Goal: Task Accomplishment & Management: Manage account settings

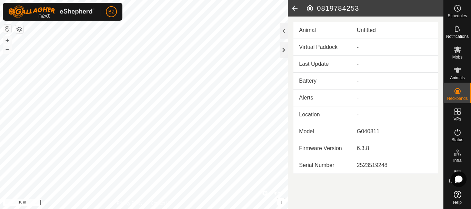
click at [295, 10] on icon at bounding box center [295, 8] width 14 height 17
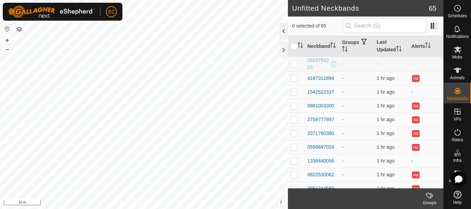
click at [281, 32] on div at bounding box center [284, 31] width 8 height 17
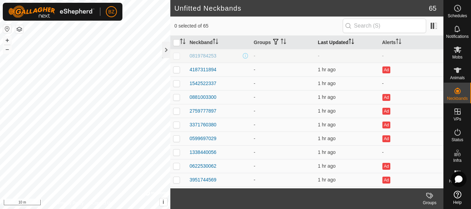
click at [333, 39] on th "Last Updated" at bounding box center [347, 42] width 64 height 13
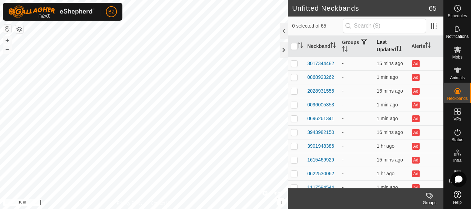
click at [379, 48] on th "Last Updated" at bounding box center [391, 46] width 35 height 21
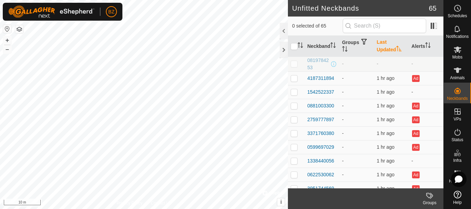
click at [379, 48] on th "Last Updated" at bounding box center [391, 46] width 35 height 21
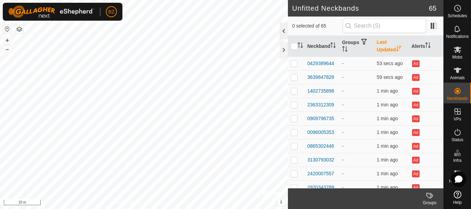
click at [283, 28] on div at bounding box center [284, 31] width 8 height 17
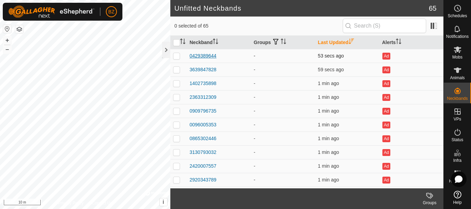
click at [207, 57] on div "0429389644" at bounding box center [203, 55] width 27 height 7
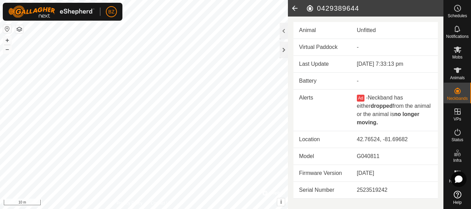
click at [291, 10] on icon at bounding box center [295, 8] width 14 height 17
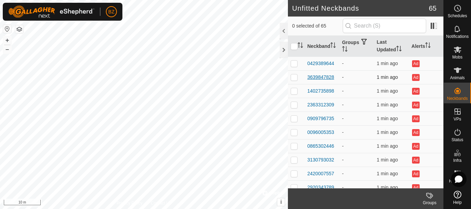
click at [317, 75] on div "3639847828" at bounding box center [320, 77] width 27 height 7
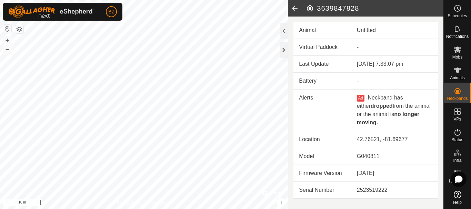
click at [291, 9] on icon at bounding box center [295, 8] width 14 height 17
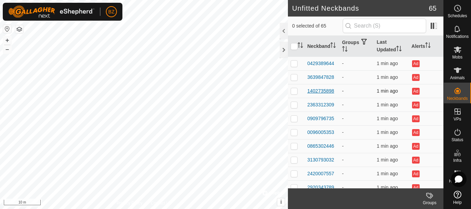
click at [314, 90] on div "1402735898" at bounding box center [320, 91] width 27 height 7
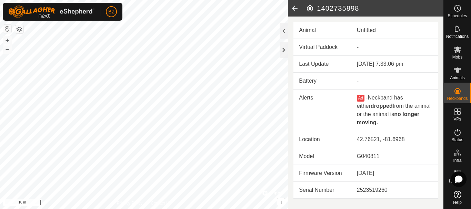
click at [292, 6] on icon at bounding box center [295, 8] width 14 height 17
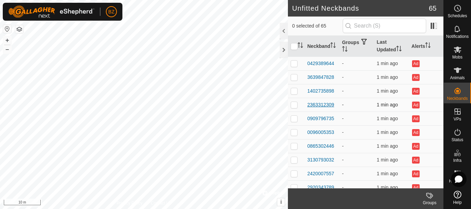
click at [323, 105] on div "2363312309" at bounding box center [320, 104] width 27 height 7
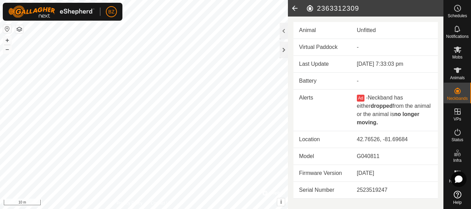
click at [294, 7] on icon at bounding box center [295, 8] width 14 height 17
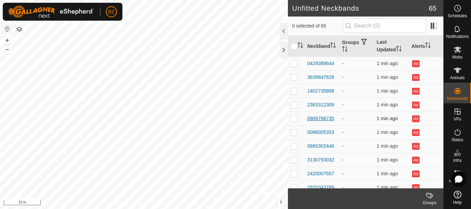
click at [322, 118] on div "0909796735" at bounding box center [320, 118] width 27 height 7
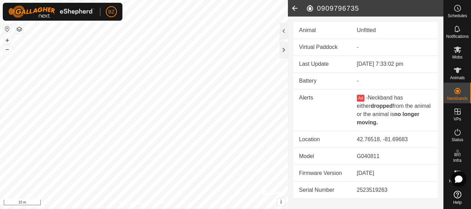
click at [293, 6] on icon at bounding box center [295, 8] width 14 height 17
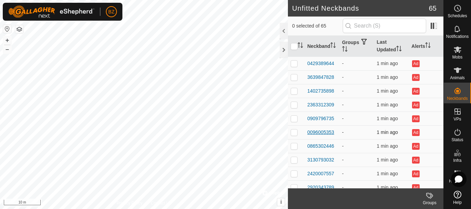
click at [321, 132] on div "0096005353" at bounding box center [320, 132] width 27 height 7
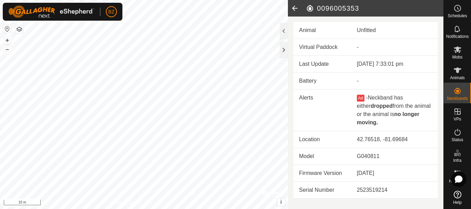
click at [293, 9] on icon at bounding box center [295, 8] width 14 height 17
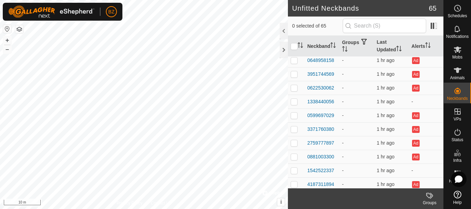
scroll to position [766, 0]
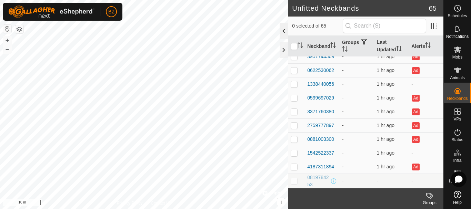
click at [285, 29] on div at bounding box center [284, 31] width 8 height 17
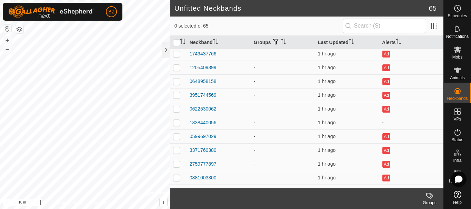
scroll to position [720, 0]
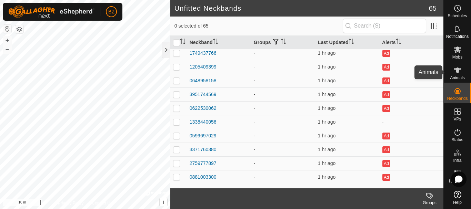
click at [460, 74] on icon at bounding box center [457, 70] width 8 height 8
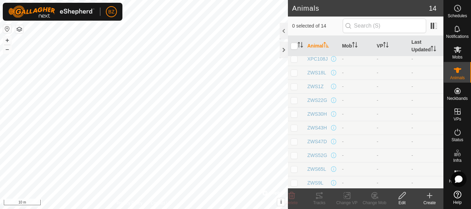
scroll to position [63, 0]
click at [282, 31] on div at bounding box center [284, 31] width 8 height 17
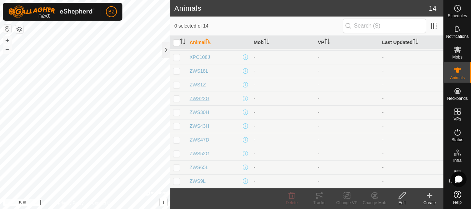
scroll to position [0, 0]
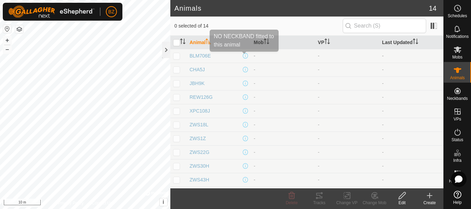
click at [245, 55] on span at bounding box center [246, 56] width 6 height 6
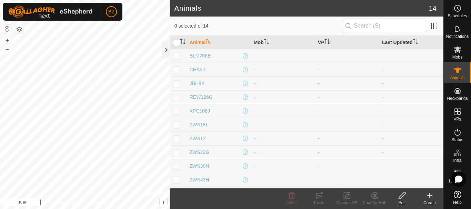
click at [405, 197] on icon at bounding box center [402, 196] width 9 height 8
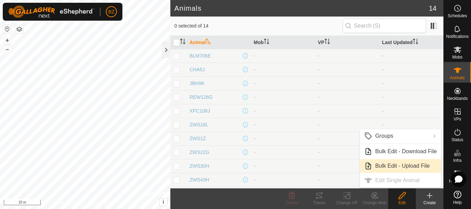
click at [398, 167] on link "Bulk Edit - Upload File" at bounding box center [400, 166] width 81 height 14
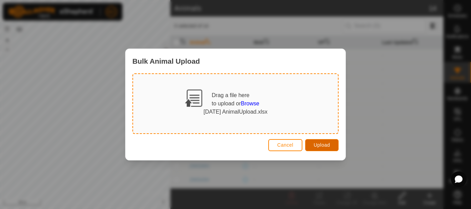
click at [320, 142] on button "Upload" at bounding box center [321, 145] width 33 height 12
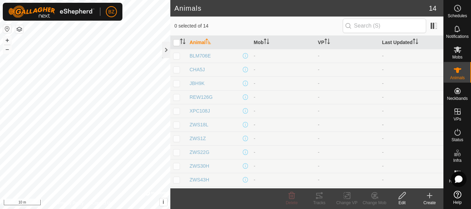
scroll to position [54, 0]
drag, startPoint x: 460, startPoint y: 95, endPoint x: 276, endPoint y: 74, distance: 185.3
click at [276, 74] on div "Schedules Notifications Mobs Animals Neckbands VPs Status Infra Heatmap Help An…" at bounding box center [235, 104] width 471 height 209
click at [276, 78] on td "-" at bounding box center [283, 85] width 64 height 14
click at [202, 56] on span "XPC108J" at bounding box center [200, 57] width 20 height 7
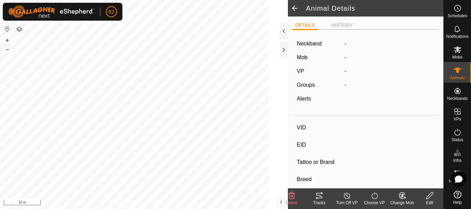
type input "XPC108J"
type input "124000000000008"
type input "XPC108J"
type input "LIMOUSIN"
type input "COW"
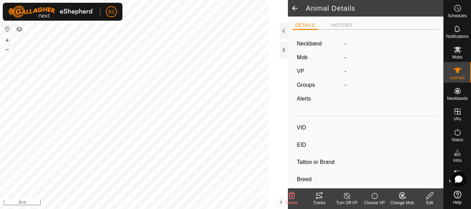
type input "01/2021"
type input "4 years 8 months"
type input "0 kg"
type input "-"
click at [341, 22] on li "HISTORY" at bounding box center [342, 26] width 27 height 8
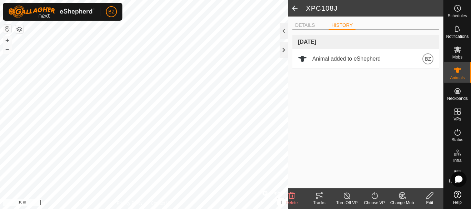
click at [296, 7] on span at bounding box center [295, 8] width 14 height 17
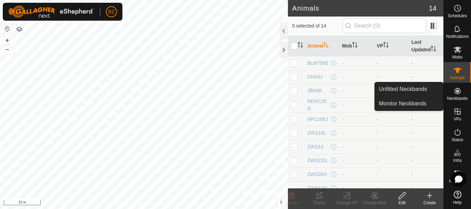
click at [457, 94] on icon at bounding box center [457, 91] width 6 height 6
click at [415, 90] on link "Unfitted Neckbands" at bounding box center [409, 89] width 68 height 14
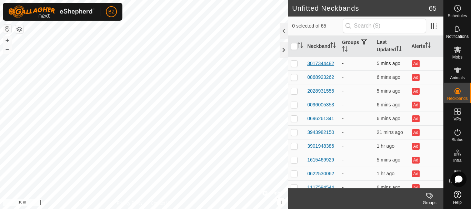
click at [317, 63] on div "3017344482" at bounding box center [320, 63] width 27 height 7
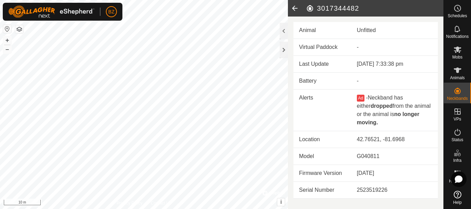
click at [293, 9] on icon at bounding box center [295, 8] width 14 height 17
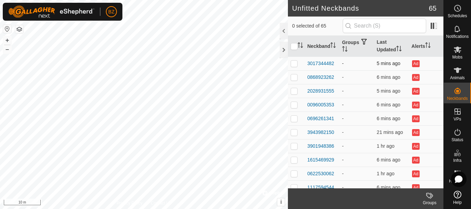
click at [294, 62] on p-checkbox at bounding box center [294, 64] width 7 height 6
checkbox input "true"
click at [457, 72] on icon at bounding box center [458, 71] width 8 height 6
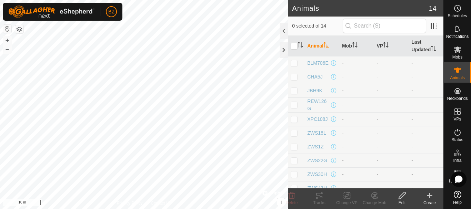
click at [292, 64] on p-checkbox at bounding box center [294, 63] width 7 height 6
checkbox input "true"
click at [314, 63] on span "BLM706E" at bounding box center [317, 63] width 21 height 7
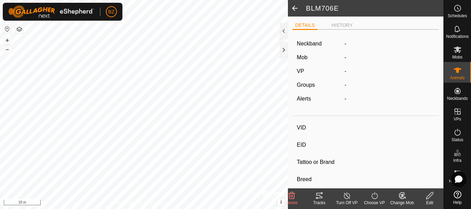
type input "BLM706E"
type input "124000000000002"
type input "BLM706E"
type input "LIMOUSIN"
type input "COW"
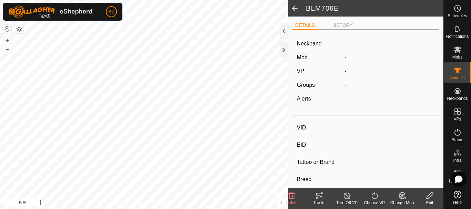
type input "01/2016"
type input "9 years 9 months"
type input "0 kg"
type input "-"
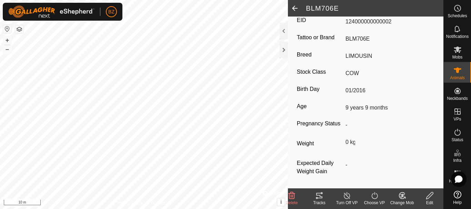
click at [430, 199] on icon at bounding box center [430, 196] width 9 height 8
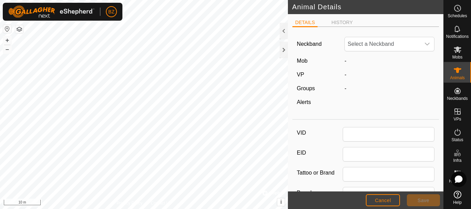
type input "BLM706E"
type input "124000000000002"
type input "BLM706E"
type input "LIMOUSIN"
type input "COW"
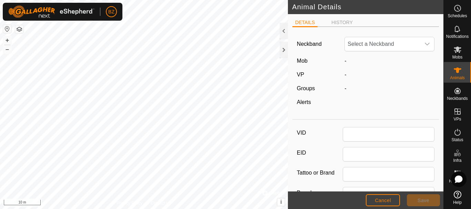
type input "01/2016"
type input "9 years 9 months"
type input "0"
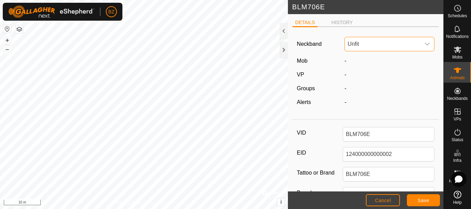
click at [376, 46] on span "Unfit" at bounding box center [383, 44] width 76 height 14
click at [378, 198] on span "Cancel" at bounding box center [383, 201] width 16 height 6
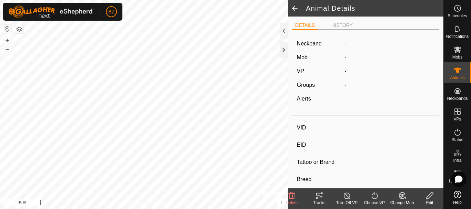
type input "BLM706E"
type input "124000000000002"
type input "BLM706E"
type input "LIMOUSIN"
type input "COW"
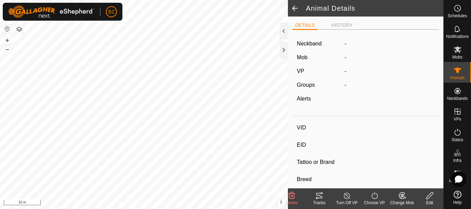
type input "01/2016"
type input "9 years 9 months"
type input "0 kg"
type input "-"
click at [294, 8] on span at bounding box center [295, 8] width 14 height 17
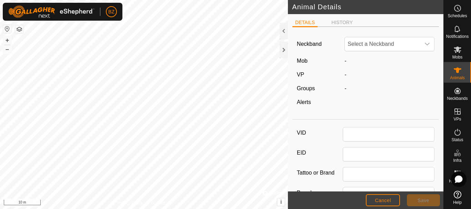
type input "BLM706E"
type input "124000000000002"
type input "BLM706E"
type input "LIMOUSIN"
type input "COW"
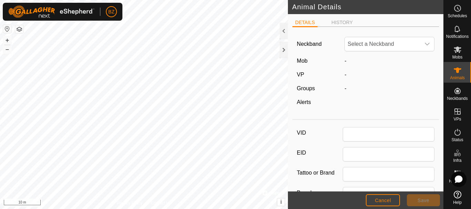
type input "01/2016"
type input "9 years 9 months"
type input "0"
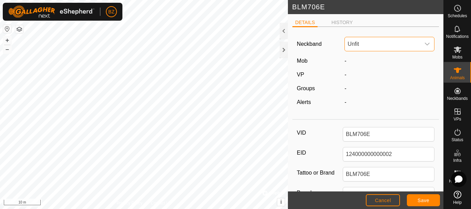
click at [386, 40] on span "Unfit" at bounding box center [383, 44] width 76 height 14
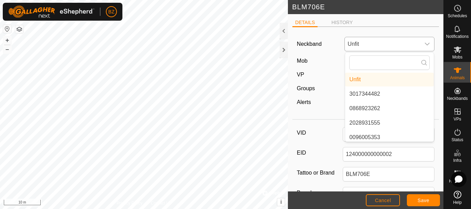
click at [375, 94] on li "3017344482" at bounding box center [389, 94] width 89 height 14
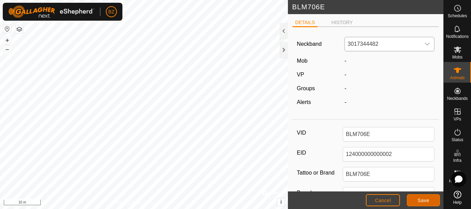
click at [429, 200] on span "Save" at bounding box center [424, 201] width 12 height 6
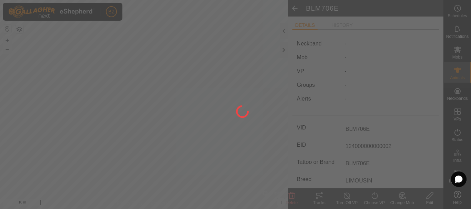
type input "0 kg"
type input "-"
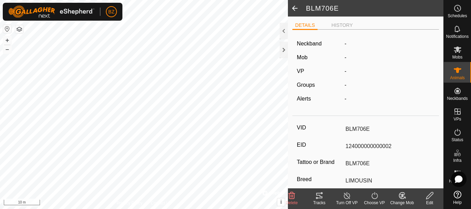
click at [294, 9] on span at bounding box center [295, 8] width 14 height 17
type input "BLM706E"
type input "124000000000002"
type input "BLM706E"
type input "LIMOUSIN"
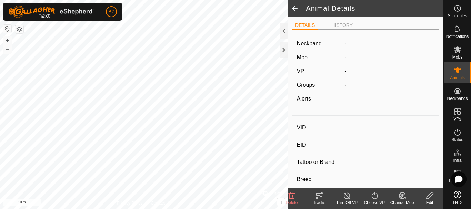
type input "COW"
type input "01/2016"
type input "9 years 9 months"
type input "0 kg"
type input "-"
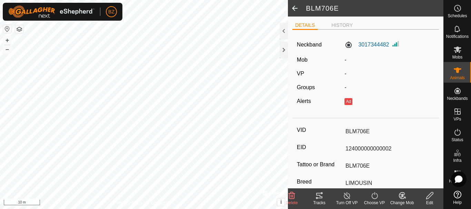
click at [294, 9] on span at bounding box center [295, 8] width 14 height 17
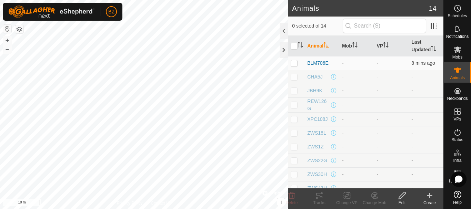
click at [432, 196] on icon at bounding box center [429, 196] width 5 height 0
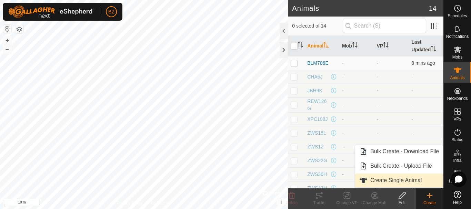
click at [402, 179] on link "Create Single Animal" at bounding box center [399, 181] width 88 height 14
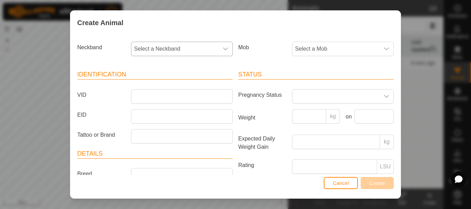
click at [223, 48] on icon "dropdown trigger" at bounding box center [226, 49] width 6 height 6
click at [187, 51] on span "Select a Neckband" at bounding box center [174, 49] width 87 height 14
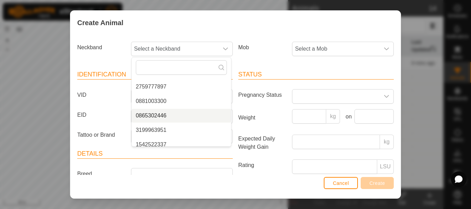
scroll to position [563, 0]
click at [162, 100] on li "0881003300" at bounding box center [181, 101] width 99 height 14
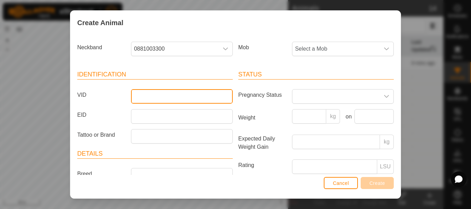
click at [155, 98] on input "VID" at bounding box center [182, 96] width 102 height 14
type input "test"
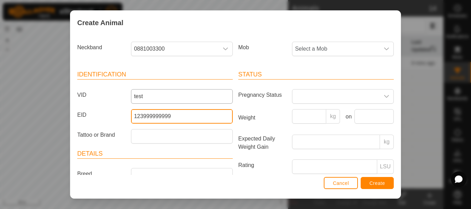
type input "123999999999"
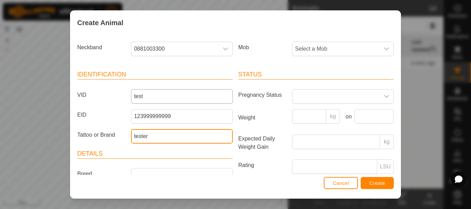
type input "tester"
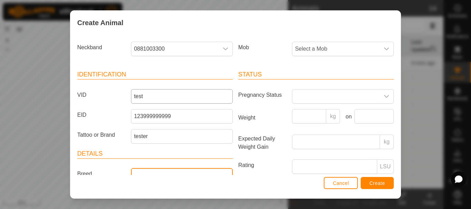
scroll to position [8, 0]
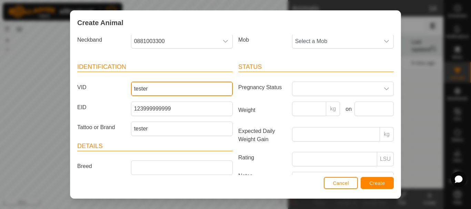
type input "tester"
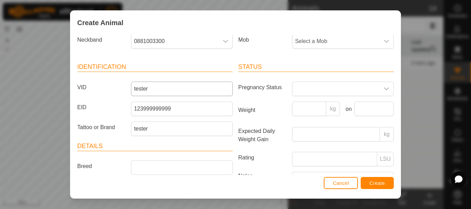
scroll to position [69, 0]
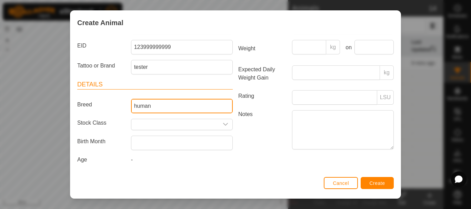
type input "human"
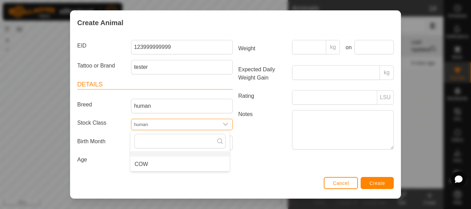
type input "human"
click at [179, 124] on input "human" at bounding box center [174, 124] width 87 height 11
click at [173, 128] on input "text" at bounding box center [174, 124] width 87 height 11
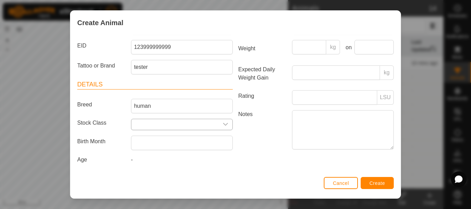
click at [223, 124] on icon "dropdown trigger" at bounding box center [225, 124] width 5 height 3
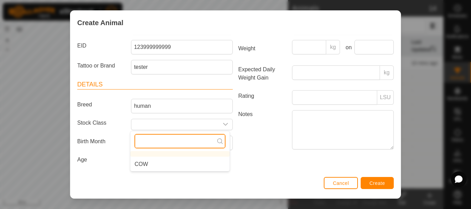
click at [205, 144] on input "text" at bounding box center [179, 141] width 91 height 14
click at [191, 143] on input "human" at bounding box center [179, 141] width 91 height 14
type input "h"
type input "b"
type input "Bull"
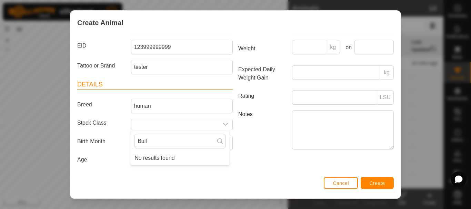
click at [251, 142] on label "Notes" at bounding box center [263, 129] width 54 height 39
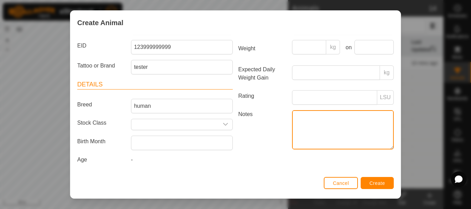
click at [292, 142] on textarea "Notes" at bounding box center [343, 129] width 102 height 39
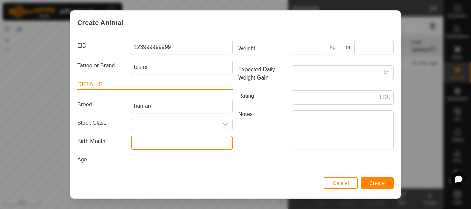
click at [183, 142] on input "text" at bounding box center [182, 143] width 102 height 14
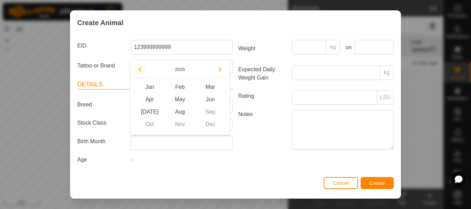
click at [143, 66] on button "Previous Year" at bounding box center [139, 69] width 11 height 11
click at [143, 66] on span "Previous Year" at bounding box center [143, 66] width 0 height 0
click at [143, 66] on button "Previous Year" at bounding box center [139, 69] width 11 height 11
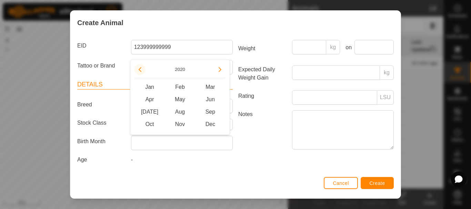
click at [143, 66] on button "Previous Year" at bounding box center [139, 69] width 11 height 11
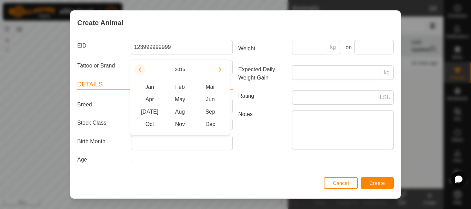
click at [143, 66] on button "Previous Year" at bounding box center [139, 69] width 11 height 11
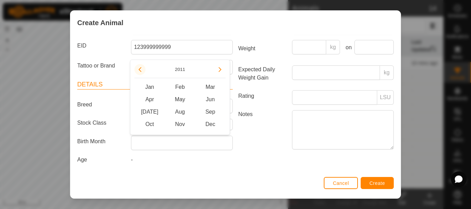
click at [143, 66] on button "Previous Year" at bounding box center [139, 69] width 11 height 11
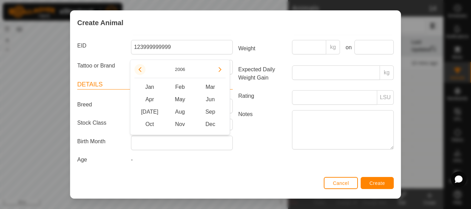
click at [143, 66] on button "Previous Year" at bounding box center [139, 69] width 11 height 11
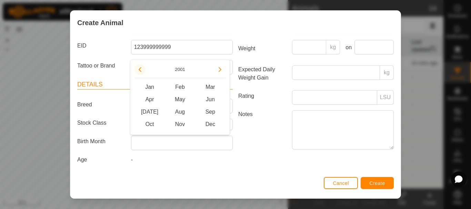
click at [143, 66] on button "Previous Year" at bounding box center [139, 69] width 11 height 11
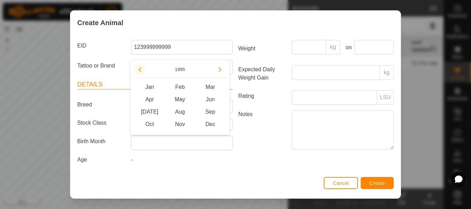
click at [143, 66] on button "Previous Year" at bounding box center [139, 69] width 11 height 11
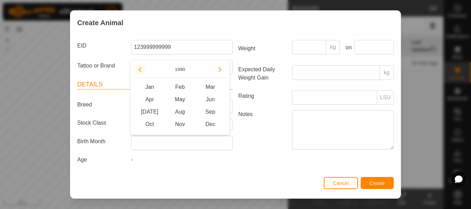
click at [143, 66] on button "Previous Year" at bounding box center [139, 69] width 11 height 11
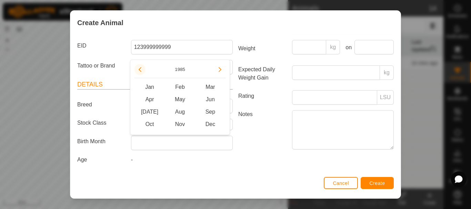
click at [143, 66] on button "Previous Year" at bounding box center [139, 69] width 11 height 11
click at [206, 110] on span "Sep" at bounding box center [210, 112] width 30 height 12
type input "[DATE]"
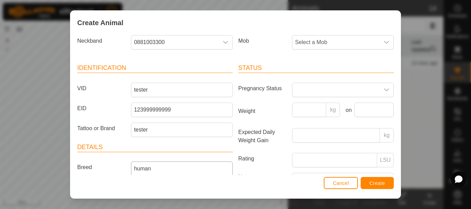
scroll to position [0, 0]
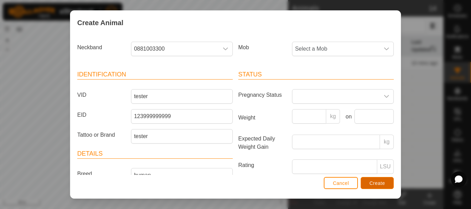
click at [372, 186] on button "Create" at bounding box center [377, 183] width 33 height 12
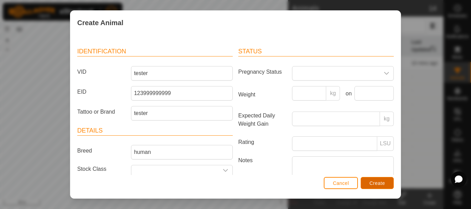
scroll to position [51, 0]
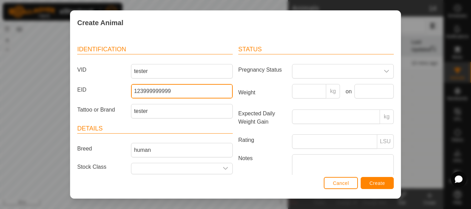
click at [137, 91] on input "123999999999" at bounding box center [182, 91] width 102 height 14
type input "123999999999999"
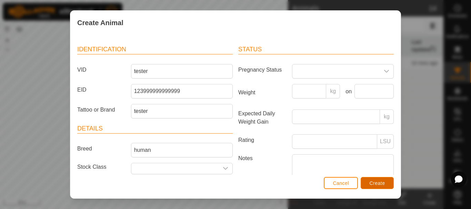
click at [382, 183] on span "Create" at bounding box center [378, 184] width 16 height 6
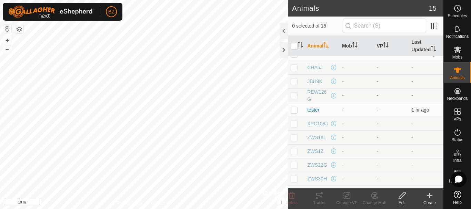
scroll to position [0, 0]
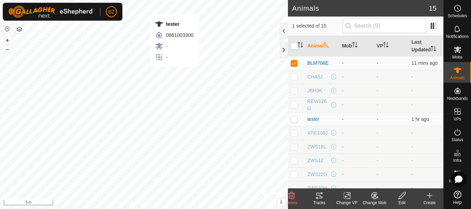
checkbox input "false"
checkbox input "true"
click at [283, 33] on div at bounding box center [284, 31] width 8 height 17
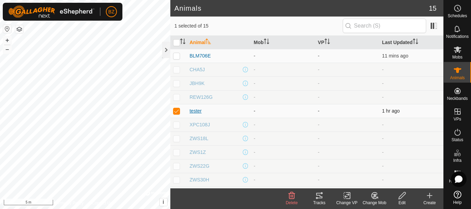
click at [197, 112] on span "tester" at bounding box center [196, 111] width 12 height 7
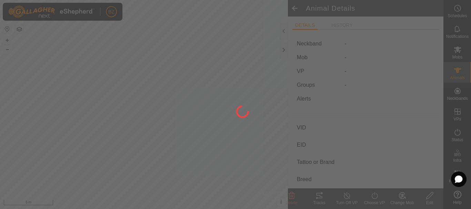
type input "tester"
type input "123999999999999"
type input "tester"
type input "human"
type input "-"
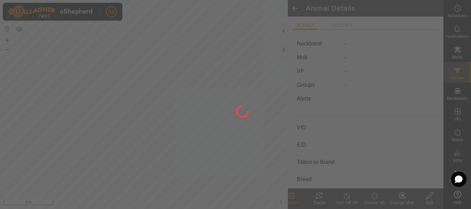
type input "09/1984"
type input "41 years 6 months"
type input "0 kg"
type input "-"
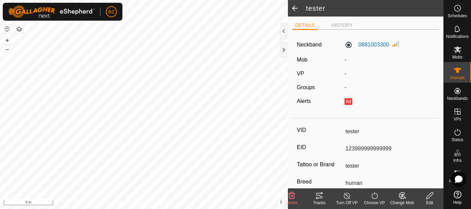
click at [292, 8] on span at bounding box center [295, 8] width 14 height 17
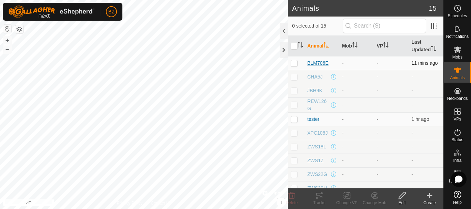
click at [312, 61] on span "BLM706E" at bounding box center [317, 63] width 21 height 7
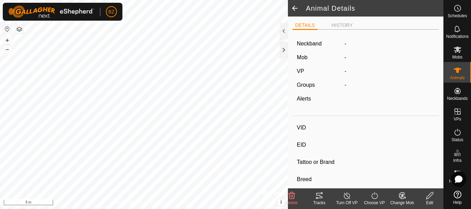
type input "BLM706E"
type input "124000000000002"
type input "BLM706E"
type input "LIMOUSIN"
type input "COW"
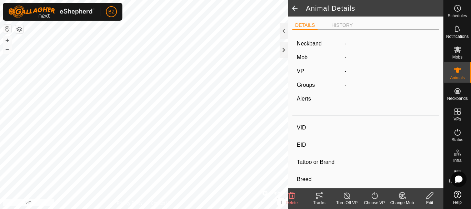
type input "01/2016"
type input "9 years 9 months"
type input "0 kg"
type input "-"
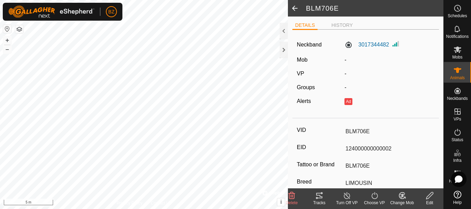
click at [295, 8] on span at bounding box center [295, 8] width 14 height 17
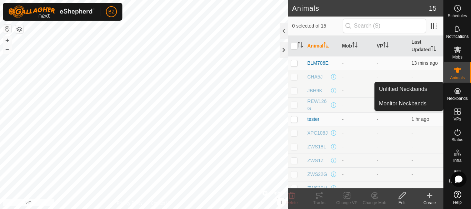
click at [453, 93] on icon at bounding box center [457, 91] width 8 height 8
click at [408, 89] on link "Unfitted Neckbands" at bounding box center [409, 89] width 68 height 14
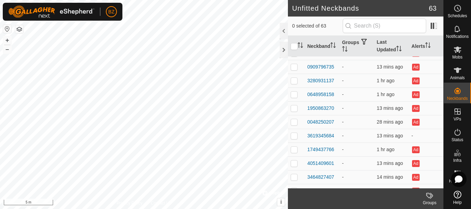
scroll to position [634, 0]
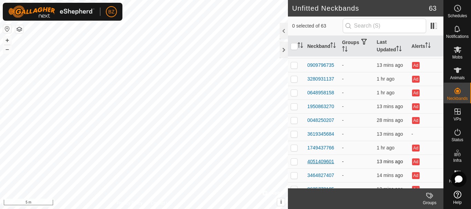
click at [324, 161] on div "4051409601" at bounding box center [320, 161] width 27 height 7
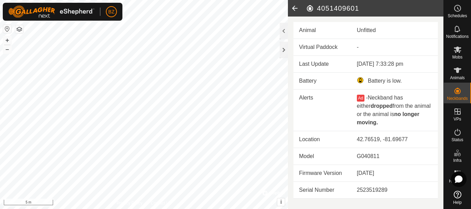
click at [292, 8] on icon at bounding box center [295, 8] width 14 height 17
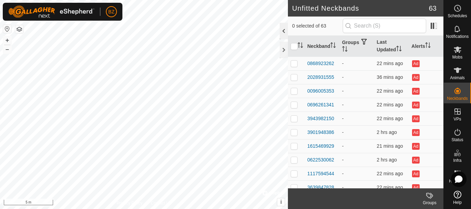
click at [284, 33] on div at bounding box center [284, 31] width 8 height 17
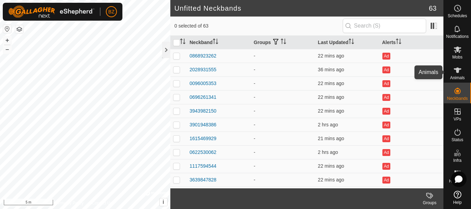
click at [457, 77] on span "Animals" at bounding box center [457, 78] width 15 height 4
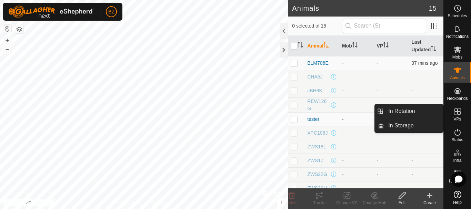
click at [455, 114] on icon at bounding box center [457, 112] width 6 height 6
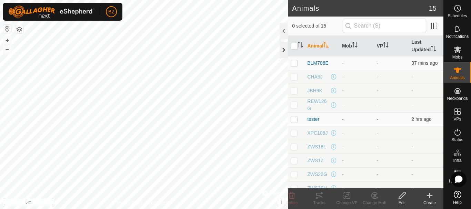
click at [283, 49] on div at bounding box center [284, 50] width 8 height 17
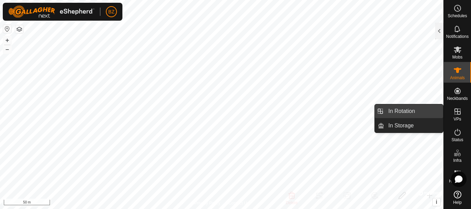
click at [411, 114] on link "In Rotation" at bounding box center [413, 111] width 59 height 14
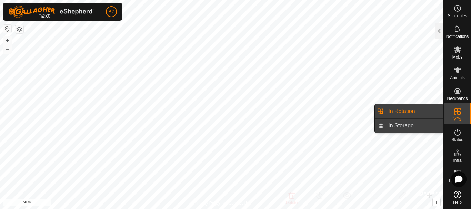
click at [409, 124] on link "In Storage" at bounding box center [413, 126] width 59 height 14
click at [406, 114] on link "In Rotation" at bounding box center [413, 111] width 59 height 14
click at [460, 117] on es-virtualpaddocks-svg-icon at bounding box center [457, 111] width 12 height 11
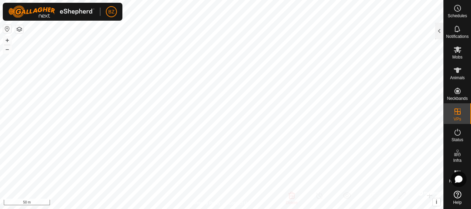
click at [22, 29] on button "button" at bounding box center [19, 29] width 8 height 8
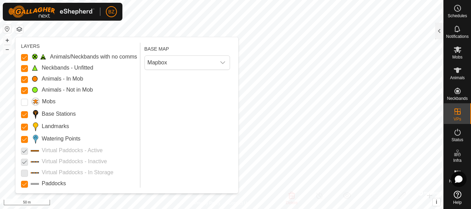
click at [24, 152] on p-checkbox at bounding box center [24, 151] width 7 height 8
drag, startPoint x: 23, startPoint y: 162, endPoint x: 23, endPoint y: 171, distance: 8.6
click at [23, 171] on div "Animals/Neckbands with no comms Neckbands - Unfitted Animals - In Mob Animals -…" at bounding box center [79, 120] width 116 height 135
click at [23, 171] on p-checkbox at bounding box center [24, 173] width 7 height 8
click at [169, 53] on div "Mapbox" at bounding box center [187, 63] width 91 height 20
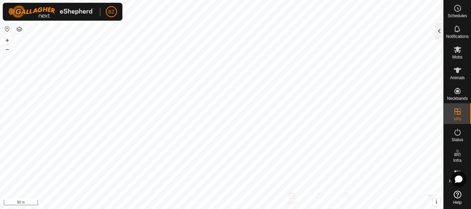
click at [437, 33] on div at bounding box center [439, 31] width 8 height 17
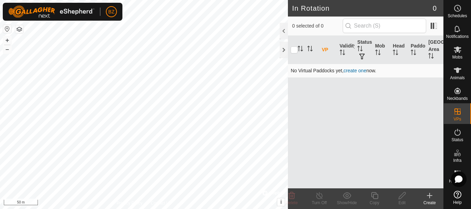
drag, startPoint x: 297, startPoint y: 93, endPoint x: 353, endPoint y: 72, distance: 60.0
click at [353, 72] on link "create one" at bounding box center [354, 71] width 23 height 6
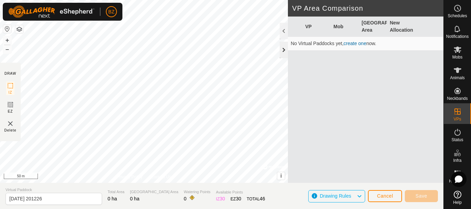
click at [283, 49] on div at bounding box center [284, 50] width 8 height 17
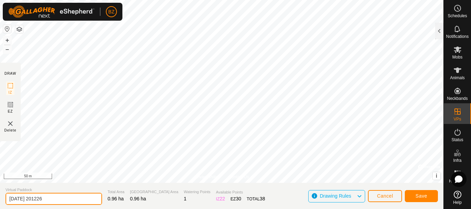
click at [58, 200] on input "[DATE] 201226" at bounding box center [54, 199] width 97 height 12
type input "Home Paddock 1"
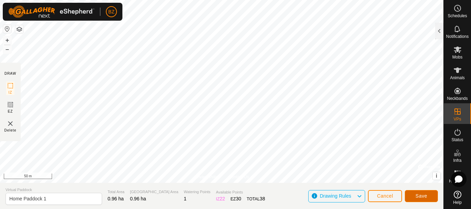
click at [417, 193] on span "Save" at bounding box center [422, 196] width 12 height 6
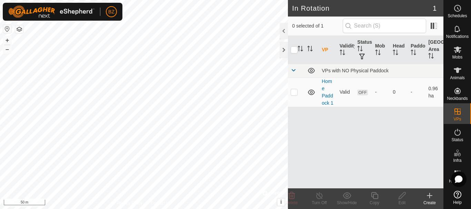
click at [431, 196] on icon at bounding box center [429, 196] width 5 height 0
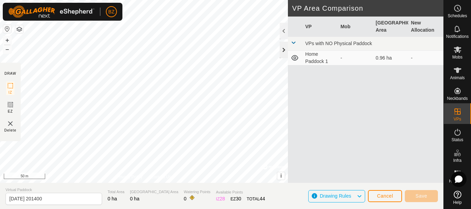
click at [285, 49] on div at bounding box center [284, 50] width 8 height 17
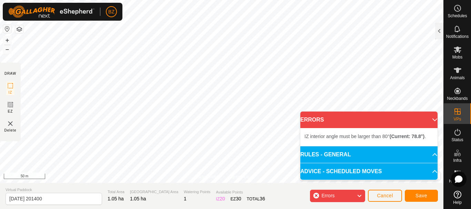
click at [427, 119] on p-accordion-header "ERRORS" at bounding box center [368, 120] width 137 height 17
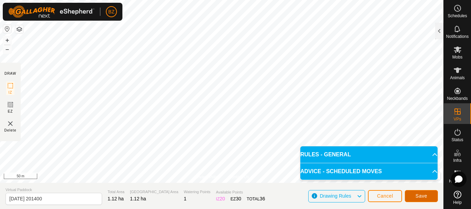
click at [419, 196] on span "Save" at bounding box center [422, 196] width 12 height 6
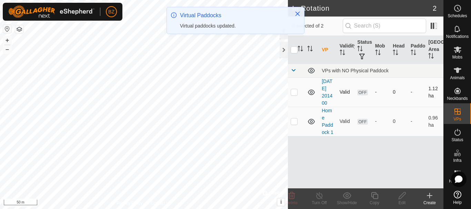
click at [293, 93] on p-checkbox at bounding box center [294, 92] width 7 height 6
checkbox input "true"
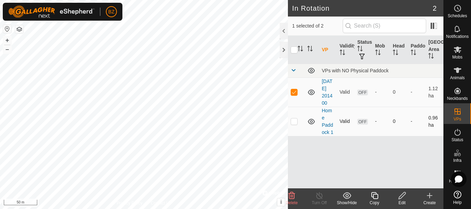
click at [294, 124] on p-checkbox at bounding box center [294, 122] width 7 height 6
checkbox input "true"
click at [293, 95] on p-checkbox at bounding box center [294, 92] width 7 height 6
checkbox input "false"
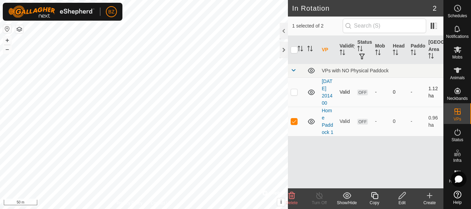
checkbox input "false"
click at [293, 95] on p-checkbox at bounding box center [294, 92] width 7 height 6
checkbox input "true"
click at [429, 197] on icon at bounding box center [430, 196] width 8 height 8
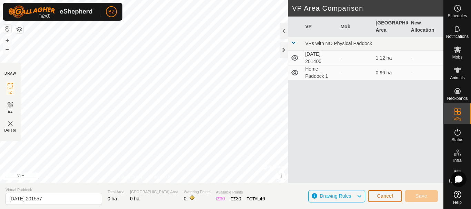
click at [378, 195] on span "Cancel" at bounding box center [385, 196] width 16 height 6
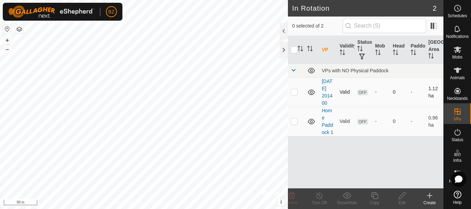
click at [295, 94] on p-checkbox at bounding box center [294, 92] width 7 height 6
checkbox input "true"
click at [400, 192] on icon at bounding box center [402, 196] width 9 height 8
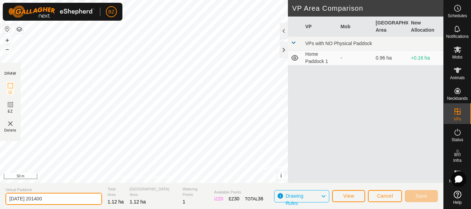
click at [54, 197] on input "[DATE] 201400" at bounding box center [54, 199] width 97 height 12
type input "Home Paddock 2"
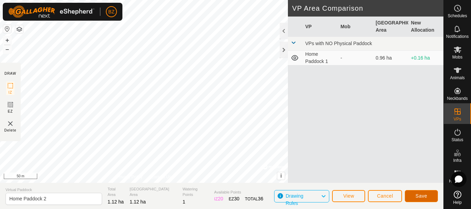
click at [421, 198] on span "Save" at bounding box center [422, 196] width 12 height 6
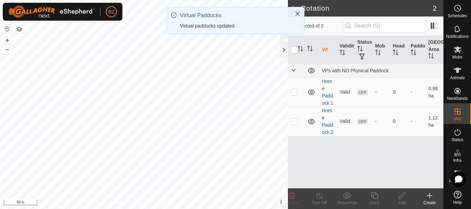
click at [312, 90] on icon at bounding box center [311, 93] width 7 height 6
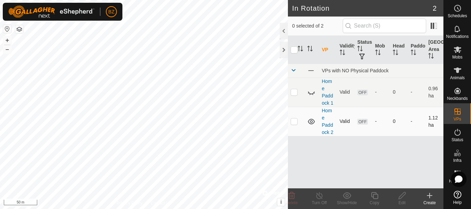
click at [310, 122] on icon at bounding box center [311, 122] width 8 height 8
click at [428, 196] on icon at bounding box center [429, 196] width 5 height 0
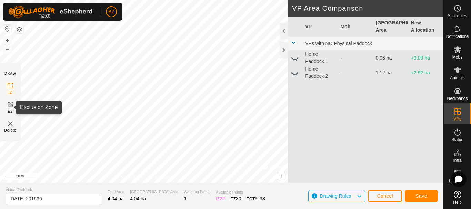
click at [11, 106] on icon at bounding box center [10, 105] width 8 height 8
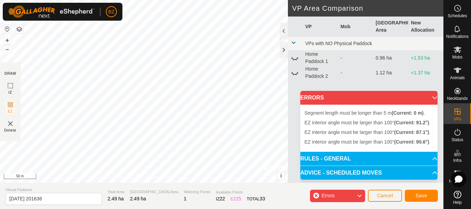
click at [139, 112] on div "EZ interior angle must be larger than 100° (Current: 87.1°) . + – ⇧ i © Mapbox …" at bounding box center [144, 91] width 288 height 183
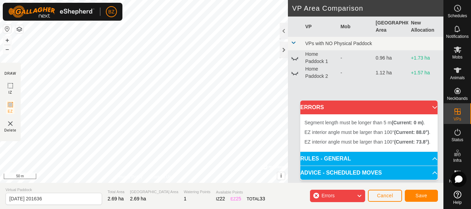
click at [330, 194] on span "Errors" at bounding box center [327, 196] width 13 height 6
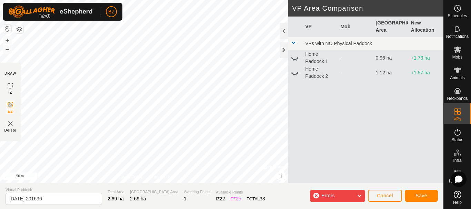
click at [330, 194] on span "Errors" at bounding box center [327, 196] width 13 height 6
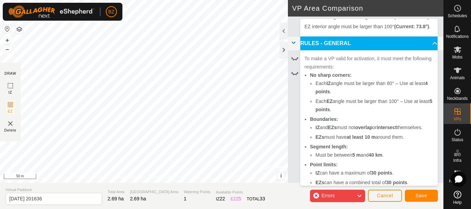
scroll to position [34, 0]
click at [11, 123] on img at bounding box center [10, 124] width 8 height 8
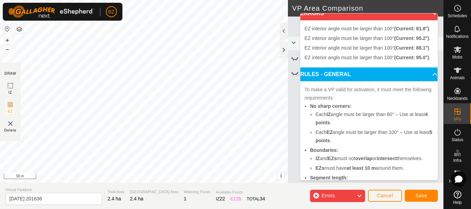
scroll to position [0, 0]
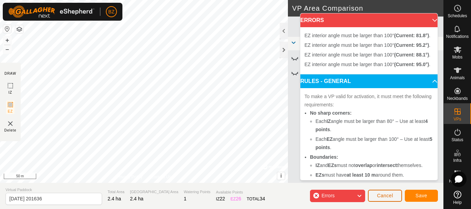
click at [374, 196] on button "Cancel" at bounding box center [385, 196] width 34 height 12
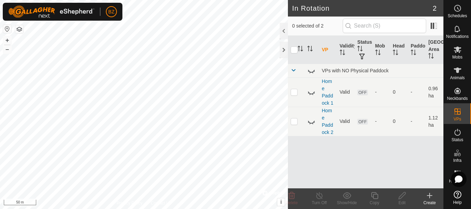
click at [427, 199] on icon at bounding box center [430, 196] width 8 height 8
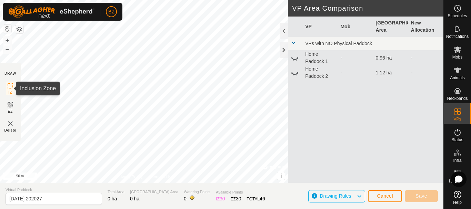
click at [10, 84] on icon at bounding box center [10, 86] width 8 height 8
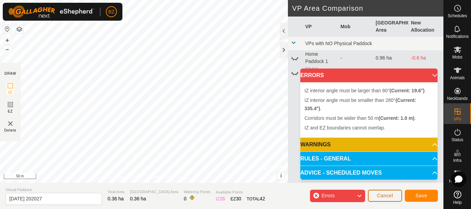
click at [388, 194] on span "Cancel" at bounding box center [385, 196] width 16 height 6
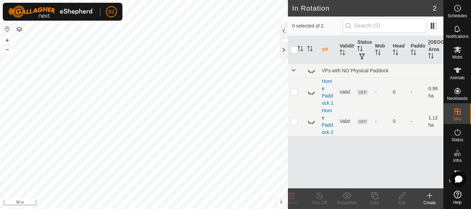
click at [431, 196] on icon at bounding box center [429, 196] width 5 height 0
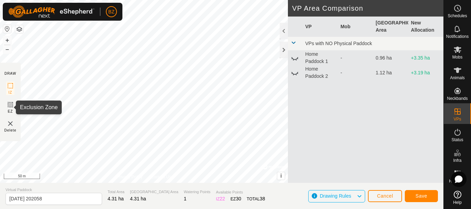
click at [10, 106] on icon at bounding box center [10, 105] width 4 height 4
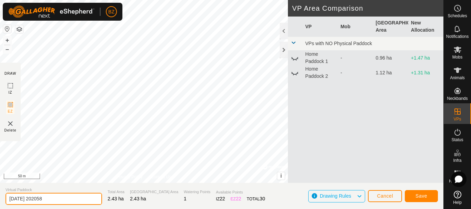
click at [52, 198] on input "[DATE] 202058" at bounding box center [54, 199] width 97 height 12
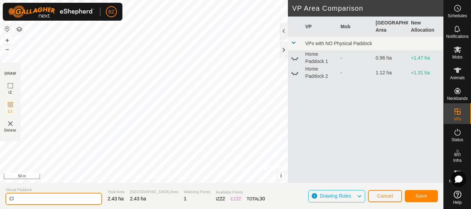
type input "C"
type input "Home Fence Lines"
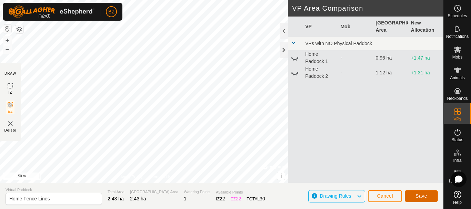
click at [419, 196] on span "Save" at bounding box center [422, 196] width 12 height 6
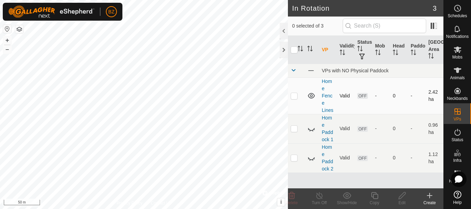
click at [310, 99] on icon at bounding box center [311, 96] width 7 height 6
click at [328, 172] on link "Home Paddock 2" at bounding box center [327, 157] width 11 height 27
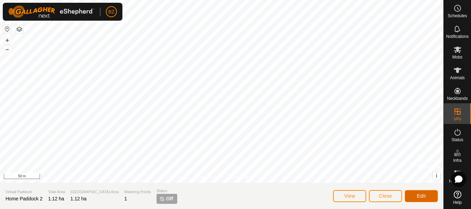
click at [420, 195] on span "Edit" at bounding box center [421, 196] width 9 height 6
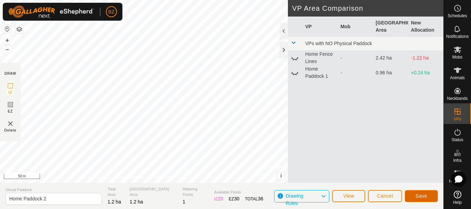
click at [422, 194] on span "Save" at bounding box center [422, 196] width 12 height 6
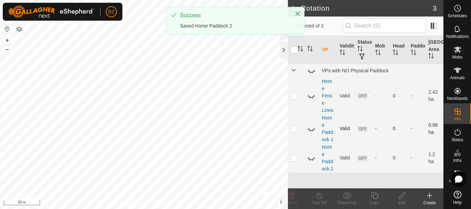
scroll to position [6, 0]
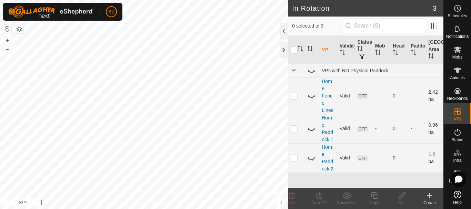
click at [294, 161] on p-checkbox at bounding box center [294, 158] width 7 height 6
checkbox input "true"
click at [293, 131] on p-checkbox at bounding box center [294, 129] width 7 height 6
checkbox input "false"
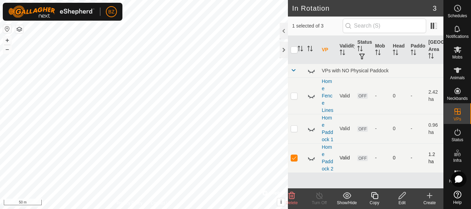
click at [292, 161] on p-checkbox at bounding box center [294, 158] width 7 height 6
checkbox input "false"
click at [312, 131] on icon at bounding box center [311, 129] width 7 height 3
click at [313, 162] on icon at bounding box center [311, 158] width 8 height 8
click at [311, 132] on icon at bounding box center [311, 129] width 7 height 6
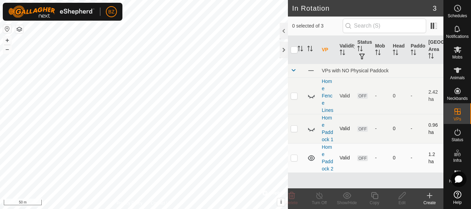
click at [311, 133] on icon at bounding box center [311, 129] width 8 height 8
click at [329, 134] on link "Home Paddock 1" at bounding box center [327, 128] width 11 height 27
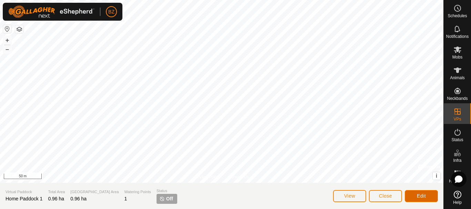
click at [414, 197] on button "Edit" at bounding box center [421, 196] width 33 height 12
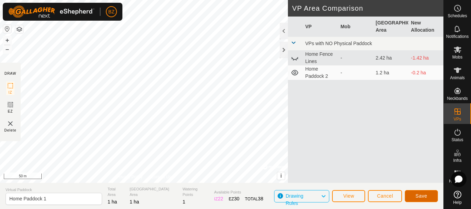
click at [410, 196] on button "Save" at bounding box center [421, 196] width 33 height 12
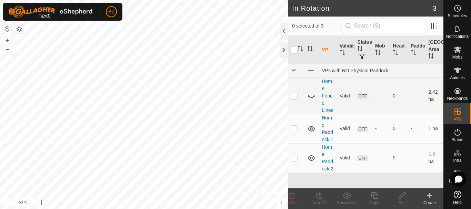
click at [428, 200] on div "Create" at bounding box center [430, 203] width 28 height 6
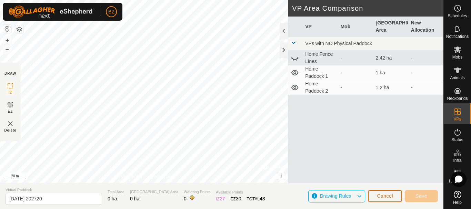
click at [390, 194] on span "Cancel" at bounding box center [385, 196] width 16 height 6
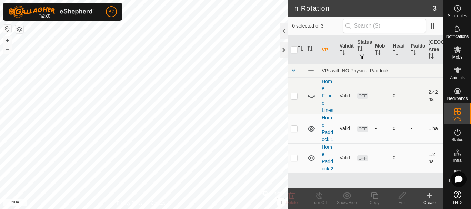
click at [326, 142] on td "Home Paddock 1" at bounding box center [328, 128] width 18 height 29
click at [327, 142] on link "Home Paddock 1" at bounding box center [327, 128] width 11 height 27
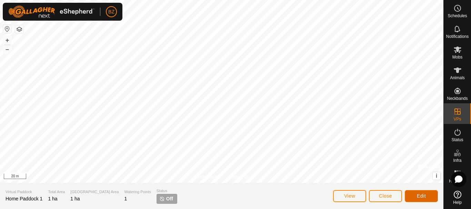
click at [414, 195] on button "Edit" at bounding box center [421, 196] width 33 height 12
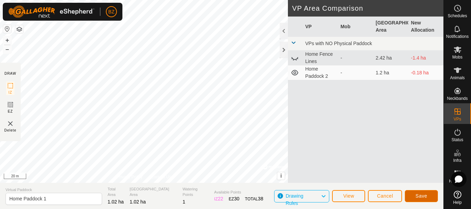
click at [414, 196] on button "Save" at bounding box center [421, 196] width 33 height 12
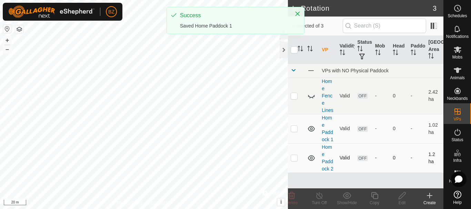
click at [324, 172] on td "Home Paddock 2" at bounding box center [328, 157] width 18 height 29
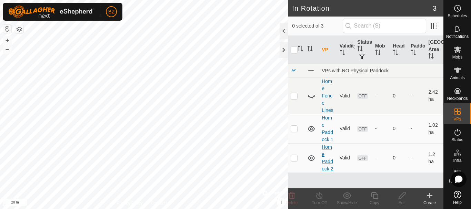
click at [324, 172] on link "Home Paddock 2" at bounding box center [327, 157] width 11 height 27
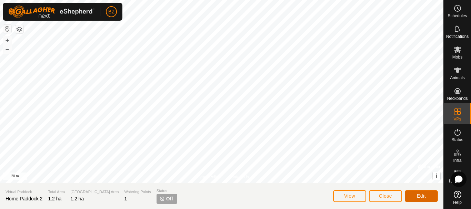
click at [419, 198] on span "Edit" at bounding box center [421, 196] width 9 height 6
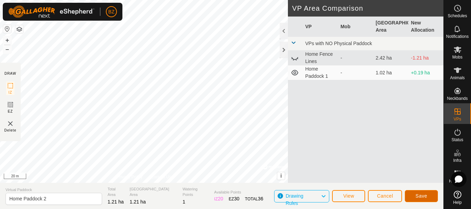
click at [411, 197] on button "Save" at bounding box center [421, 196] width 33 height 12
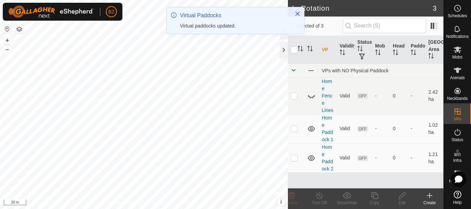
click at [428, 203] on div "Create" at bounding box center [430, 203] width 28 height 6
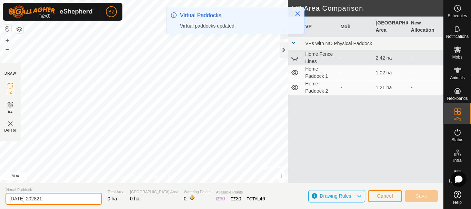
click at [63, 200] on input "[DATE] 202821" at bounding box center [54, 199] width 97 height 12
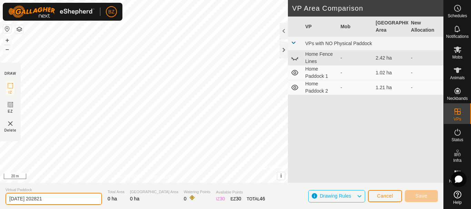
click at [63, 200] on input "[DATE] 202821" at bounding box center [54, 199] width 97 height 12
type input "Home Paddock 3"
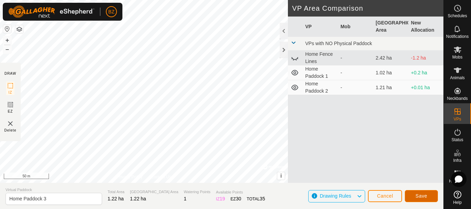
click at [420, 194] on span "Save" at bounding box center [422, 196] width 12 height 6
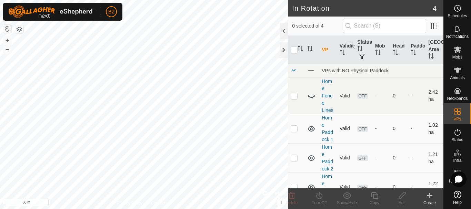
scroll to position [43, 0]
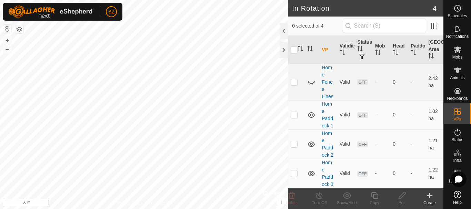
click at [432, 199] on icon at bounding box center [430, 196] width 8 height 8
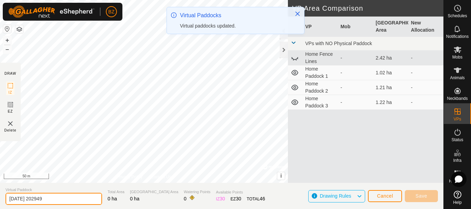
click at [56, 200] on input "[DATE] 202949" at bounding box center [54, 199] width 97 height 12
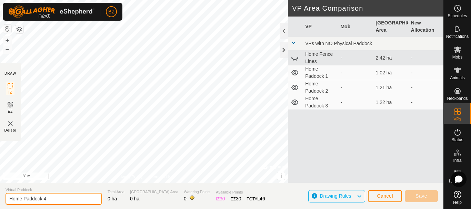
type input "Home Paddock 4"
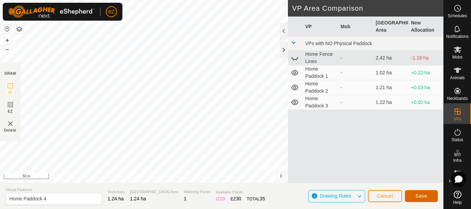
click at [416, 197] on span "Save" at bounding box center [422, 196] width 12 height 6
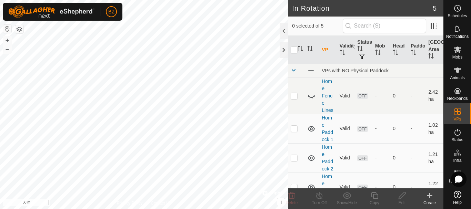
scroll to position [79, 0]
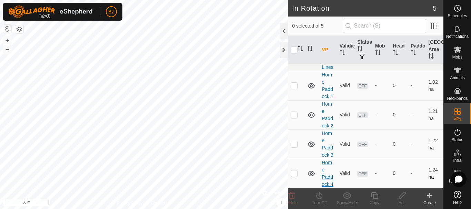
click at [326, 171] on link "Home Paddock 4" at bounding box center [327, 173] width 11 height 27
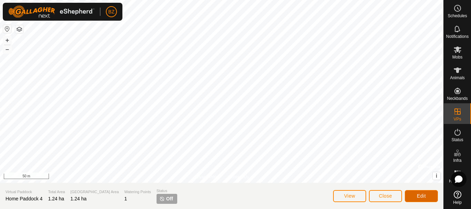
click at [414, 196] on button "Edit" at bounding box center [421, 196] width 33 height 12
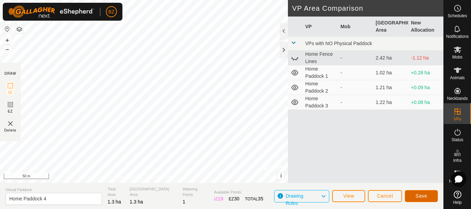
click at [414, 198] on button "Save" at bounding box center [421, 196] width 33 height 12
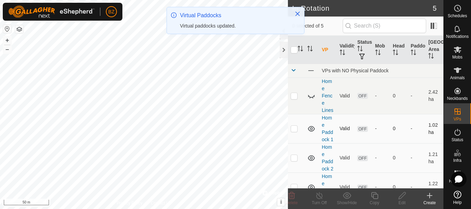
scroll to position [79, 0]
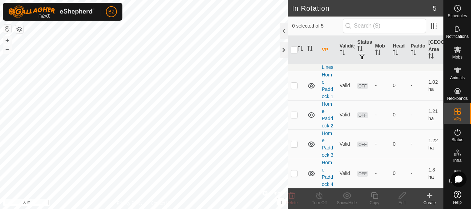
click at [426, 201] on div "Create" at bounding box center [430, 203] width 28 height 6
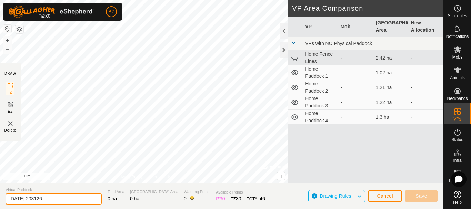
click at [60, 198] on input "[DATE] 203126" at bounding box center [54, 199] width 97 height 12
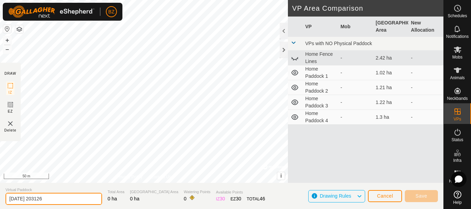
click at [60, 198] on input "[DATE] 203126" at bounding box center [54, 199] width 97 height 12
type input "Home Paddock 5"
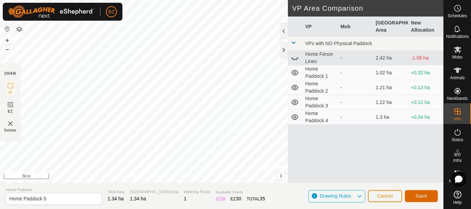
click at [417, 197] on span "Save" at bounding box center [422, 196] width 12 height 6
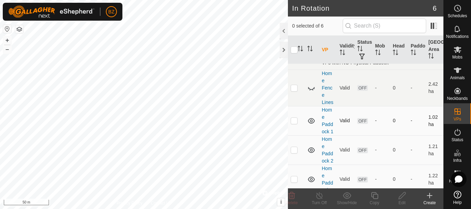
scroll to position [8, 0]
click at [309, 126] on icon at bounding box center [311, 121] width 8 height 8
click at [309, 155] on icon at bounding box center [311, 151] width 8 height 8
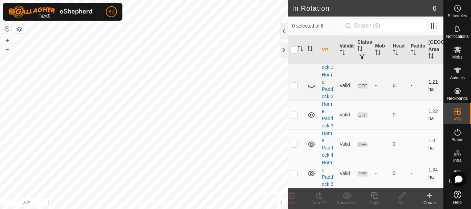
scroll to position [89, 0]
click at [311, 118] on icon at bounding box center [311, 115] width 7 height 6
click at [311, 147] on icon at bounding box center [311, 145] width 7 height 6
click at [310, 171] on icon at bounding box center [311, 174] width 7 height 6
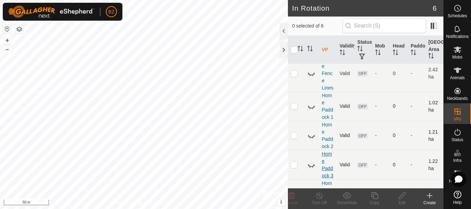
scroll to position [0, 0]
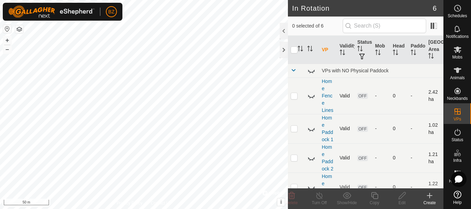
click at [312, 98] on icon at bounding box center [311, 96] width 7 height 3
click at [313, 100] on icon at bounding box center [311, 96] width 8 height 8
click at [311, 133] on icon at bounding box center [311, 129] width 8 height 8
click at [311, 162] on icon at bounding box center [311, 158] width 8 height 8
click at [312, 133] on icon at bounding box center [311, 129] width 8 height 8
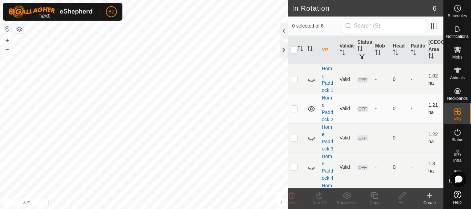
scroll to position [51, 0]
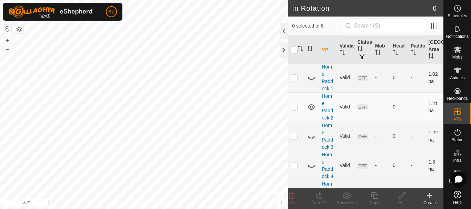
click at [310, 110] on icon at bounding box center [311, 107] width 7 height 6
click at [309, 139] on icon at bounding box center [311, 137] width 7 height 3
click at [310, 111] on icon at bounding box center [311, 107] width 8 height 8
click at [312, 141] on icon at bounding box center [311, 136] width 8 height 8
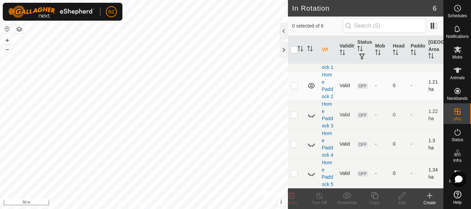
scroll to position [93, 0]
click at [311, 83] on icon at bounding box center [311, 86] width 7 height 6
click at [310, 117] on icon at bounding box center [311, 115] width 7 height 3
click at [310, 149] on icon at bounding box center [311, 144] width 8 height 8
click at [311, 118] on icon at bounding box center [311, 115] width 8 height 8
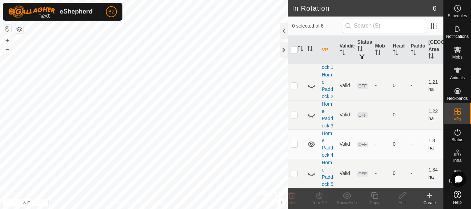
scroll to position [116, 0]
click at [313, 140] on icon at bounding box center [311, 144] width 8 height 8
click at [309, 173] on icon at bounding box center [311, 174] width 8 height 8
click at [309, 171] on icon at bounding box center [311, 174] width 7 height 6
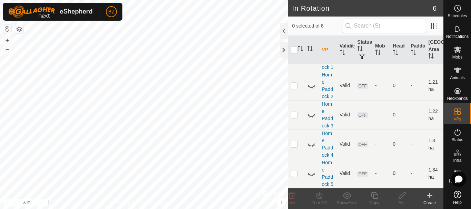
click at [309, 171] on icon at bounding box center [311, 174] width 8 height 8
click at [429, 196] on icon at bounding box center [429, 196] width 5 height 0
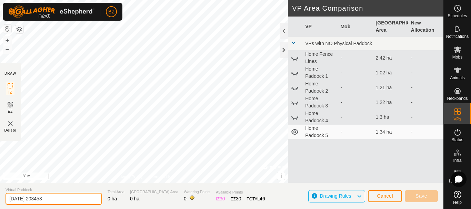
click at [66, 202] on input "[DATE] 203453" at bounding box center [54, 199] width 97 height 12
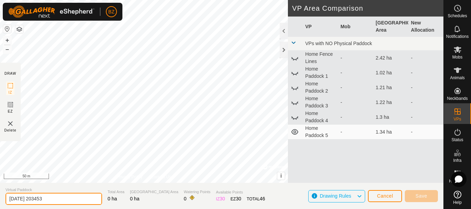
click at [66, 202] on input "[DATE] 203453" at bounding box center [54, 199] width 97 height 12
click at [58, 199] on input "[DATE] 203453" at bounding box center [54, 199] width 97 height 12
type input "2"
type input "Home Paddock 6"
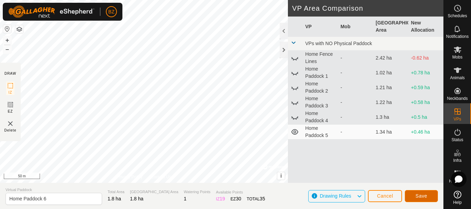
click at [421, 198] on span "Save" at bounding box center [422, 196] width 12 height 6
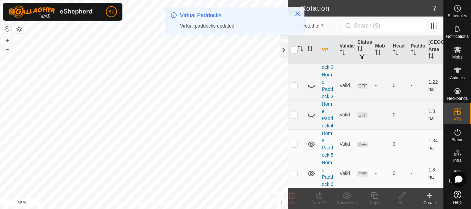
scroll to position [152, 0]
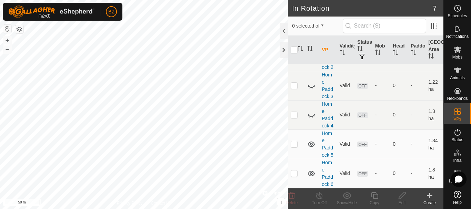
click at [311, 140] on icon at bounding box center [311, 144] width 8 height 8
click at [310, 171] on icon at bounding box center [311, 174] width 7 height 6
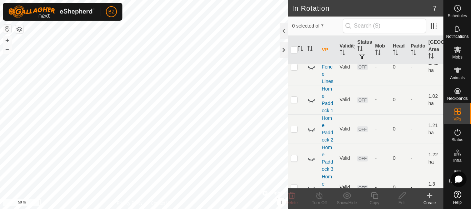
scroll to position [25, 0]
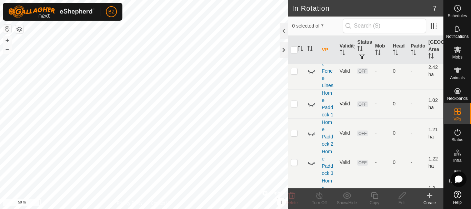
click at [311, 108] on icon at bounding box center [311, 104] width 8 height 8
click at [430, 199] on icon at bounding box center [430, 196] width 8 height 8
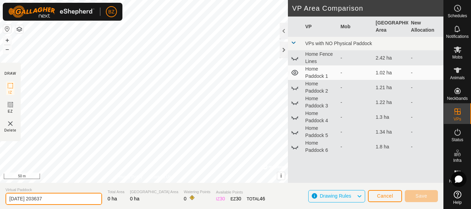
drag, startPoint x: 57, startPoint y: 199, endPoint x: 0, endPoint y: 196, distance: 57.0
click at [0, 196] on section "Virtual Paddock [DATE] 203637 Total Area 0 ha Grazing Area 0 ha Watering Points…" at bounding box center [221, 196] width 443 height 26
type input "Home Paddock 7"
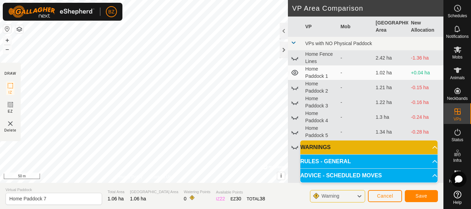
click at [431, 146] on p-accordion-header "WARNINGS" at bounding box center [368, 148] width 137 height 14
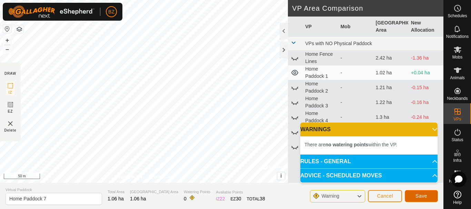
click at [419, 196] on span "Save" at bounding box center [422, 196] width 12 height 6
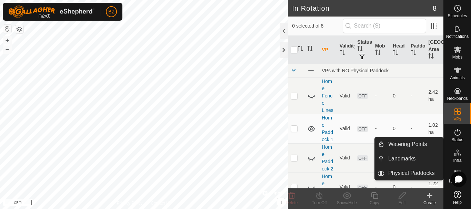
click at [458, 157] on icon at bounding box center [457, 153] width 8 height 8
click at [417, 144] on link "Watering Points" at bounding box center [413, 145] width 59 height 14
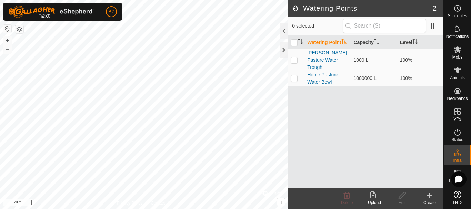
click at [428, 200] on div "Create" at bounding box center [430, 203] width 28 height 6
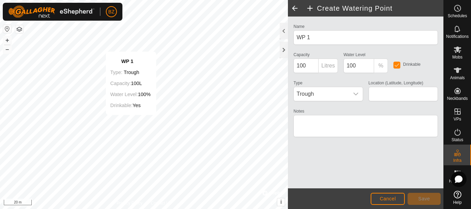
type input "42.765526, -81.696664"
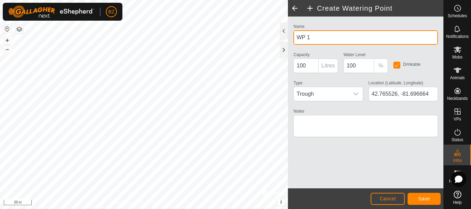
click at [315, 37] on input "WP 1" at bounding box center [365, 37] width 144 height 14
type input "Pen 1 High Barn Water Bowl"
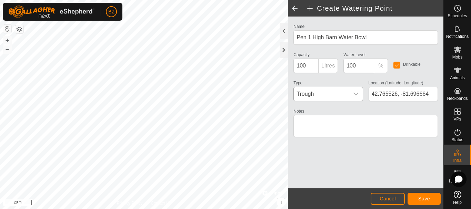
click at [358, 91] on icon "dropdown trigger" at bounding box center [356, 94] width 6 height 6
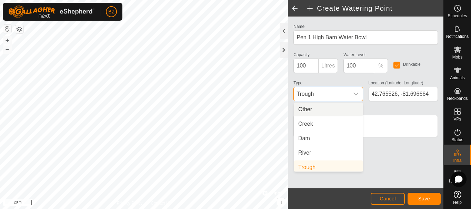
scroll to position [3, 0]
click at [321, 108] on li "Other" at bounding box center [328, 107] width 69 height 14
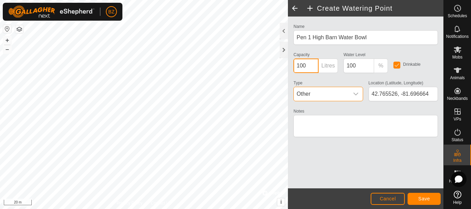
click at [311, 63] on input "100" at bounding box center [305, 66] width 25 height 14
type input "1000000"
click at [416, 199] on button "Save" at bounding box center [424, 199] width 33 height 12
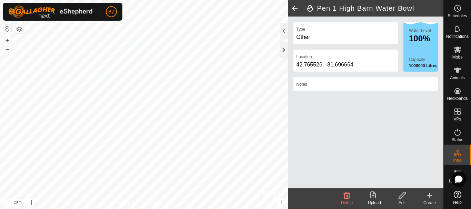
click at [431, 200] on icon at bounding box center [430, 196] width 8 height 8
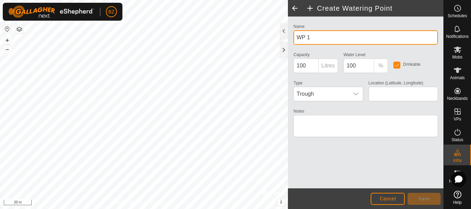
click at [313, 39] on input "WP 1" at bounding box center [365, 37] width 144 height 14
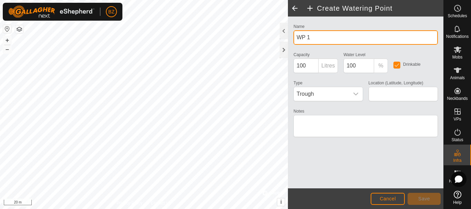
click at [313, 39] on input "WP 1" at bounding box center [365, 37] width 144 height 14
type input "Pen 2 Pen 3 Water Bowl"
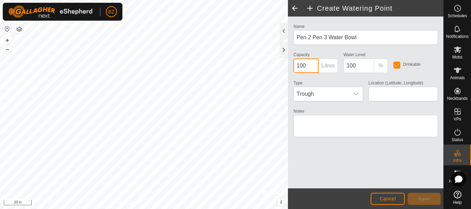
click at [310, 66] on input "100" at bounding box center [305, 66] width 25 height 14
type input "1000000"
click at [331, 94] on span "Trough" at bounding box center [321, 94] width 55 height 14
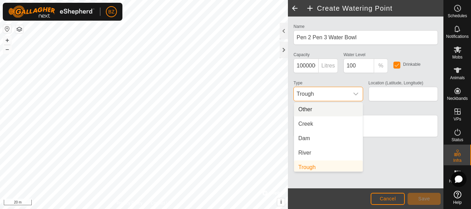
scroll to position [3, 0]
click at [312, 108] on li "Other" at bounding box center [328, 107] width 69 height 14
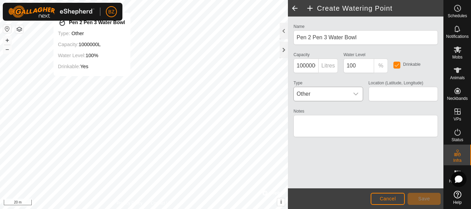
type input "42.765777, -81.697005"
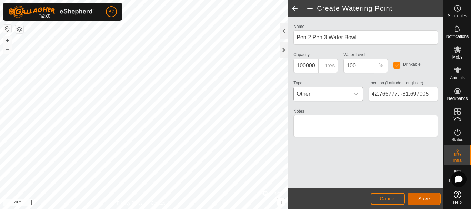
click at [425, 200] on span "Save" at bounding box center [424, 199] width 12 height 6
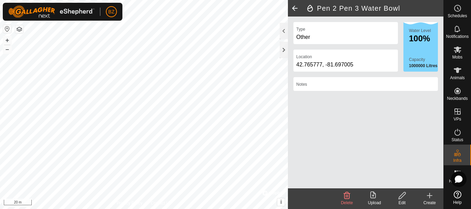
click at [432, 198] on icon at bounding box center [430, 196] width 8 height 8
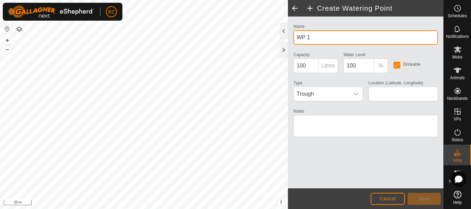
click at [317, 40] on input "WP 1" at bounding box center [365, 37] width 144 height 14
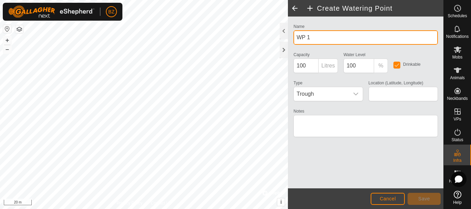
click at [317, 40] on input "WP 1" at bounding box center [365, 37] width 144 height 14
type input "Pen 5 Pen 6 Water Bowl"
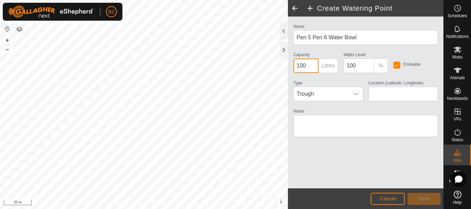
click at [312, 65] on input "100" at bounding box center [305, 66] width 25 height 14
type input "1000000"
type input "42.765850, -81.697341"
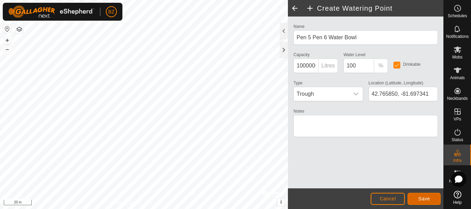
click at [422, 197] on span "Save" at bounding box center [424, 199] width 12 height 6
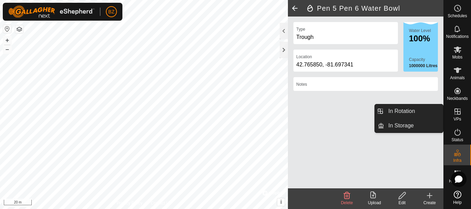
click at [458, 115] on icon at bounding box center [457, 112] width 6 height 6
click at [397, 124] on link "In Storage" at bounding box center [413, 126] width 59 height 14
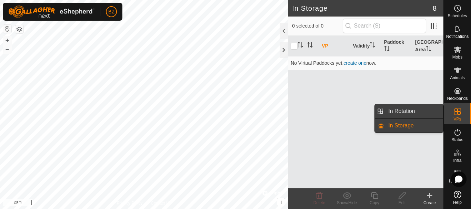
click at [417, 112] on link "In Rotation" at bounding box center [413, 111] width 59 height 14
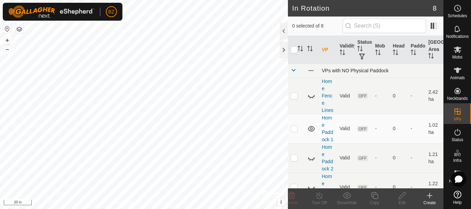
click at [292, 70] on span at bounding box center [294, 71] width 6 height 6
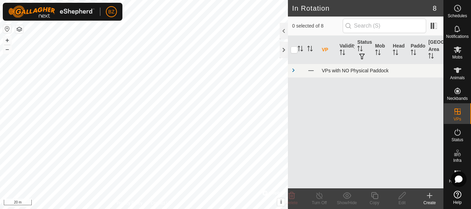
click at [292, 70] on span at bounding box center [294, 71] width 6 height 6
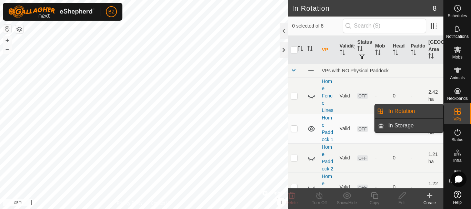
click at [407, 125] on link "In Storage" at bounding box center [413, 126] width 59 height 14
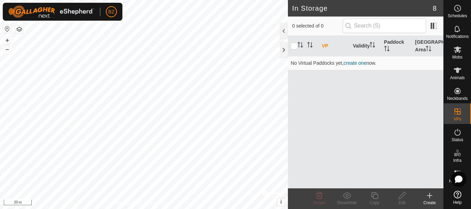
click at [324, 44] on th "VP" at bounding box center [334, 46] width 31 height 21
click at [389, 48] on icon "Activate to sort" at bounding box center [387, 49] width 6 height 6
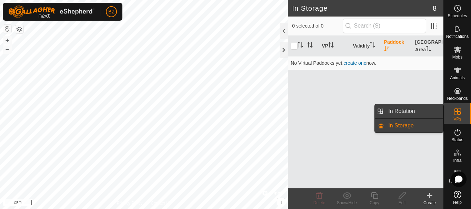
click at [416, 109] on link "In Rotation" at bounding box center [413, 111] width 59 height 14
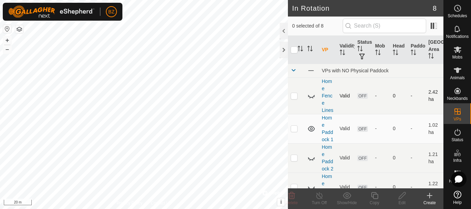
click at [293, 99] on p-checkbox at bounding box center [294, 96] width 7 height 6
checkbox input "true"
click at [374, 196] on icon at bounding box center [374, 196] width 9 height 8
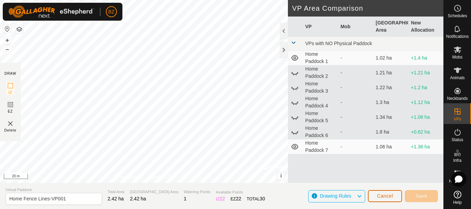
click at [387, 199] on button "Cancel" at bounding box center [385, 196] width 34 height 12
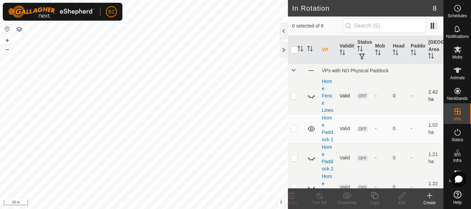
click at [294, 99] on p-checkbox at bounding box center [294, 96] width 7 height 6
checkbox input "false"
click at [362, 99] on span "OFF" at bounding box center [362, 96] width 10 height 6
click at [326, 95] on link "Home Fence Lines" at bounding box center [327, 96] width 11 height 34
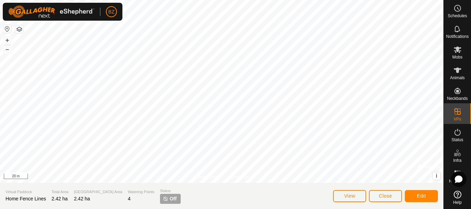
click at [170, 199] on span "Off" at bounding box center [173, 199] width 7 height 7
click at [459, 134] on icon at bounding box center [457, 132] width 8 height 8
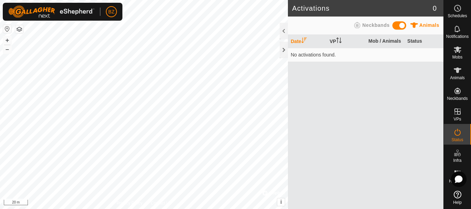
click at [393, 25] on span at bounding box center [399, 25] width 14 height 8
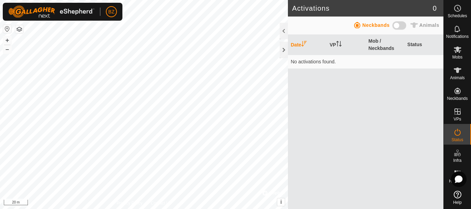
click at [406, 23] on span at bounding box center [399, 25] width 14 height 8
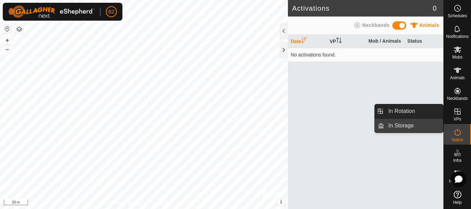
click at [406, 125] on link "In Storage" at bounding box center [413, 126] width 59 height 14
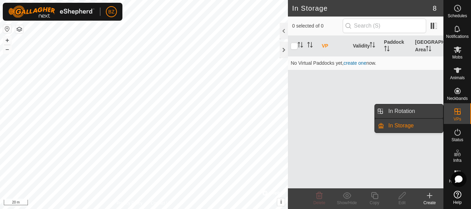
click at [416, 110] on link "In Rotation" at bounding box center [413, 111] width 59 height 14
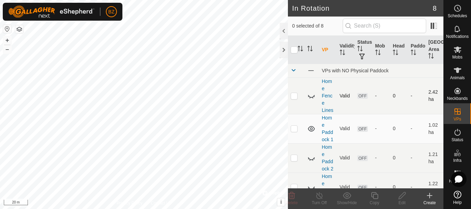
click at [293, 99] on p-checkbox at bounding box center [294, 96] width 7 height 6
checkbox input "true"
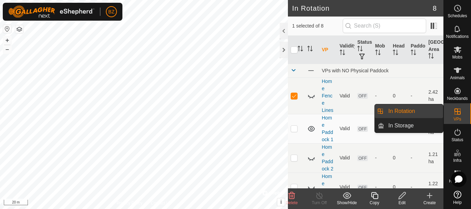
click at [457, 118] on span "VPs" at bounding box center [457, 119] width 8 height 4
click at [410, 126] on link "In Storage" at bounding box center [413, 126] width 59 height 14
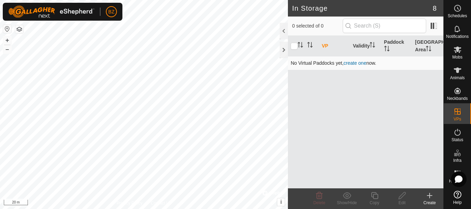
click at [354, 64] on link "create one" at bounding box center [354, 63] width 23 height 6
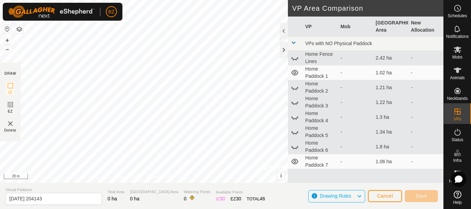
click at [309, 58] on td "Home Fence Lines" at bounding box center [319, 58] width 35 height 15
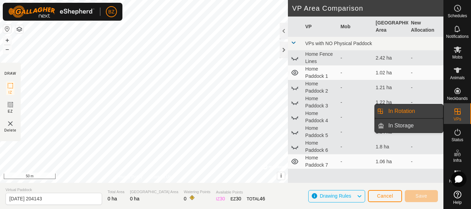
click at [405, 124] on link "In Storage" at bounding box center [413, 126] width 59 height 14
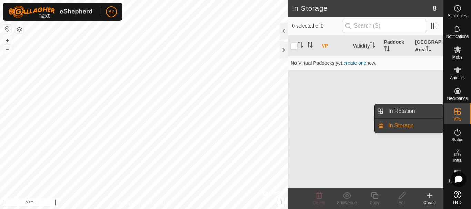
click at [403, 112] on link "In Rotation" at bounding box center [413, 111] width 59 height 14
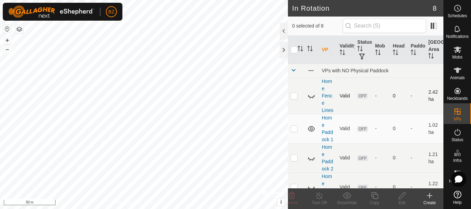
click at [307, 100] on icon at bounding box center [311, 96] width 8 height 8
click at [310, 133] on icon at bounding box center [311, 129] width 8 height 8
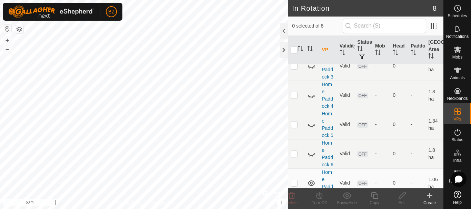
scroll to position [189, 0]
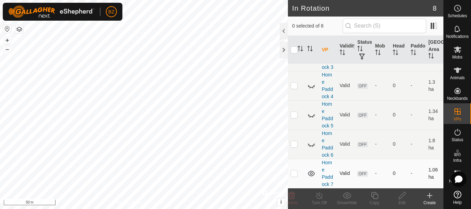
click at [311, 171] on icon at bounding box center [311, 174] width 7 height 6
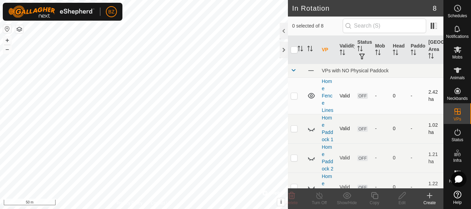
click at [294, 99] on p-checkbox at bounding box center [294, 96] width 7 height 6
checkbox input "true"
click at [374, 194] on icon at bounding box center [374, 196] width 9 height 8
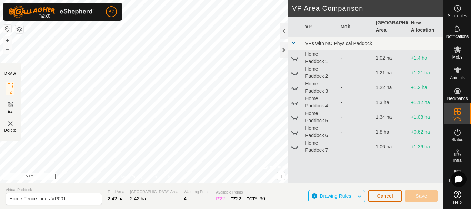
click at [374, 194] on button "Cancel" at bounding box center [385, 196] width 34 height 12
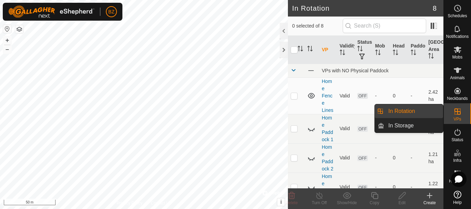
click at [463, 117] on es-virtualpaddocks-svg-icon at bounding box center [457, 111] width 12 height 11
click at [414, 124] on link "In Storage" at bounding box center [413, 126] width 59 height 14
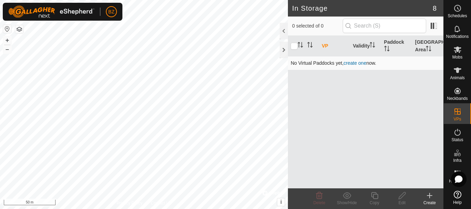
click at [352, 63] on link "create one" at bounding box center [354, 63] width 23 height 6
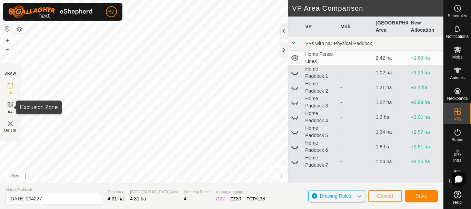
click at [10, 103] on icon at bounding box center [10, 105] width 4 height 4
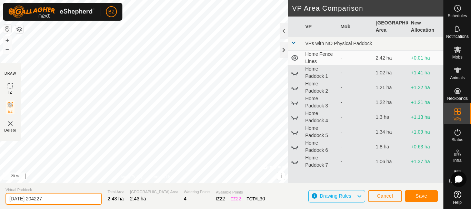
click at [52, 200] on input "[DATE] 204227" at bounding box center [54, 199] width 97 height 12
type input "Home Fence Lines S"
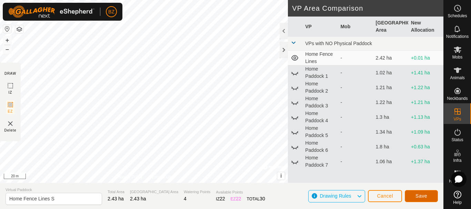
click at [419, 196] on span "Save" at bounding box center [422, 196] width 12 height 6
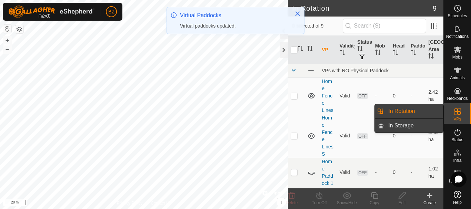
click at [410, 124] on link "In Storage" at bounding box center [413, 126] width 59 height 14
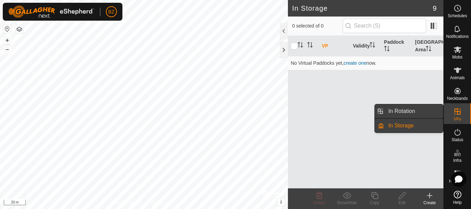
click at [404, 112] on link "In Rotation" at bounding box center [413, 111] width 59 height 14
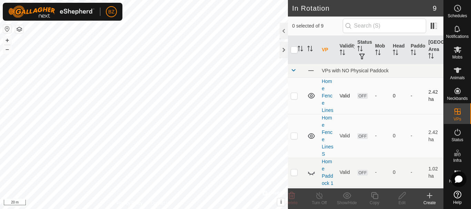
click at [311, 99] on icon at bounding box center [311, 96] width 8 height 8
click at [360, 139] on span "OFF" at bounding box center [362, 136] width 10 height 6
click at [294, 139] on p-checkbox at bounding box center [294, 136] width 7 height 6
checkbox input "true"
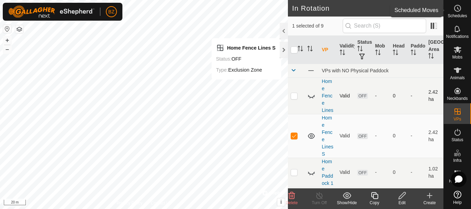
click at [455, 11] on icon at bounding box center [457, 8] width 8 height 8
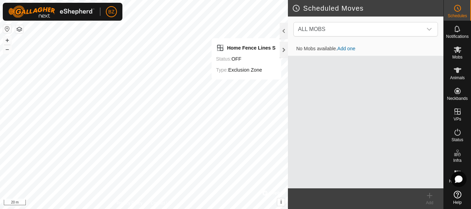
click at [349, 50] on link "Add one" at bounding box center [346, 49] width 18 height 6
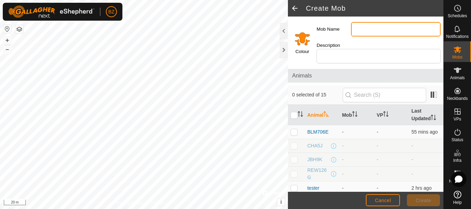
click at [371, 30] on input "Mob Name" at bounding box center [396, 29] width 90 height 14
type input "Home"
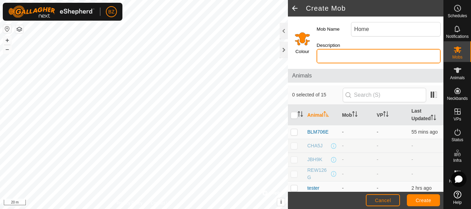
click at [344, 57] on input "Description" at bounding box center [379, 56] width 124 height 14
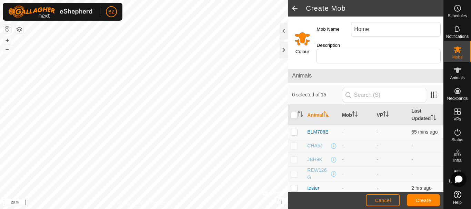
click at [302, 37] on input "Select a color" at bounding box center [302, 38] width 17 height 17
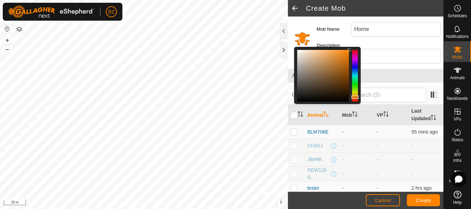
click at [355, 58] on div at bounding box center [355, 76] width 6 height 52
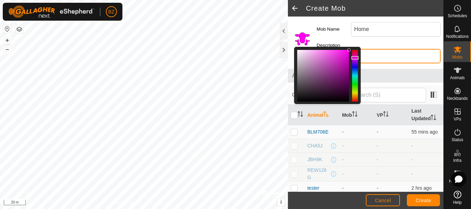
click at [379, 57] on input "Description" at bounding box center [379, 56] width 124 height 14
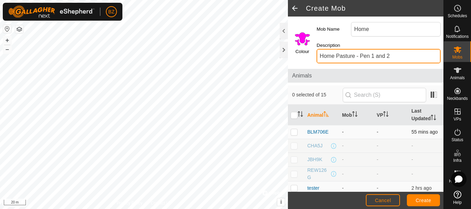
type input "Home Pasture - Pen 1 and 2"
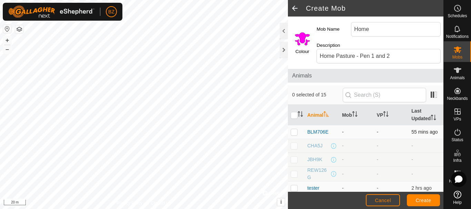
click at [292, 131] on p-checkbox at bounding box center [294, 132] width 7 height 6
checkbox input "true"
click at [293, 187] on p-checkbox at bounding box center [294, 189] width 7 height 6
checkbox input "true"
click at [420, 199] on span "Create" at bounding box center [424, 201] width 16 height 6
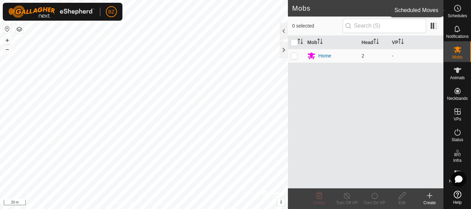
click at [459, 12] on icon at bounding box center [457, 8] width 8 height 8
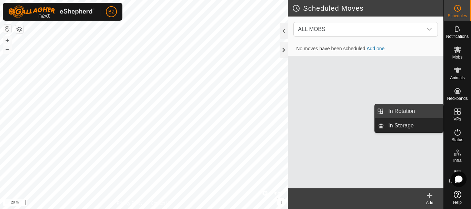
click at [408, 112] on link "In Rotation" at bounding box center [413, 111] width 59 height 14
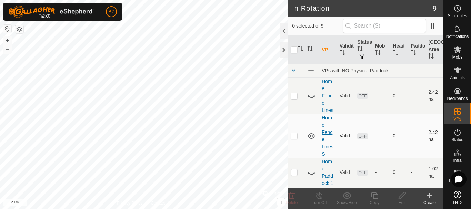
click at [327, 139] on link "Home Fence Lines S" at bounding box center [327, 136] width 11 height 42
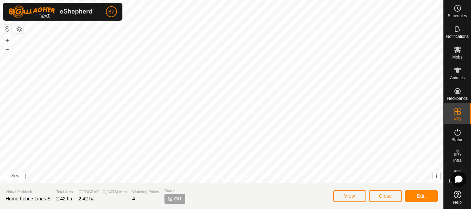
click at [174, 199] on span "Off" at bounding box center [177, 199] width 7 height 7
click at [416, 195] on button "Edit" at bounding box center [421, 196] width 33 height 12
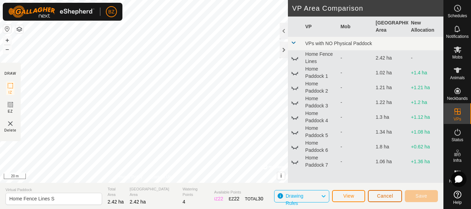
click at [381, 197] on span "Cancel" at bounding box center [385, 196] width 16 height 6
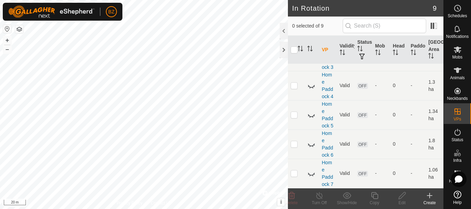
scroll to position [232, 0]
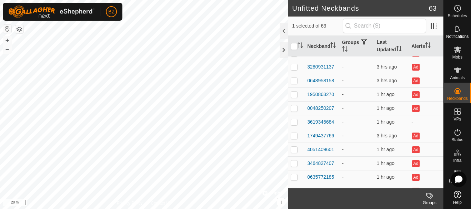
scroll to position [738, 0]
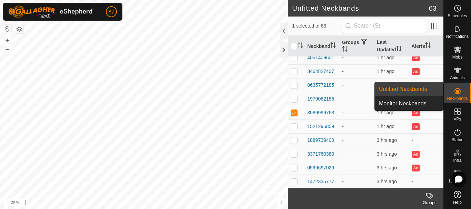
click at [456, 91] on icon at bounding box center [457, 91] width 6 height 6
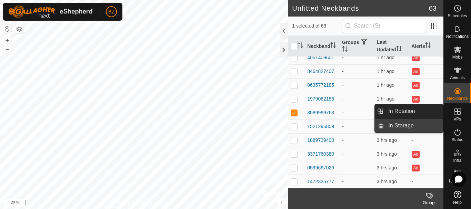
click at [406, 123] on link "In Storage" at bounding box center [413, 126] width 59 height 14
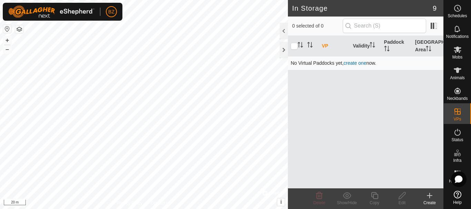
click at [354, 63] on link "create one" at bounding box center [354, 63] width 23 height 6
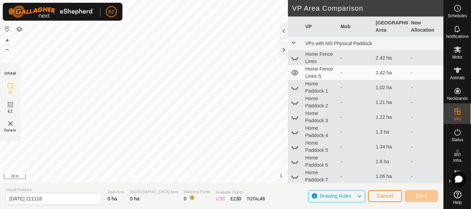
click at [293, 43] on span at bounding box center [294, 43] width 6 height 6
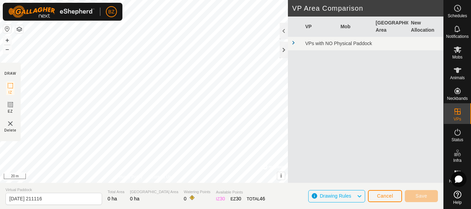
click at [293, 43] on span at bounding box center [294, 43] width 6 height 6
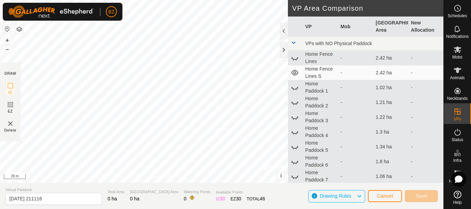
click at [293, 72] on icon at bounding box center [295, 73] width 8 height 8
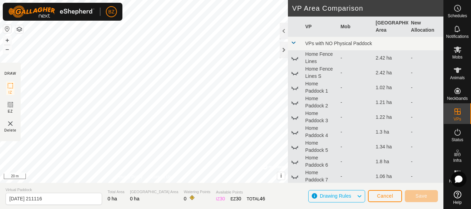
click at [293, 72] on icon at bounding box center [295, 73] width 8 height 8
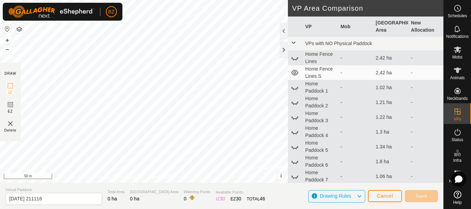
click at [292, 73] on icon at bounding box center [295, 73] width 8 height 8
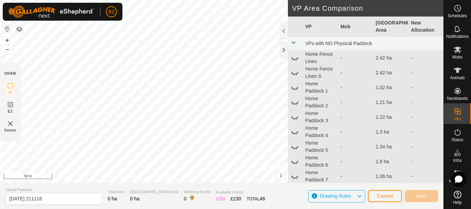
click at [294, 177] on icon at bounding box center [295, 176] width 8 height 8
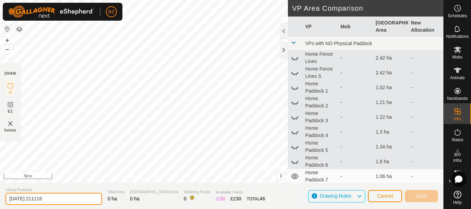
click at [54, 201] on input "[DATE] 211116" at bounding box center [54, 199] width 97 height 12
type input "Home Paddock 8"
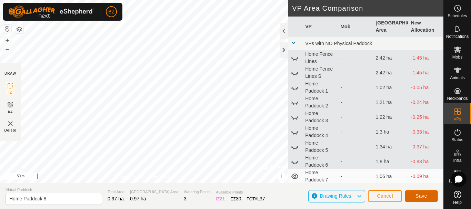
click at [411, 197] on button "Save" at bounding box center [421, 196] width 33 height 12
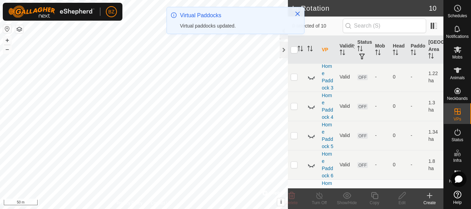
scroll to position [269, 0]
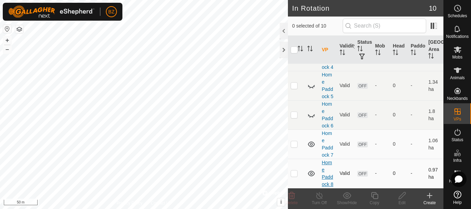
click at [327, 169] on link "Home Paddock 8" at bounding box center [327, 173] width 11 height 27
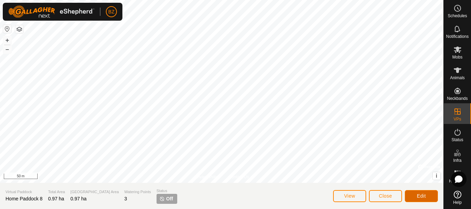
click at [417, 199] on span "Edit" at bounding box center [421, 196] width 9 height 6
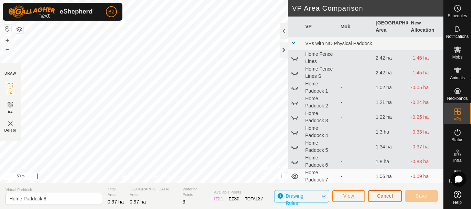
click at [391, 198] on span "Cancel" at bounding box center [385, 196] width 16 height 6
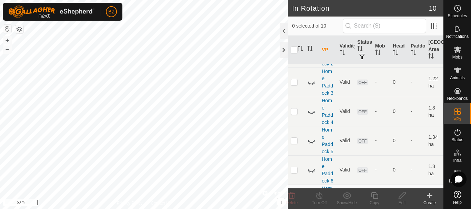
scroll to position [269, 0]
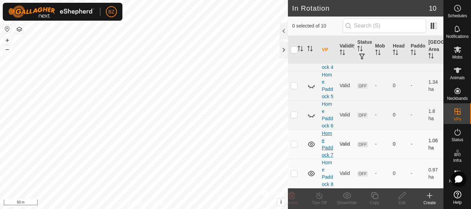
click at [326, 136] on link "Home Paddock 7" at bounding box center [327, 144] width 11 height 27
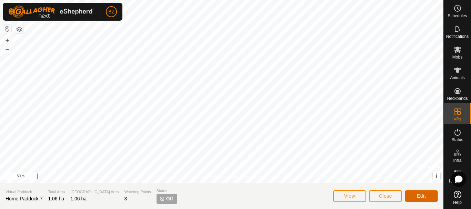
click at [413, 194] on button "Edit" at bounding box center [421, 196] width 33 height 12
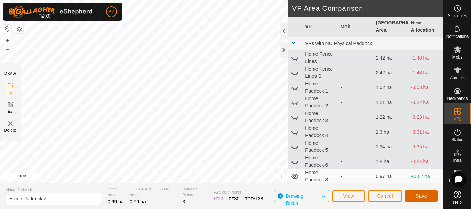
click at [419, 193] on span "Save" at bounding box center [422, 196] width 12 height 6
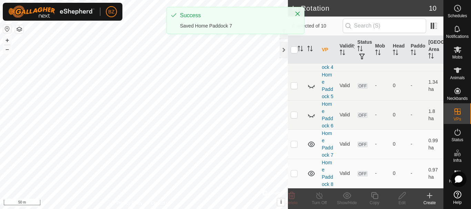
scroll to position [269, 0]
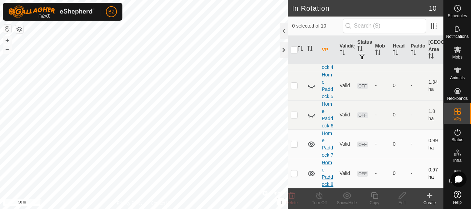
click at [326, 170] on link "Home Paddock 8" at bounding box center [327, 173] width 11 height 27
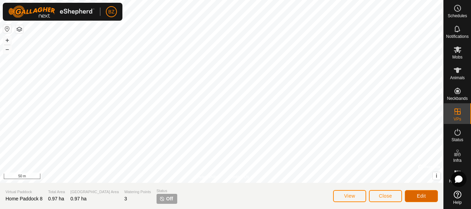
click at [415, 196] on button "Edit" at bounding box center [421, 196] width 33 height 12
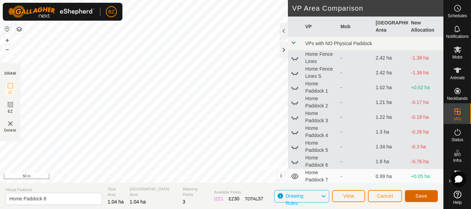
click at [420, 198] on span "Save" at bounding box center [422, 196] width 12 height 6
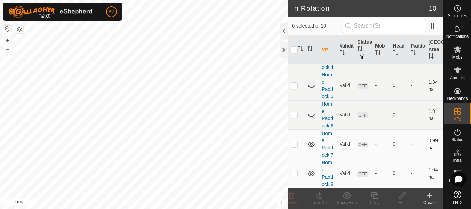
scroll to position [269, 0]
click at [431, 200] on div "Create" at bounding box center [430, 203] width 28 height 6
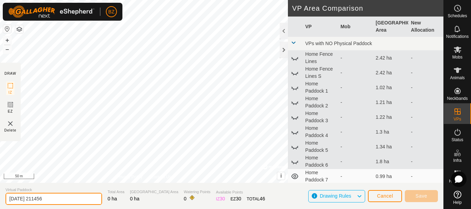
click at [0, 176] on div "DRAW IZ EZ Delete Privacy Policy Contact Us + – ⇧ i © Mapbox , © OpenStreetMap …" at bounding box center [221, 104] width 443 height 209
type input "Home Paddock 9"
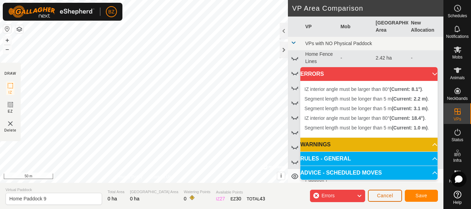
click at [389, 195] on span "Cancel" at bounding box center [385, 196] width 16 height 6
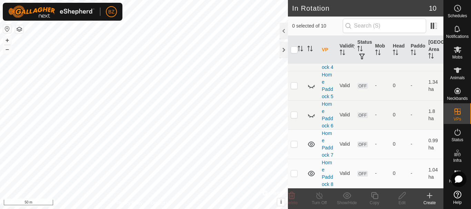
scroll to position [269, 0]
click at [429, 195] on icon at bounding box center [430, 196] width 8 height 8
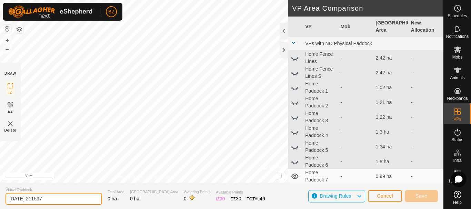
drag, startPoint x: 60, startPoint y: 200, endPoint x: 0, endPoint y: 200, distance: 60.0
click at [0, 200] on section "Virtual Paddock [DATE] 211537 Total Area 0 ha Grazing Area 0 ha Watering Points…" at bounding box center [221, 196] width 443 height 26
type input "Home Paddock 9"
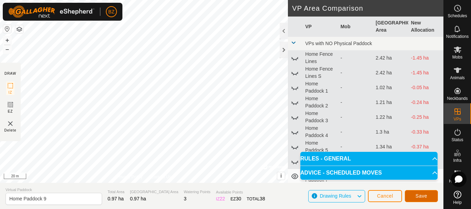
click at [414, 196] on button "Save" at bounding box center [421, 196] width 33 height 12
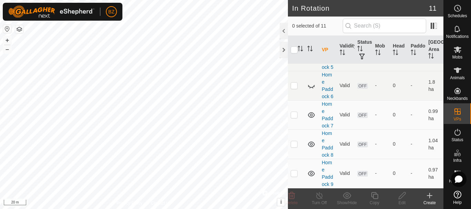
scroll to position [306, 0]
click at [327, 137] on td "Home Paddock 8" at bounding box center [328, 144] width 18 height 29
click at [311, 111] on icon at bounding box center [311, 115] width 8 height 8
click at [311, 171] on icon at bounding box center [311, 174] width 7 height 6
click at [311, 140] on icon at bounding box center [311, 144] width 8 height 8
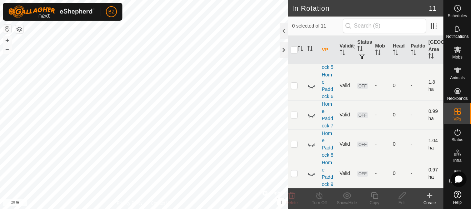
click at [311, 140] on icon at bounding box center [311, 144] width 8 height 8
click at [312, 114] on icon at bounding box center [311, 115] width 7 height 3
click at [312, 111] on icon at bounding box center [311, 115] width 8 height 8
click at [312, 114] on icon at bounding box center [311, 115] width 7 height 3
click at [312, 111] on icon at bounding box center [311, 115] width 8 height 8
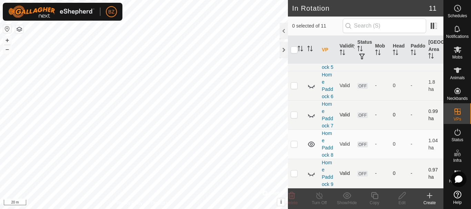
click at [311, 170] on icon at bounding box center [311, 174] width 8 height 8
click at [311, 140] on icon at bounding box center [311, 144] width 8 height 8
click at [310, 170] on icon at bounding box center [311, 174] width 8 height 8
click at [326, 178] on link "Home Paddock 9" at bounding box center [327, 173] width 11 height 27
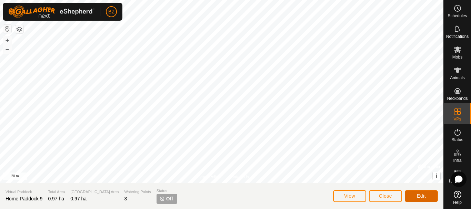
click at [414, 196] on button "Edit" at bounding box center [421, 196] width 33 height 12
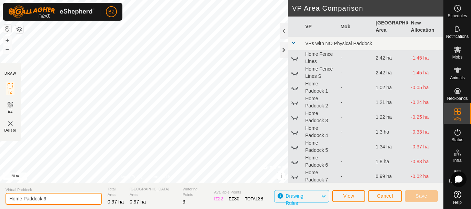
click at [66, 200] on input "Home Paddock 9" at bounding box center [54, 199] width 97 height 12
type input "Home Paddock 10"
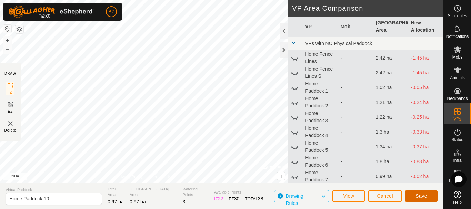
click at [420, 195] on span "Save" at bounding box center [422, 196] width 12 height 6
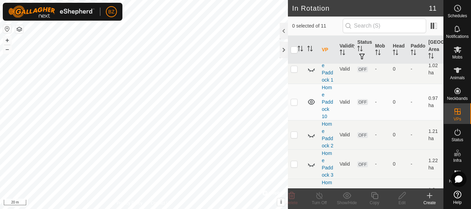
scroll to position [99, 0]
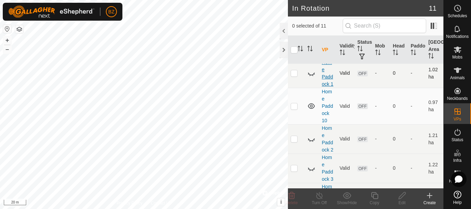
click at [327, 87] on link "Home Paddock 1" at bounding box center [327, 73] width 11 height 27
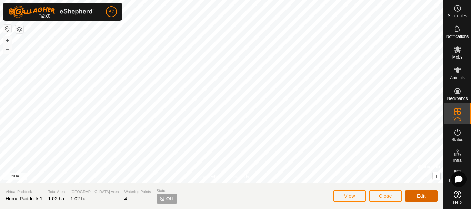
click at [415, 191] on button "Edit" at bounding box center [421, 196] width 33 height 12
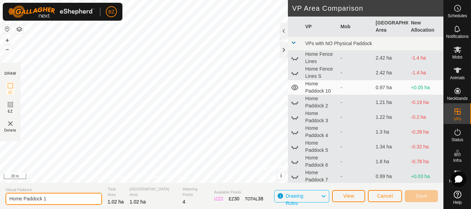
click at [43, 201] on input "Home Paddock 1" at bounding box center [54, 199] width 97 height 12
type input "Home Paddock 01"
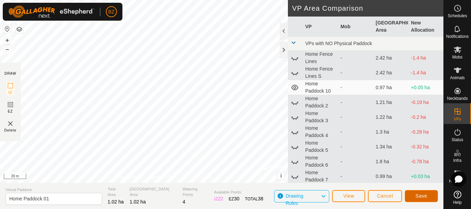
click at [419, 191] on button "Save" at bounding box center [421, 196] width 33 height 12
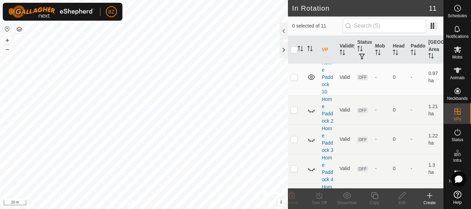
scroll to position [136, 0]
click at [326, 124] on td "Home Paddock 2" at bounding box center [328, 109] width 18 height 29
click at [325, 123] on td "Home Paddock 2" at bounding box center [328, 109] width 18 height 29
click at [326, 122] on link "Home Paddock 2" at bounding box center [327, 109] width 11 height 27
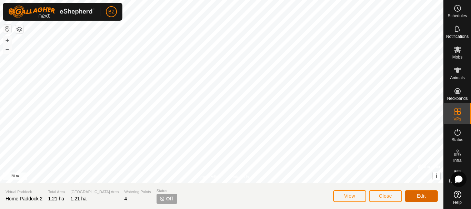
click at [423, 193] on button "Edit" at bounding box center [421, 196] width 33 height 12
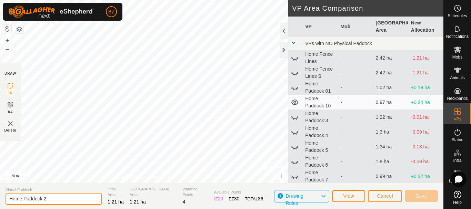
click at [44, 199] on input "Home Paddock 2" at bounding box center [54, 199] width 97 height 12
type input "Home Paddock 02"
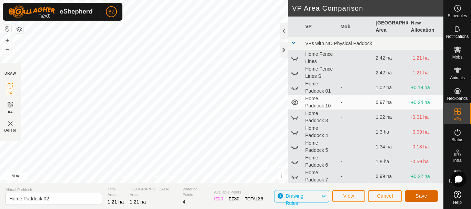
click at [410, 197] on button "Save" at bounding box center [421, 196] width 33 height 12
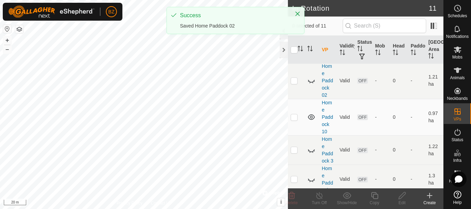
scroll to position [133, 0]
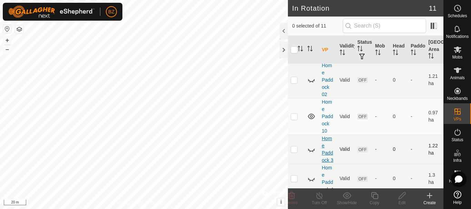
click at [325, 160] on link "Home Paddock 3" at bounding box center [327, 149] width 11 height 27
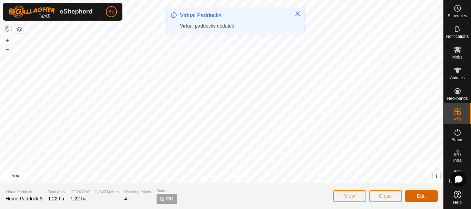
click at [424, 195] on span "Edit" at bounding box center [421, 196] width 9 height 6
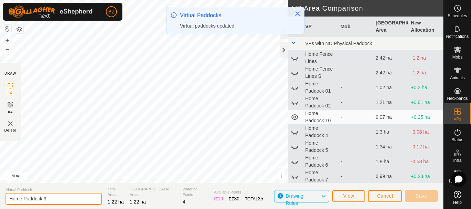
click at [44, 199] on input "Home Paddock 3" at bounding box center [54, 199] width 97 height 12
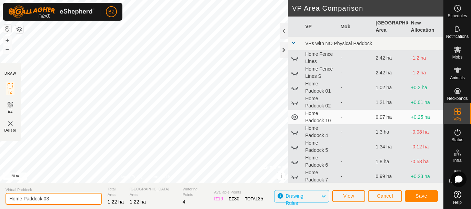
type input "Home Paddock 03"
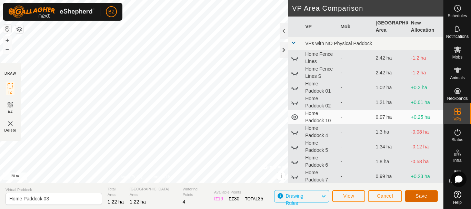
click at [413, 199] on button "Save" at bounding box center [421, 196] width 33 height 12
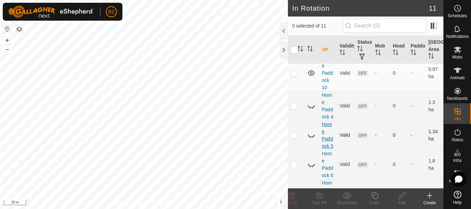
scroll to position [213, 0]
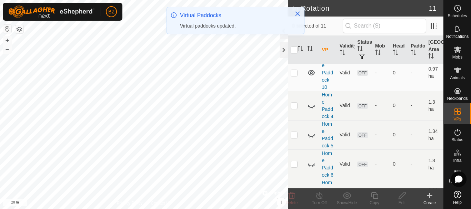
click at [322, 119] on link "Home Paddock 4" at bounding box center [327, 105] width 11 height 27
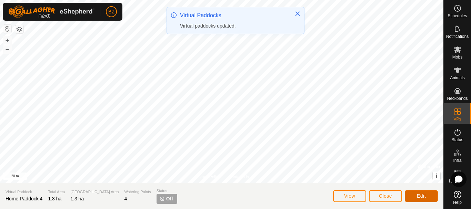
click at [417, 196] on span "Edit" at bounding box center [421, 196] width 9 height 6
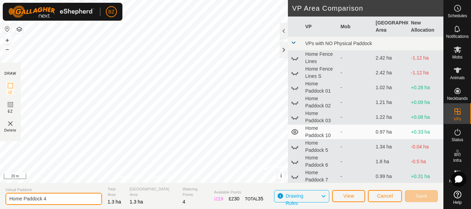
click at [45, 199] on input "Home Paddock 4" at bounding box center [54, 199] width 97 height 12
type input "Home Paddock 04"
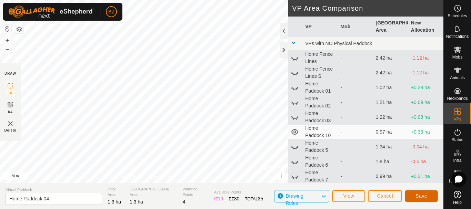
click at [421, 191] on button "Save" at bounding box center [421, 196] width 33 height 12
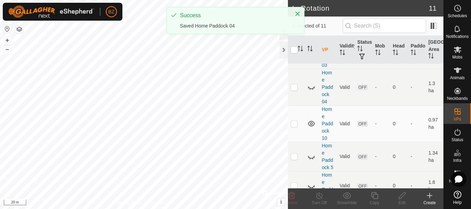
scroll to position [202, 0]
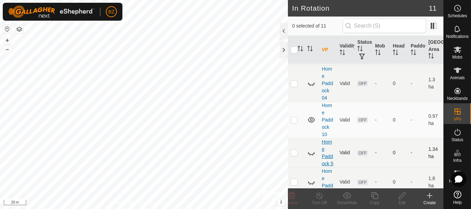
click at [329, 167] on link "Home Paddock 5" at bounding box center [327, 152] width 11 height 27
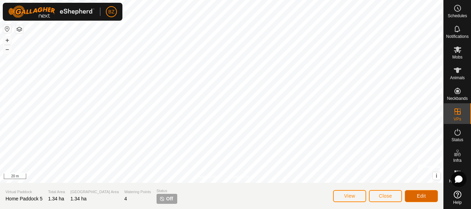
click at [416, 198] on button "Edit" at bounding box center [421, 196] width 33 height 12
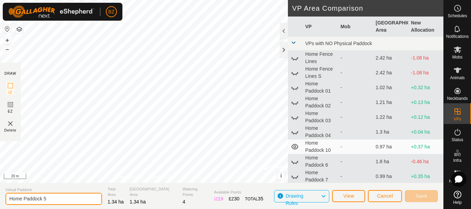
click at [44, 199] on input "Home Paddock 5" at bounding box center [54, 199] width 97 height 12
type input "Home Paddock 05"
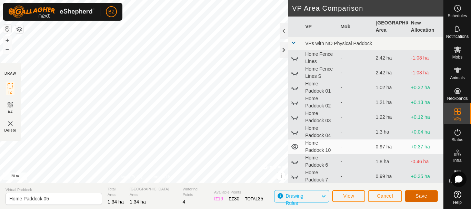
click at [412, 196] on button "Save" at bounding box center [421, 196] width 33 height 12
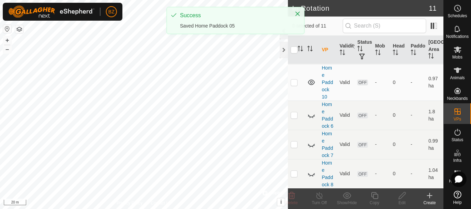
scroll to position [277, 0]
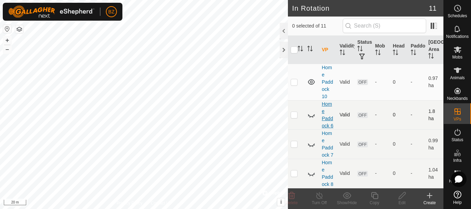
click at [326, 123] on link "Home Paddock 6" at bounding box center [327, 114] width 11 height 27
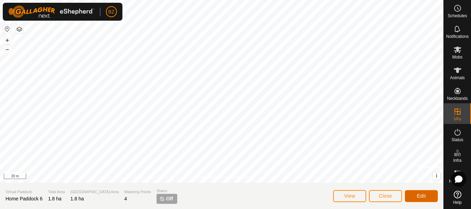
click at [426, 197] on span "Edit" at bounding box center [421, 196] width 9 height 6
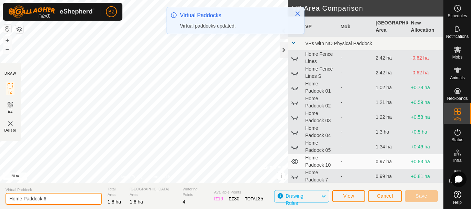
click at [43, 200] on input "Home Paddock 6" at bounding box center [54, 199] width 97 height 12
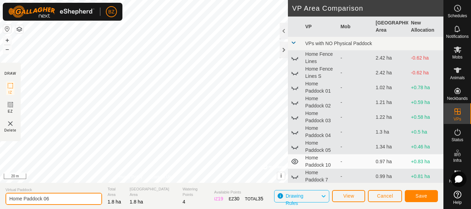
type input "Home Paddock 06"
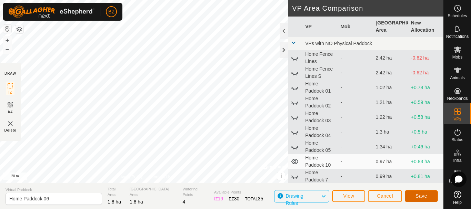
click at [413, 200] on button "Save" at bounding box center [421, 196] width 33 height 12
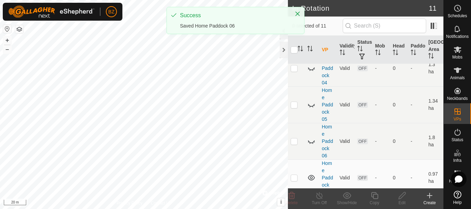
scroll to position [219, 0]
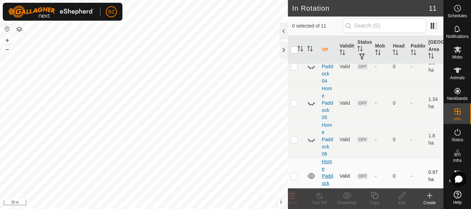
click at [322, 178] on link "Home Paddock 10" at bounding box center [327, 176] width 11 height 34
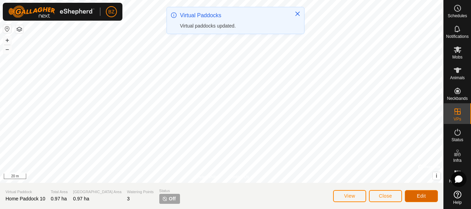
click at [423, 194] on span "Edit" at bounding box center [421, 196] width 9 height 6
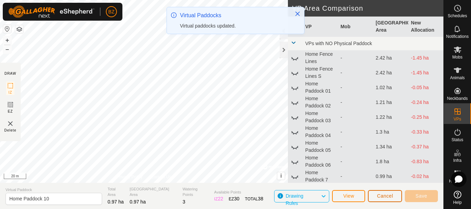
click at [388, 197] on span "Cancel" at bounding box center [385, 196] width 16 height 6
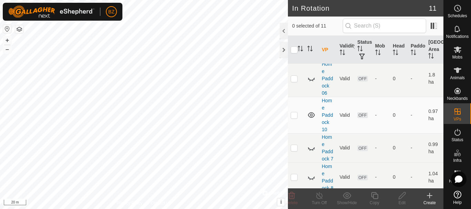
scroll to position [306, 0]
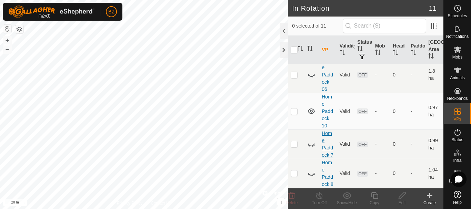
click at [324, 138] on link "Home Paddock 7" at bounding box center [327, 144] width 11 height 27
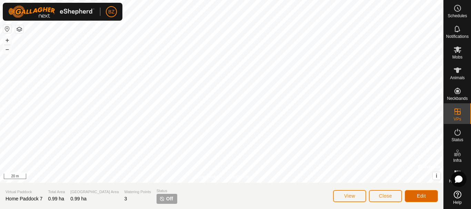
click at [421, 194] on span "Edit" at bounding box center [421, 196] width 9 height 6
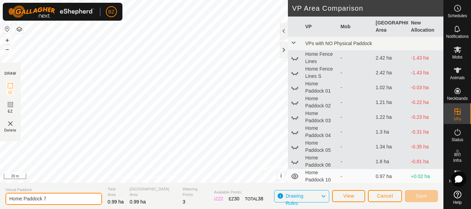
click at [44, 199] on input "Home Paddock 7" at bounding box center [54, 199] width 97 height 12
type input "Home Paddock 07"
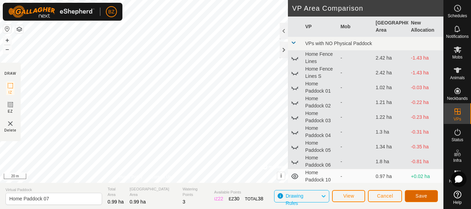
click at [417, 199] on button "Save" at bounding box center [421, 196] width 33 height 12
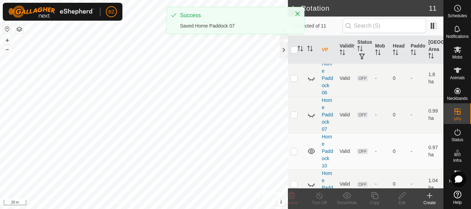
scroll to position [306, 0]
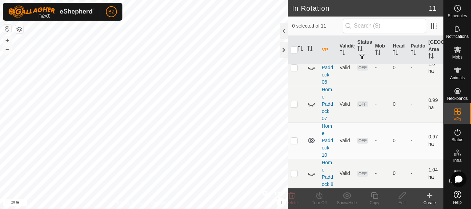
click at [326, 173] on td "Home Paddock 8" at bounding box center [328, 173] width 18 height 29
click at [326, 170] on link "Home Paddock 8" at bounding box center [327, 173] width 11 height 27
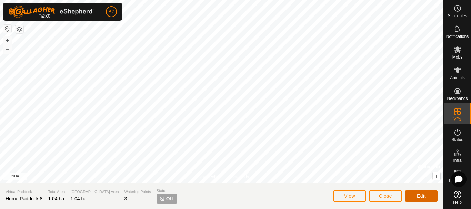
click at [426, 198] on button "Edit" at bounding box center [421, 196] width 33 height 12
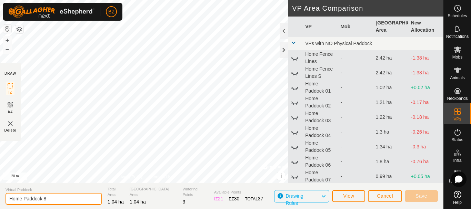
click at [44, 199] on input "Home Paddock 8" at bounding box center [54, 199] width 97 height 12
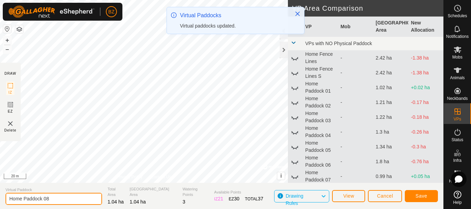
type input "Home Paddock 08"
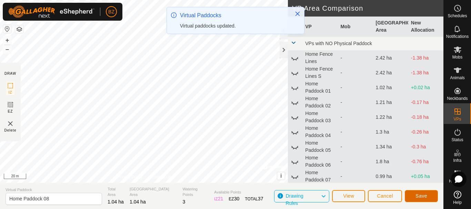
click at [426, 197] on span "Save" at bounding box center [422, 196] width 12 height 6
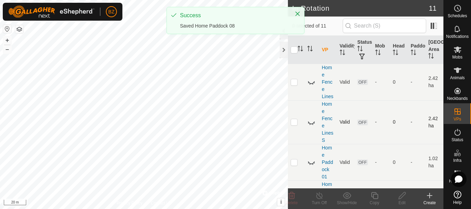
scroll to position [14, 0]
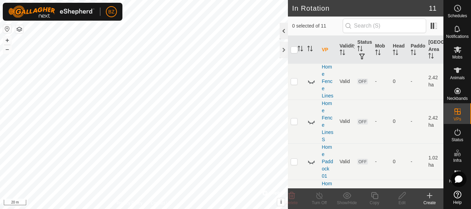
click at [284, 34] on div at bounding box center [284, 31] width 8 height 17
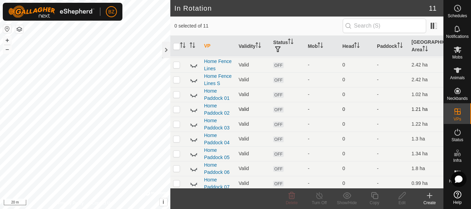
scroll to position [12, 0]
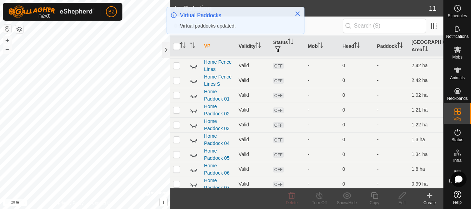
click at [178, 82] on p-checkbox at bounding box center [176, 81] width 7 height 6
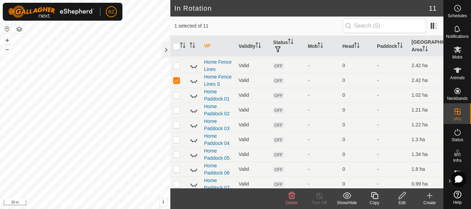
click at [294, 199] on icon at bounding box center [292, 196] width 8 height 8
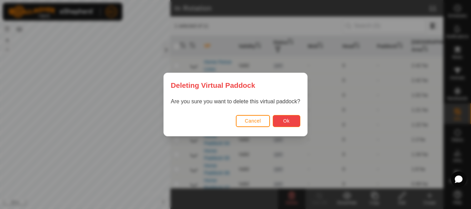
click at [282, 122] on button "Ok" at bounding box center [287, 121] width 28 height 12
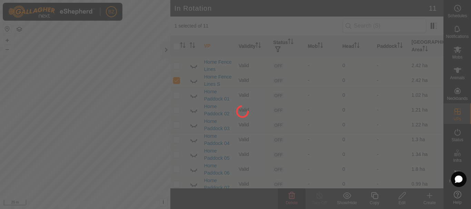
checkbox input "false"
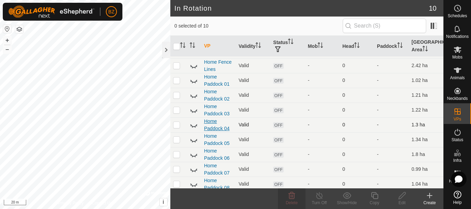
scroll to position [30, 0]
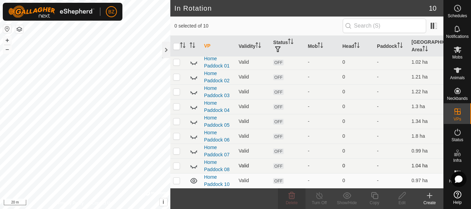
click at [193, 167] on icon at bounding box center [194, 166] width 8 height 8
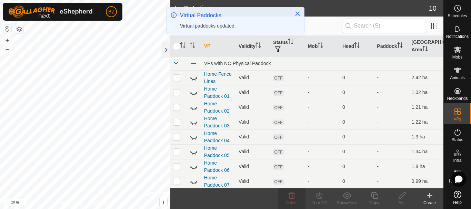
click at [194, 165] on icon at bounding box center [194, 167] width 8 height 8
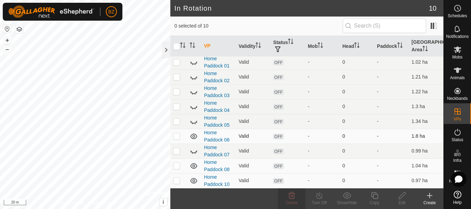
click at [194, 135] on icon at bounding box center [194, 136] width 8 height 8
click at [192, 167] on icon at bounding box center [194, 166] width 8 height 8
click at [211, 182] on link "Home Paddock 10" at bounding box center [217, 180] width 26 height 13
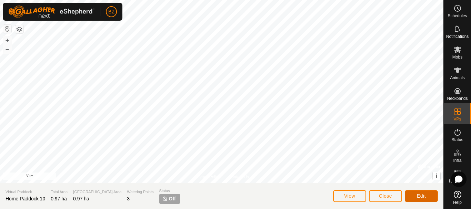
click at [421, 198] on span "Edit" at bounding box center [421, 196] width 9 height 6
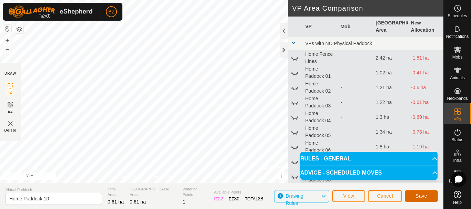
click at [420, 196] on span "Save" at bounding box center [422, 196] width 12 height 6
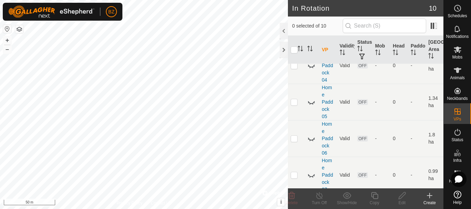
scroll to position [262, 0]
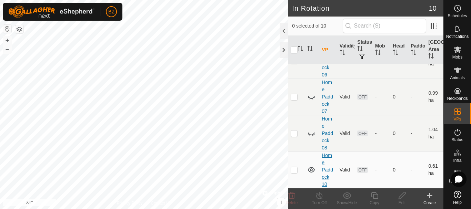
click at [330, 172] on link "Home Paddock 10" at bounding box center [327, 170] width 11 height 34
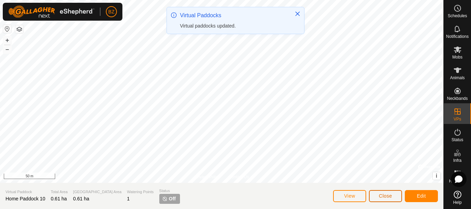
click at [393, 196] on button "Close" at bounding box center [385, 196] width 33 height 12
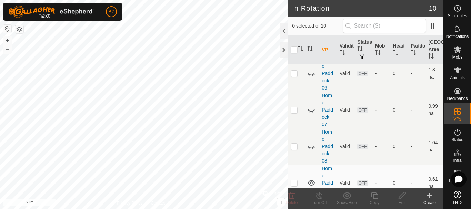
scroll to position [262, 0]
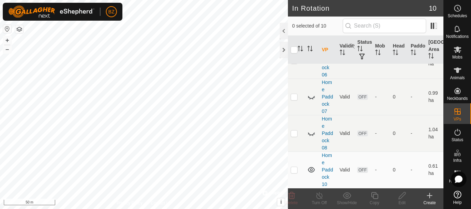
click at [429, 199] on icon at bounding box center [430, 196] width 8 height 8
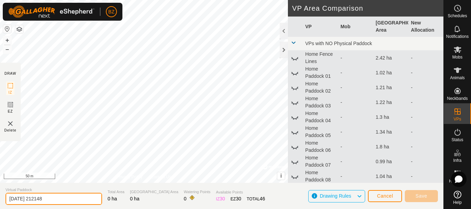
click at [62, 195] on input "[DATE] 212148" at bounding box center [54, 199] width 97 height 12
type input "Home Paddock 9"
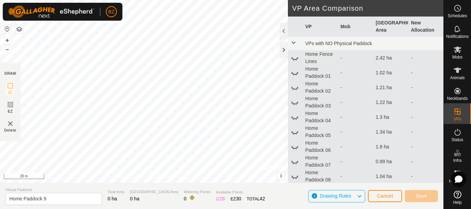
drag, startPoint x: 381, startPoint y: 203, endPoint x: 383, endPoint y: 197, distance: 5.8
click at [383, 197] on div "Cancel Save" at bounding box center [403, 196] width 70 height 17
click at [383, 197] on span "Cancel" at bounding box center [385, 196] width 16 height 6
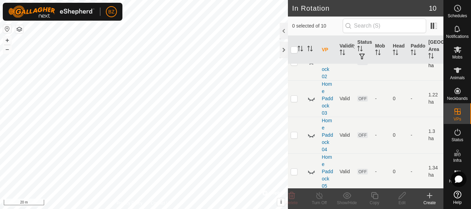
scroll to position [262, 0]
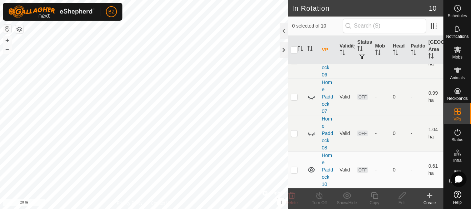
click at [430, 198] on icon at bounding box center [430, 196] width 8 height 8
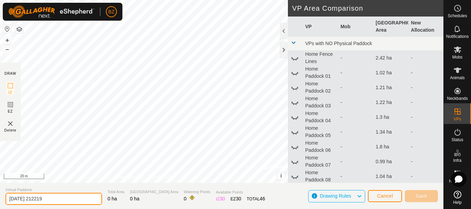
click at [47, 200] on input "[DATE] 212219" at bounding box center [54, 199] width 97 height 12
type input "Home Paddock 09"
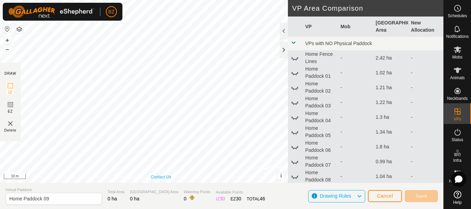
click at [158, 175] on div "Privacy Policy Contact Us + – ⇧ i © Mapbox , © OpenStreetMap , Improve this map…" at bounding box center [144, 91] width 288 height 183
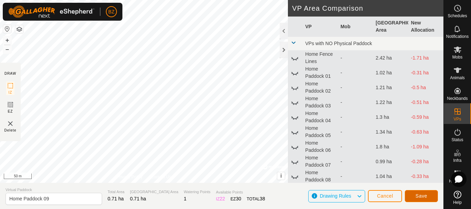
click at [420, 197] on span "Save" at bounding box center [422, 196] width 12 height 6
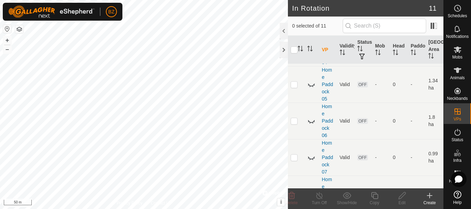
scroll to position [299, 0]
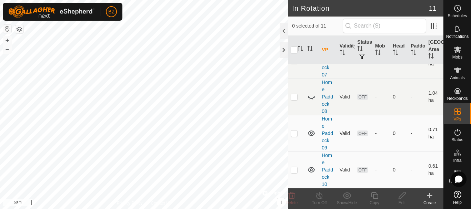
click at [312, 134] on icon at bounding box center [311, 134] width 7 height 6
click at [309, 170] on icon at bounding box center [311, 170] width 7 height 6
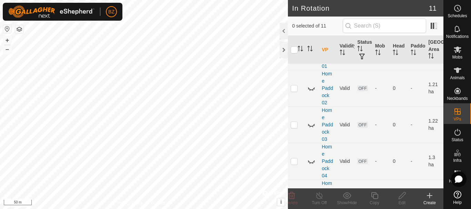
scroll to position [0, 0]
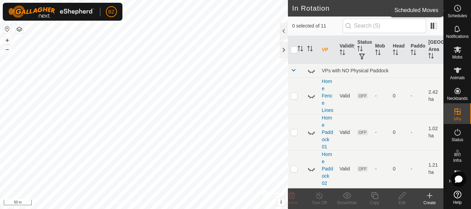
click at [457, 12] on icon at bounding box center [457, 8] width 8 height 8
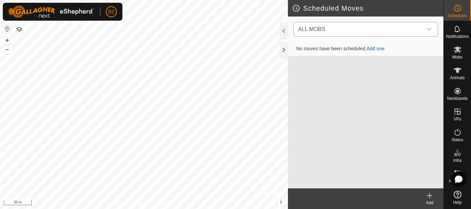
click at [430, 28] on icon "dropdown trigger" at bounding box center [430, 30] width 6 height 6
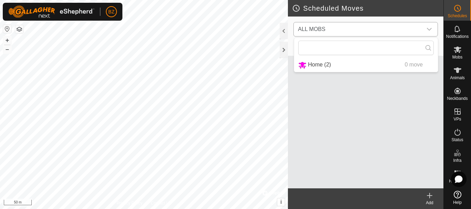
click at [321, 64] on li "Home (2) 0 move" at bounding box center [366, 65] width 144 height 14
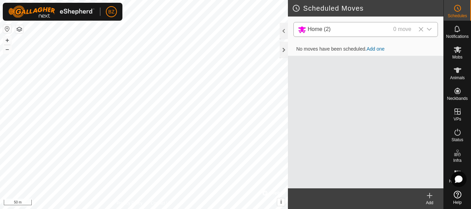
click at [374, 49] on link "Add one" at bounding box center [376, 49] width 18 height 6
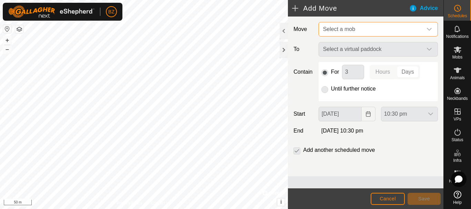
click at [363, 32] on span "Select a mob" at bounding box center [371, 29] width 102 height 14
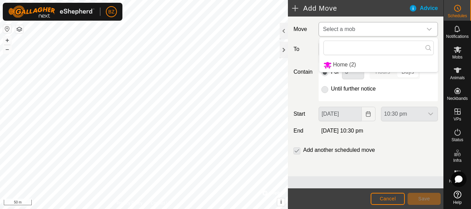
click at [342, 67] on li "Home (2)" at bounding box center [378, 65] width 119 height 14
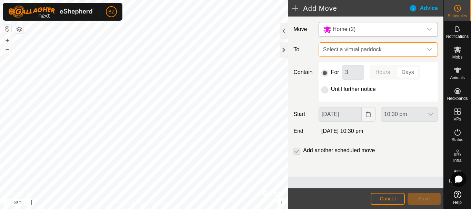
click at [366, 51] on span "Select a virtual paddock" at bounding box center [371, 50] width 102 height 14
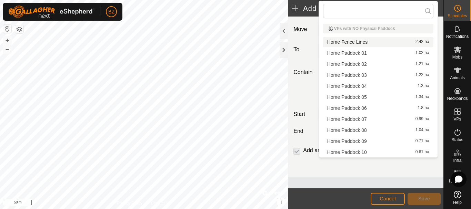
click at [360, 41] on li "Home Fence Lines 2.42 ha" at bounding box center [378, 42] width 110 height 10
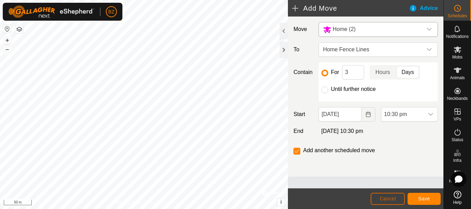
click at [387, 198] on span "Cancel" at bounding box center [388, 199] width 16 height 6
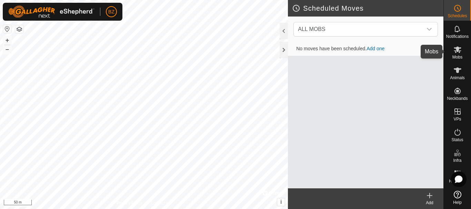
click at [458, 54] on es-mob-svg-icon at bounding box center [457, 49] width 12 height 11
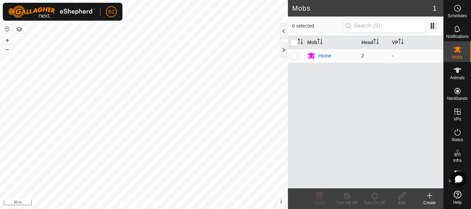
click at [294, 56] on p-checkbox at bounding box center [294, 56] width 7 height 6
checkbox input "true"
click at [372, 200] on div "Turn On VP" at bounding box center [375, 203] width 28 height 6
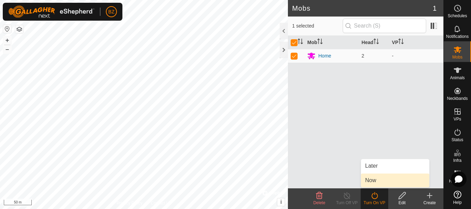
click at [372, 180] on link "Now" at bounding box center [395, 181] width 68 height 14
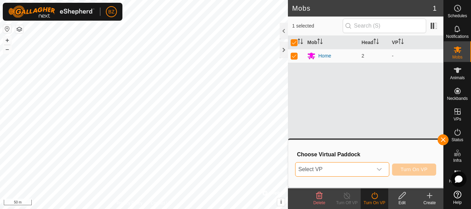
click at [364, 165] on span "Select VP" at bounding box center [334, 170] width 77 height 14
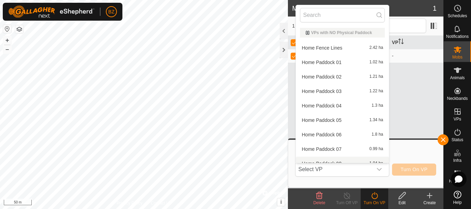
scroll to position [8, 0]
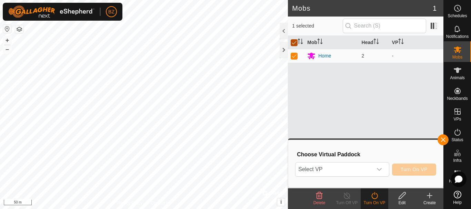
click at [294, 42] on input "checkbox" at bounding box center [294, 42] width 7 height 7
checkbox input "false"
click at [428, 197] on icon at bounding box center [430, 196] width 8 height 8
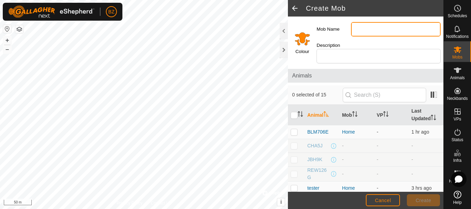
click at [365, 33] on input "Mob Name" at bounding box center [396, 29] width 90 height 14
type input "[PERSON_NAME]"
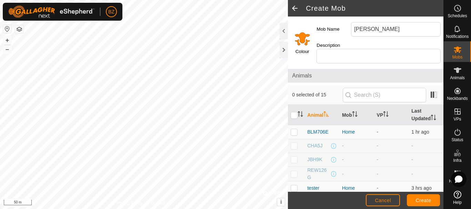
click at [300, 37] on input "Select a color" at bounding box center [302, 38] width 17 height 17
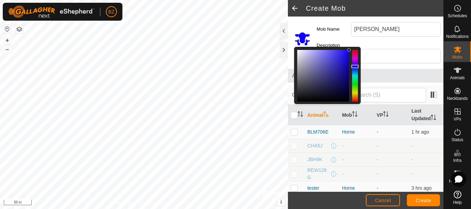
click at [356, 67] on div at bounding box center [355, 76] width 6 height 52
click at [421, 199] on span "Create" at bounding box center [424, 201] width 16 height 6
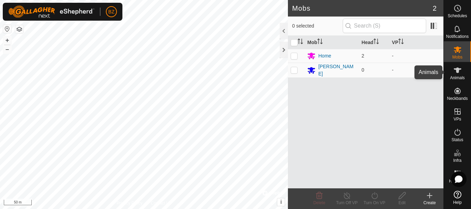
click at [458, 77] on span "Animals" at bounding box center [457, 78] width 15 height 4
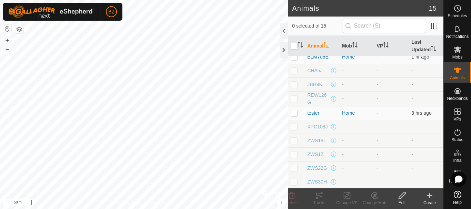
scroll to position [1, 0]
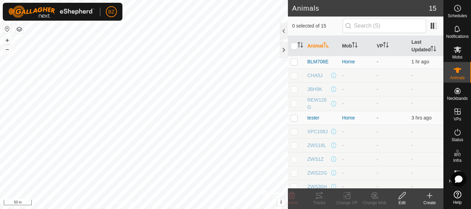
click at [182, 209] on html "BZ Schedules Notifications Mobs Animals Neckbands VPs Status Infra Heatmap Help…" at bounding box center [235, 104] width 471 height 209
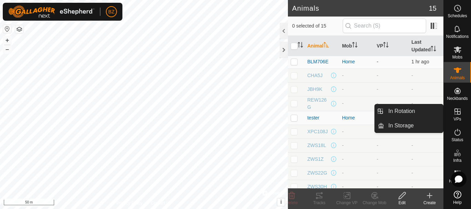
click at [457, 117] on es-virtualpaddocks-svg-icon at bounding box center [457, 111] width 12 height 11
click at [411, 124] on link "In Storage" at bounding box center [413, 126] width 59 height 14
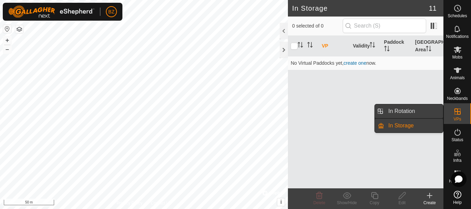
click at [411, 111] on link "In Rotation" at bounding box center [413, 111] width 59 height 14
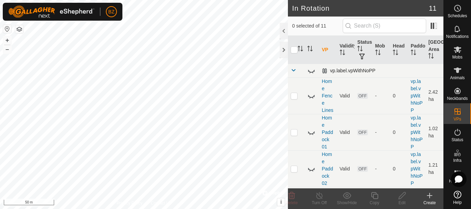
click at [293, 69] on span at bounding box center [294, 71] width 6 height 6
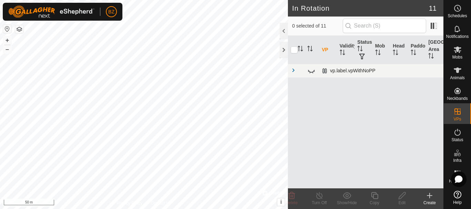
click at [293, 69] on span at bounding box center [294, 71] width 6 height 6
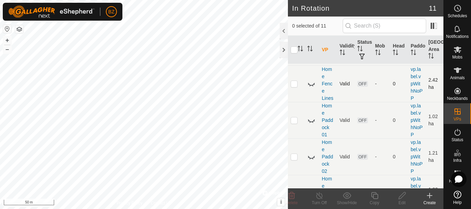
scroll to position [13, 0]
click at [282, 32] on div at bounding box center [284, 31] width 8 height 17
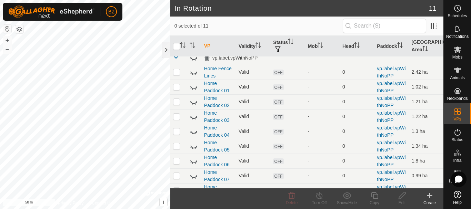
scroll to position [0, 0]
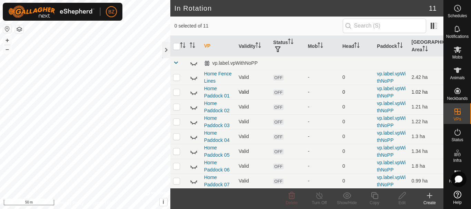
drag, startPoint x: 230, startPoint y: 93, endPoint x: 232, endPoint y: 87, distance: 6.5
click at [232, 87] on td "Home Paddock 01" at bounding box center [218, 92] width 34 height 15
click at [193, 63] on icon at bounding box center [194, 63] width 8 height 8
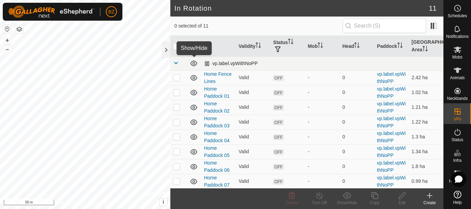
click at [193, 63] on icon at bounding box center [194, 63] width 8 height 8
click at [147, 0] on html "BZ Schedules Notifications Mobs Animals Neckbands VPs Status Infra Heatmap Help…" at bounding box center [235, 104] width 471 height 209
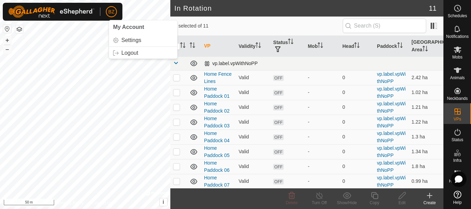
click at [12, 0] on html "BZ My Account Settings Logout Schedules Notifications Mobs Animals Neckbands VP…" at bounding box center [235, 104] width 471 height 209
click at [68, 0] on html "BZ Schedules Notifications Mobs Animals Neckbands VPs Status Infra Heatmap Help…" at bounding box center [235, 104] width 471 height 209
click at [97, 8] on div "BZ Schedules Notifications Mobs Animals Neckbands VPs Status Infra Heatmap Help…" at bounding box center [235, 104] width 471 height 209
click at [383, 79] on link "vp.label.vpWithNoPP" at bounding box center [391, 77] width 29 height 13
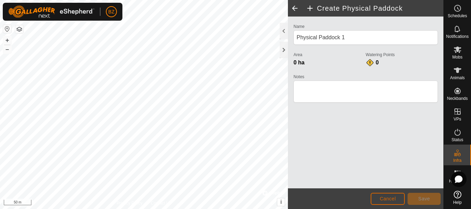
click at [387, 198] on span "Cancel" at bounding box center [388, 199] width 16 height 6
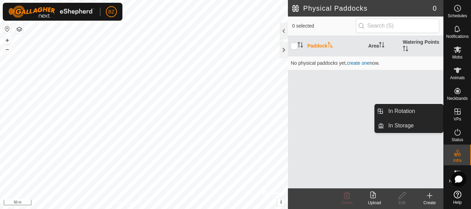
click at [456, 114] on icon at bounding box center [457, 112] width 8 height 8
click at [457, 109] on icon at bounding box center [457, 112] width 6 height 6
click at [410, 109] on link "In Rotation" at bounding box center [413, 111] width 59 height 14
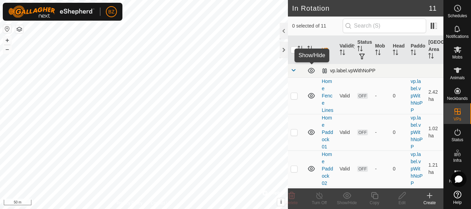
click at [313, 71] on icon at bounding box center [311, 71] width 7 height 6
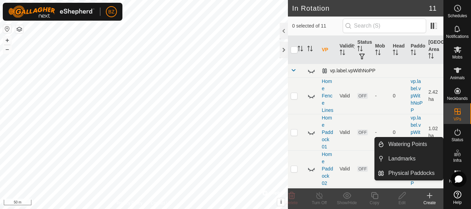
click at [457, 156] on icon at bounding box center [455, 154] width 3 height 3
click at [417, 172] on link "Physical Paddocks" at bounding box center [413, 174] width 59 height 14
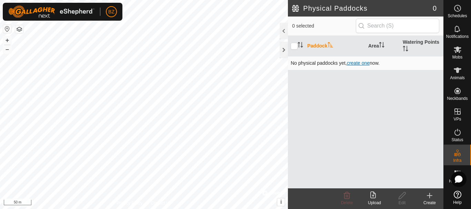
click at [357, 63] on span "create one" at bounding box center [358, 63] width 23 height 6
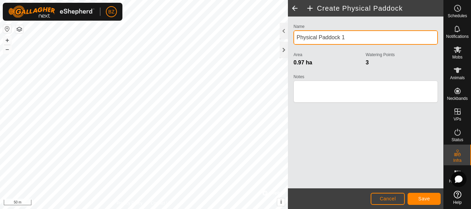
click at [344, 38] on input "Physical Paddock 1" at bounding box center [365, 37] width 144 height 14
type input "Buildings"
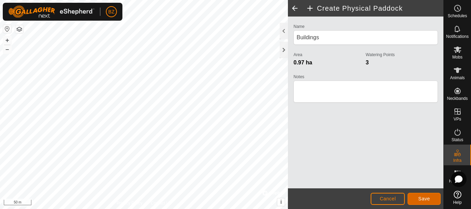
click at [426, 197] on span "Save" at bounding box center [424, 199] width 12 height 6
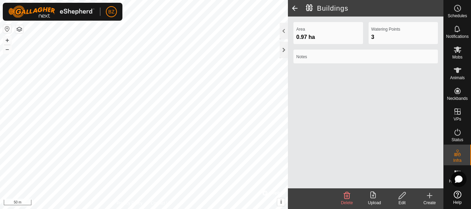
click at [403, 200] on div "Edit" at bounding box center [402, 203] width 28 height 6
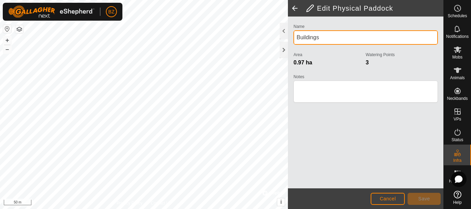
click at [296, 38] on input "Buildings" at bounding box center [365, 37] width 144 height 14
type input "Home Buildings"
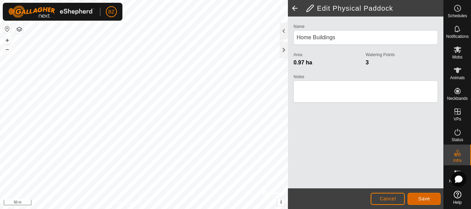
click at [427, 199] on span "Save" at bounding box center [424, 199] width 12 height 6
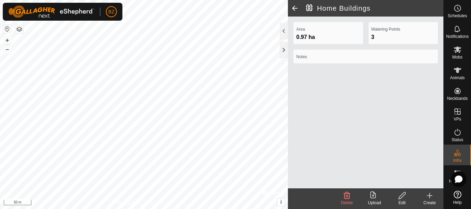
click at [426, 199] on icon at bounding box center [430, 196] width 8 height 8
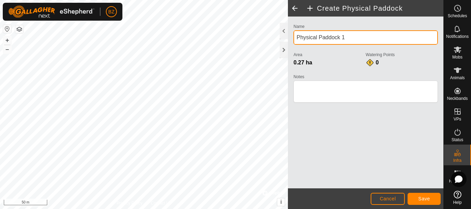
click at [351, 36] on input "Physical Paddock 1" at bounding box center [365, 37] width 144 height 14
type input "Donkey West"
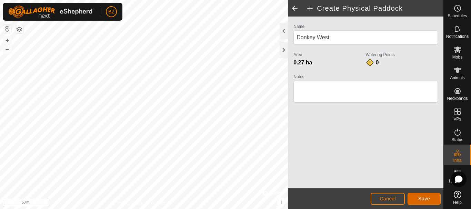
click at [421, 198] on span "Save" at bounding box center [424, 199] width 12 height 6
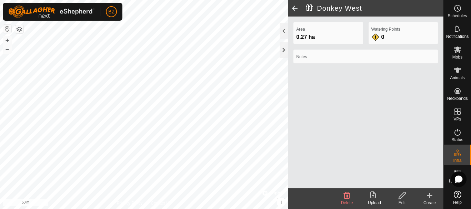
click at [429, 198] on icon at bounding box center [430, 196] width 8 height 8
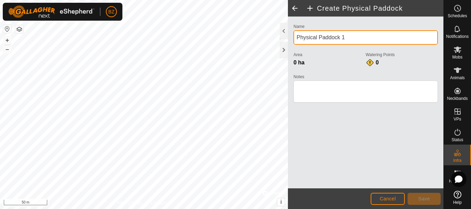
click at [341, 39] on input "Physical Paddock 1" at bounding box center [365, 37] width 144 height 14
type input "Donkey East"
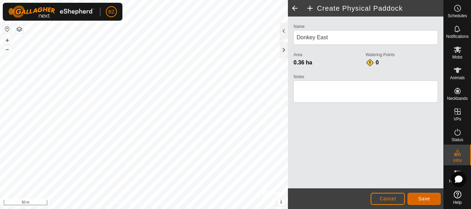
click at [426, 195] on button "Save" at bounding box center [424, 199] width 33 height 12
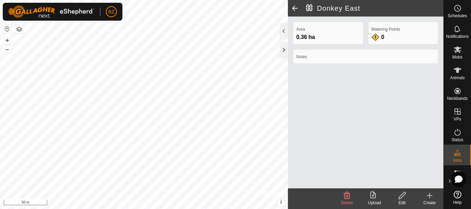
click at [294, 8] on span at bounding box center [295, 8] width 14 height 17
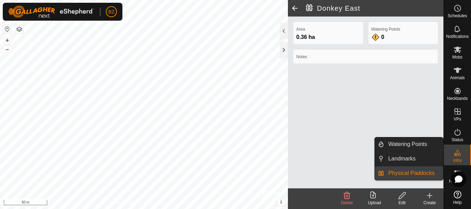
click at [463, 156] on es-infrastructure-svg-icon at bounding box center [457, 153] width 12 height 11
click at [421, 147] on link "Watering Points" at bounding box center [413, 145] width 59 height 14
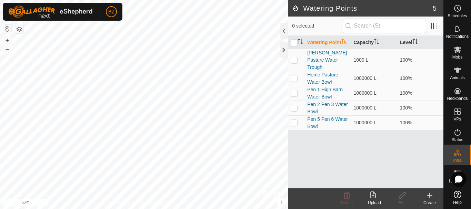
click at [430, 197] on icon at bounding box center [430, 195] width 0 height 5
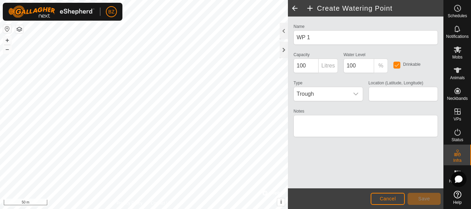
type input "42.764942, -81.696787"
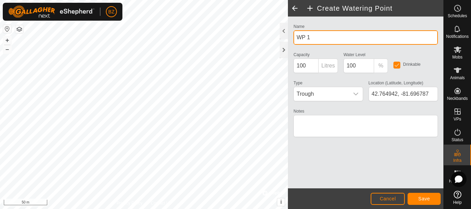
click at [320, 35] on input "WP 1" at bounding box center [365, 37] width 144 height 14
type input "Donkey"
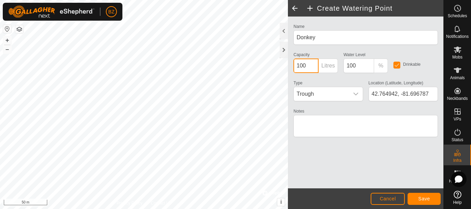
click at [310, 65] on input "100" at bounding box center [305, 66] width 25 height 14
type input "1000000"
click at [315, 94] on span "Trough" at bounding box center [321, 94] width 55 height 14
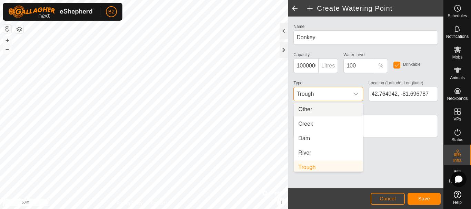
scroll to position [3, 0]
click at [311, 108] on li "Other" at bounding box center [328, 107] width 69 height 14
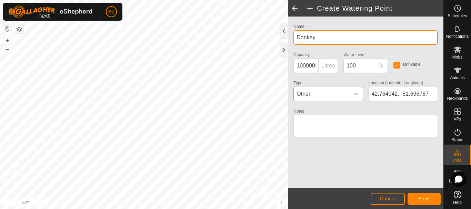
click at [330, 36] on input "Donkey" at bounding box center [365, 37] width 144 height 14
type input "Donkey Water Bowl"
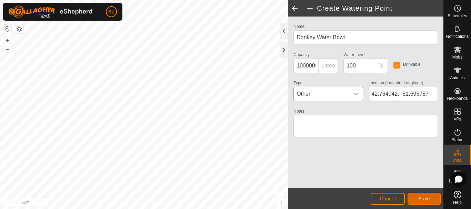
click at [424, 196] on span "Save" at bounding box center [424, 199] width 12 height 6
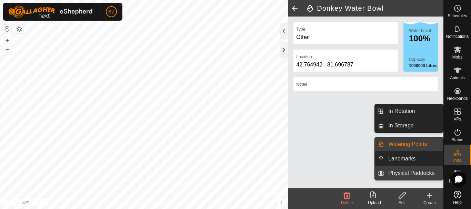
click at [409, 173] on link "Physical Paddocks" at bounding box center [413, 174] width 59 height 14
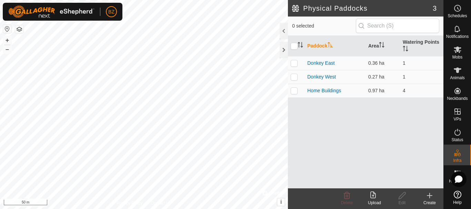
click at [431, 199] on icon at bounding box center [430, 196] width 8 height 8
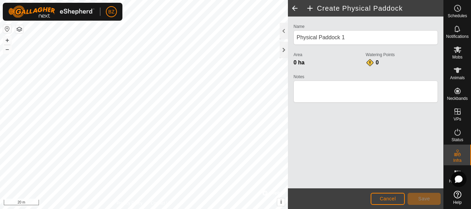
click at [225, 0] on html "BZ Schedules Notifications Mobs Animals Neckbands VPs Status Infra Heatmap Help…" at bounding box center [235, 104] width 471 height 209
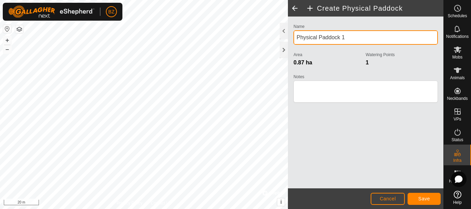
click at [337, 39] on input "Physical Paddock 1" at bounding box center [365, 37] width 144 height 14
type input "Pen 6 Pasture"
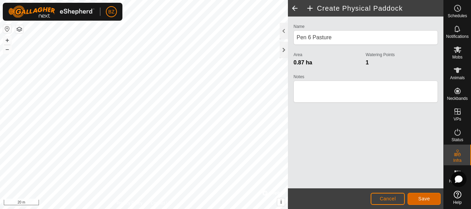
click at [425, 201] on span "Save" at bounding box center [424, 199] width 12 height 6
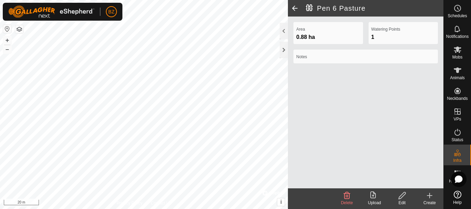
click at [428, 199] on icon at bounding box center [430, 196] width 8 height 8
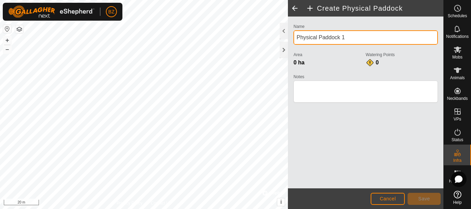
click at [350, 37] on input "Physical Paddock 1" at bounding box center [365, 37] width 144 height 14
type input "Pen 2 Pasture"
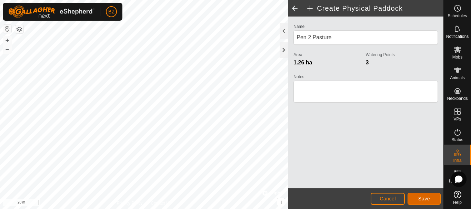
click at [428, 199] on span "Save" at bounding box center [424, 199] width 12 height 6
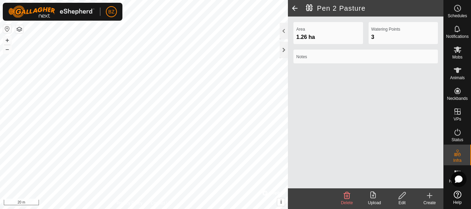
click at [430, 196] on icon at bounding box center [429, 196] width 5 height 0
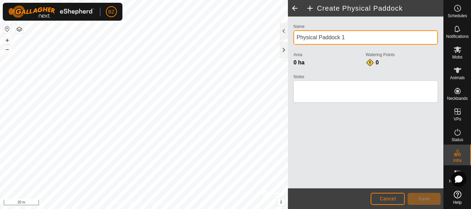
click at [332, 40] on input "Physical Paddock 1" at bounding box center [365, 37] width 144 height 14
type input "Pen 1 Pasture"
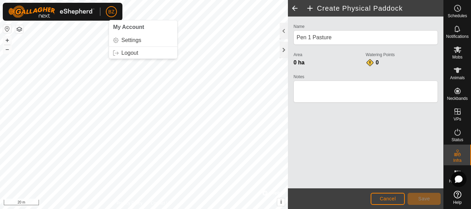
click at [102, 10] on div "BZ My Account Settings Logout Schedules Notifications Mobs Animals Neckbands VP…" at bounding box center [235, 104] width 471 height 209
click at [80, 0] on html "BZ My Account Settings Logout Schedules Notifications Mobs Animals Neckbands VP…" at bounding box center [235, 104] width 471 height 209
click at [425, 198] on span "Save" at bounding box center [424, 199] width 12 height 6
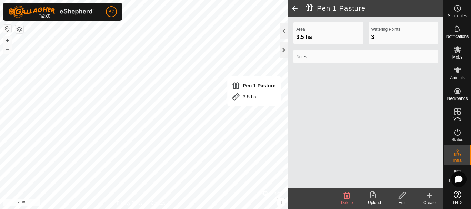
click at [431, 198] on icon at bounding box center [430, 196] width 8 height 8
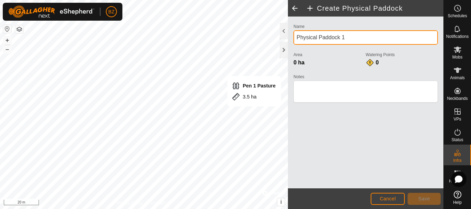
click at [348, 39] on input "Physical Paddock 1" at bounding box center [365, 37] width 144 height 14
type input "Horse Pasture"
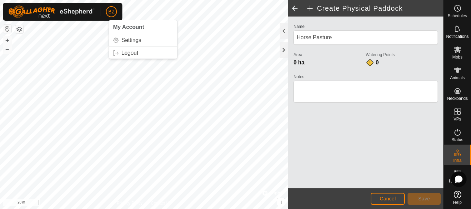
click at [101, 12] on div "BZ My Account Settings Logout Schedules Notifications Mobs Animals Neckbands VP…" at bounding box center [235, 104] width 471 height 209
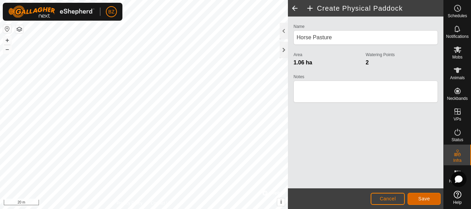
click at [430, 197] on button "Save" at bounding box center [424, 199] width 33 height 12
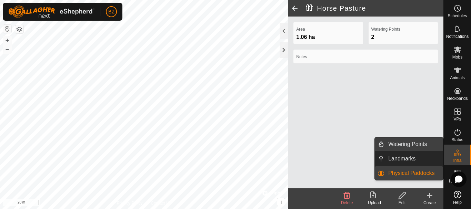
click at [411, 147] on link "Watering Points" at bounding box center [413, 145] width 59 height 14
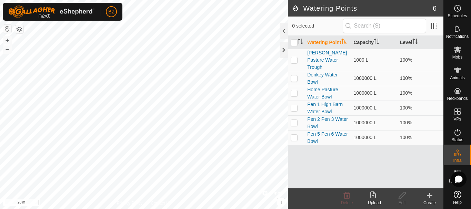
click at [292, 76] on p-checkbox at bounding box center [294, 79] width 7 height 6
checkbox input "true"
click at [403, 200] on div "Edit" at bounding box center [402, 203] width 28 height 6
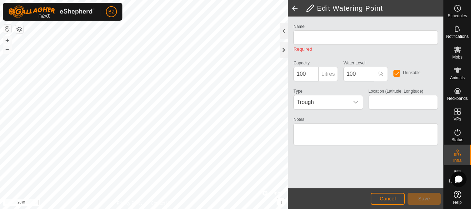
type input "Donkey Water Bowl"
type input "1000000"
type input "42.764942, -81.696787"
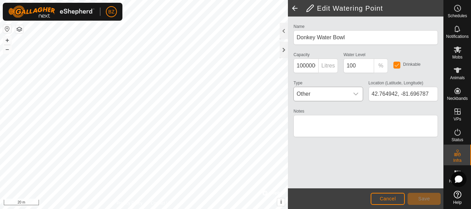
click at [357, 92] on icon "dropdown trigger" at bounding box center [356, 94] width 6 height 6
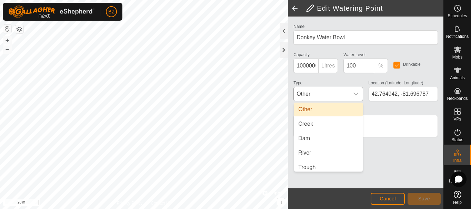
click at [339, 103] on li "Other" at bounding box center [328, 110] width 69 height 14
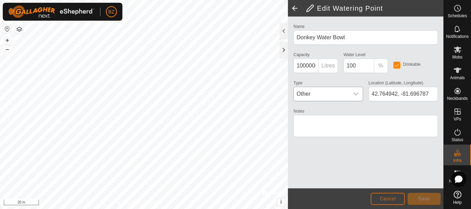
click at [389, 197] on span "Cancel" at bounding box center [388, 199] width 16 height 6
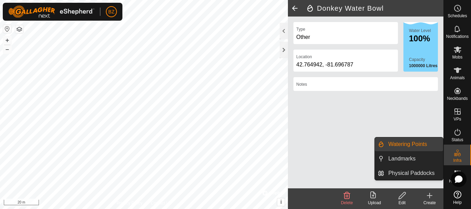
click at [417, 144] on link "Watering Points" at bounding box center [413, 145] width 59 height 14
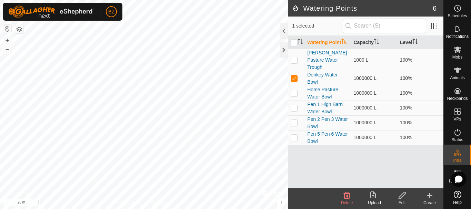
click at [296, 76] on p-checkbox at bounding box center [294, 79] width 7 height 6
checkbox input "false"
click at [294, 90] on p-checkbox at bounding box center [294, 93] width 7 height 6
checkbox input "true"
click at [402, 195] on icon at bounding box center [402, 196] width 9 height 8
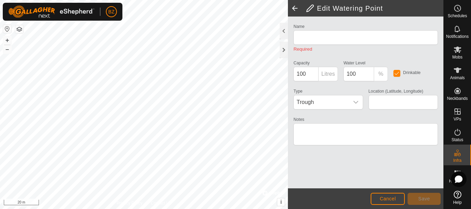
type input "Home Pasture Water Bowl"
type input "1000000"
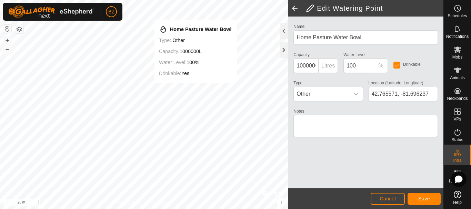
type input "42.765566, -81.696239"
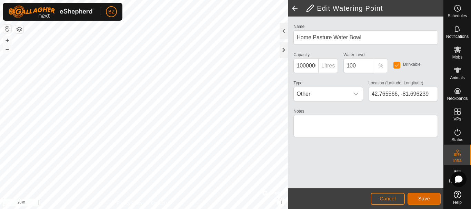
click at [421, 200] on span "Save" at bounding box center [424, 199] width 12 height 6
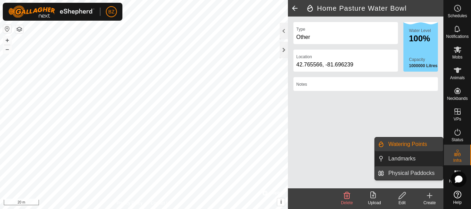
click at [419, 172] on link "Physical Paddocks" at bounding box center [413, 174] width 59 height 14
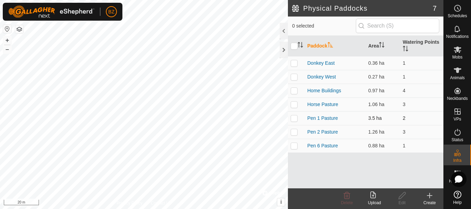
click at [296, 117] on p-checkbox at bounding box center [294, 119] width 7 height 6
checkbox input "true"
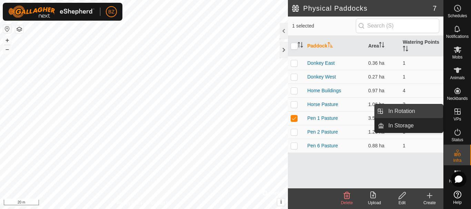
click at [419, 112] on link "In Rotation" at bounding box center [413, 111] width 59 height 14
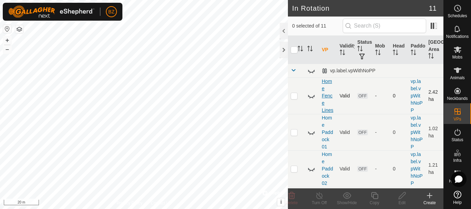
click at [324, 96] on link "Home Fence Lines" at bounding box center [327, 96] width 11 height 34
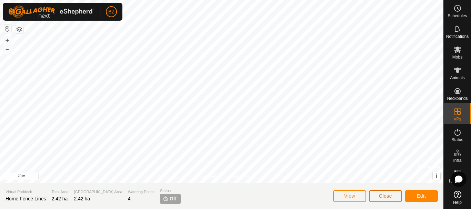
click at [383, 194] on span "Close" at bounding box center [385, 196] width 13 height 6
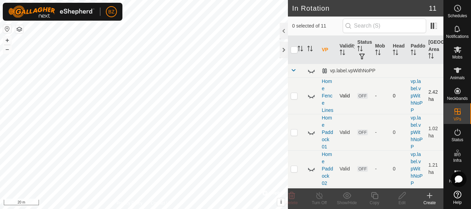
click at [309, 97] on icon at bounding box center [308, 96] width 1 height 1
click at [128, 0] on html "BZ Schedules Notifications Mobs Animals Neckbands VPs Status Infra Heatmap Help…" at bounding box center [235, 104] width 471 height 209
checkbox input "true"
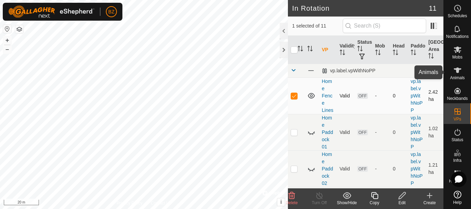
click at [457, 74] on icon at bounding box center [457, 70] width 8 height 8
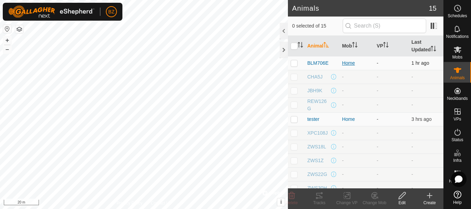
click at [352, 63] on div "Home" at bounding box center [356, 63] width 29 height 7
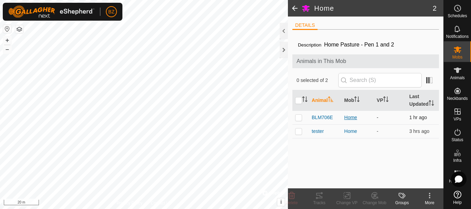
click at [352, 117] on div "Home" at bounding box center [357, 117] width 27 height 7
click at [456, 72] on icon at bounding box center [457, 70] width 8 height 8
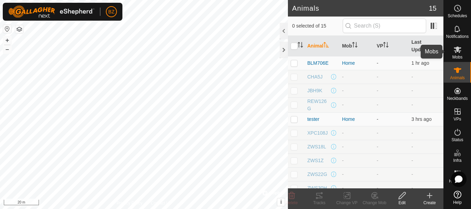
click at [457, 57] on span "Mobs" at bounding box center [457, 57] width 10 height 4
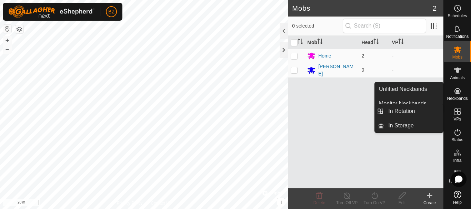
click at [459, 117] on span "VPs" at bounding box center [457, 119] width 8 height 4
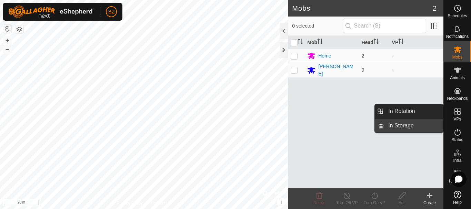
click at [409, 123] on link "In Storage" at bounding box center [413, 126] width 59 height 14
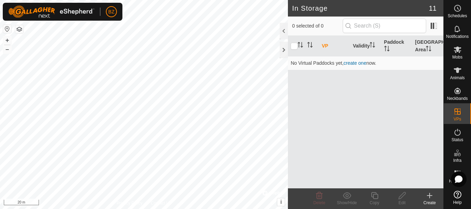
click at [319, 87] on div "VP Validity Paddock Grazing Area No Virtual Paddocks yet, create one now." at bounding box center [366, 112] width 156 height 153
click at [431, 198] on icon at bounding box center [430, 196] width 8 height 8
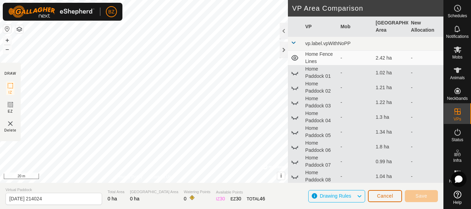
click at [384, 198] on span "Cancel" at bounding box center [385, 196] width 16 height 6
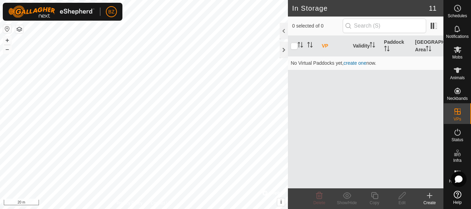
click at [183, 209] on html "BZ Schedules Notifications Mobs Animals Neckbands VPs Status Infra Heatmap Help…" at bounding box center [235, 104] width 471 height 209
click at [214, 209] on html "BZ Schedules Notifications Mobs Animals Neckbands VPs Status Infra Heatmap Help…" at bounding box center [235, 104] width 471 height 209
click at [195, 209] on html "BZ Schedules Notifications Mobs Animals Neckbands VPs Status Infra Heatmap Help…" at bounding box center [235, 104] width 471 height 209
click at [214, 209] on html "BZ Schedules Notifications Mobs Animals Neckbands VPs Status Infra Heatmap Help…" at bounding box center [235, 104] width 471 height 209
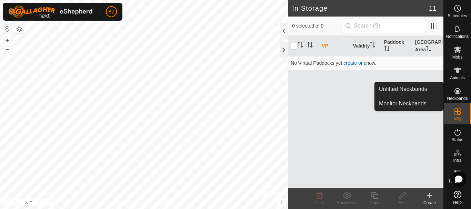
click at [457, 93] on icon at bounding box center [457, 91] width 6 height 6
click at [413, 101] on link "Monitor Neckbands" at bounding box center [409, 104] width 68 height 14
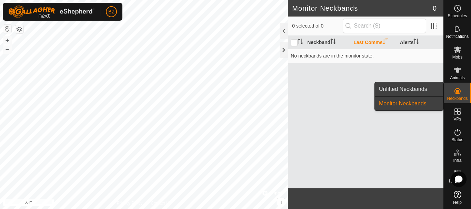
click at [411, 90] on link "Unfitted Neckbands" at bounding box center [409, 89] width 68 height 14
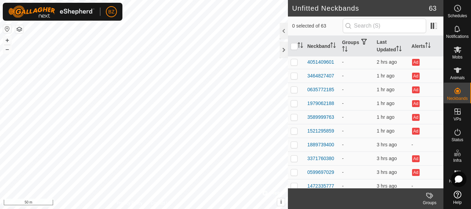
scroll to position [738, 0]
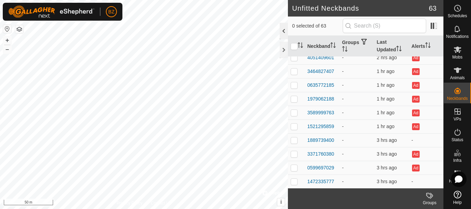
click at [283, 29] on div at bounding box center [284, 31] width 8 height 17
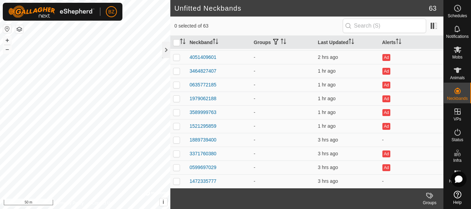
scroll to position [730, 0]
click at [433, 25] on span at bounding box center [433, 25] width 11 height 11
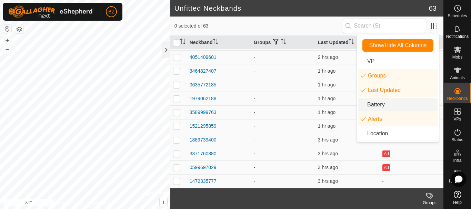
click at [376, 104] on li "Battery" at bounding box center [397, 105] width 79 height 14
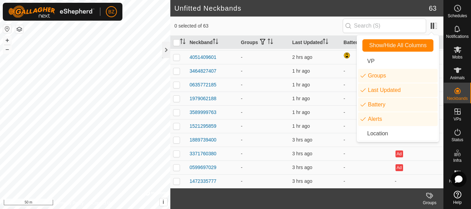
click at [300, 31] on div "0 selected of 63" at bounding box center [306, 26] width 265 height 14
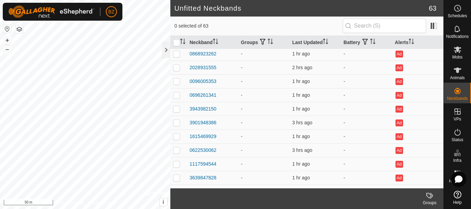
scroll to position [0, 0]
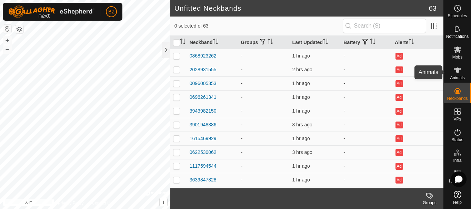
click at [456, 78] on span "Animals" at bounding box center [457, 78] width 15 height 4
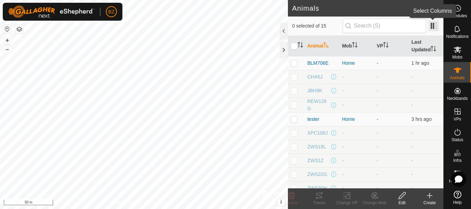
click at [432, 26] on span at bounding box center [433, 25] width 11 height 11
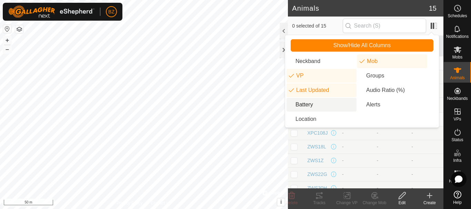
click at [309, 106] on li "Battery" at bounding box center [322, 105] width 70 height 14
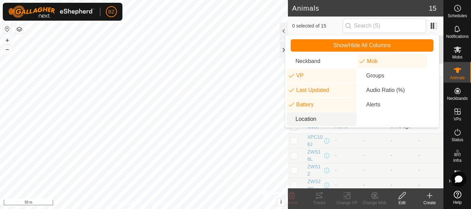
click at [307, 119] on li "Location" at bounding box center [322, 119] width 70 height 14
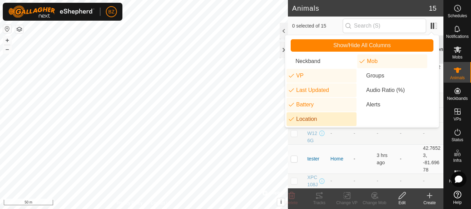
click at [307, 121] on li "Location" at bounding box center [322, 119] width 70 height 14
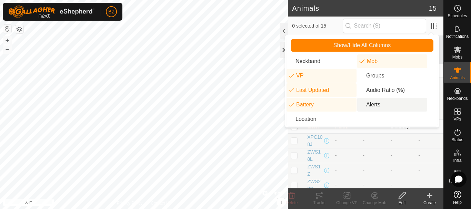
click at [373, 103] on li "Alerts" at bounding box center [392, 105] width 70 height 14
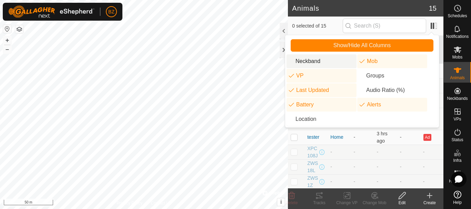
click at [307, 62] on li "Neckband" at bounding box center [322, 61] width 70 height 14
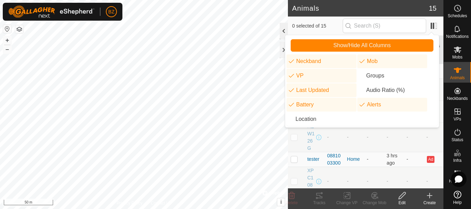
click at [283, 30] on div at bounding box center [284, 31] width 8 height 17
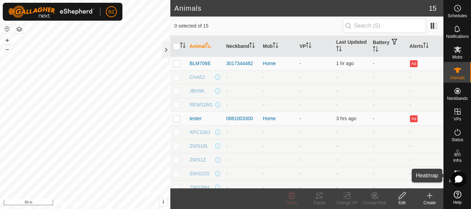
click at [451, 169] on es-heatmap-svg-icon at bounding box center [457, 173] width 12 height 11
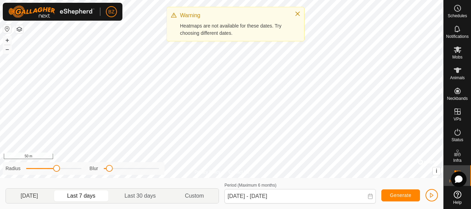
click at [40, 199] on p-togglebutton "Yesterday" at bounding box center [29, 196] width 47 height 14
click at [90, 196] on p-togglebutton "Last 7 days" at bounding box center [81, 196] width 57 height 14
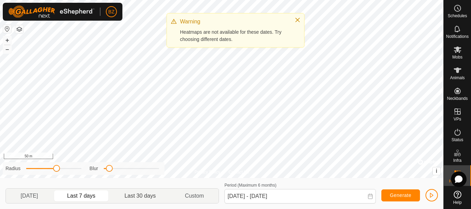
click at [131, 198] on p-togglebutton "Last 30 days" at bounding box center [140, 196] width 60 height 14
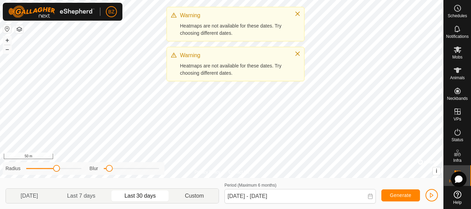
click at [183, 197] on p-togglebutton "Custom" at bounding box center [194, 196] width 48 height 14
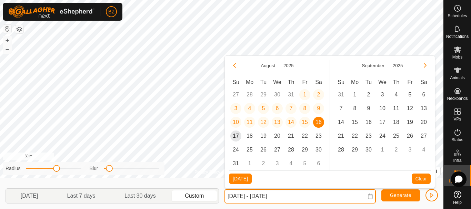
click at [366, 196] on input "18 Jul, 2025 - 16 Aug, 2025" at bounding box center [299, 196] width 151 height 14
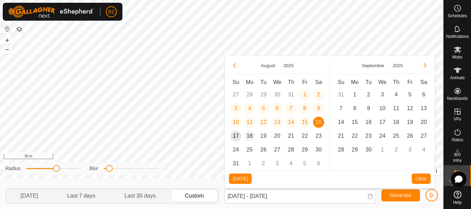
click at [249, 137] on span "18" at bounding box center [249, 136] width 11 height 11
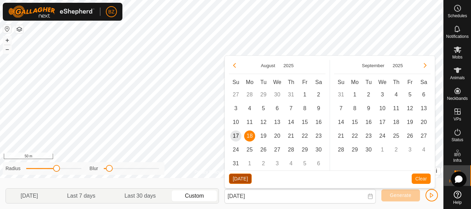
click at [241, 174] on button "Today" at bounding box center [240, 179] width 23 height 10
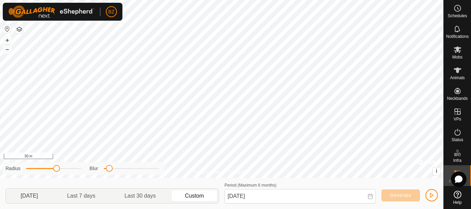
click at [36, 193] on p-togglebutton "Yesterday" at bounding box center [29, 196] width 47 height 14
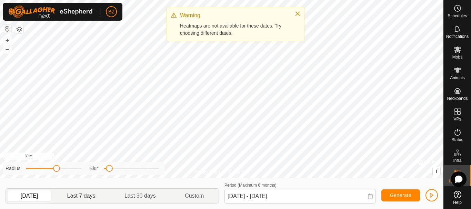
click at [78, 198] on p-togglebutton "Last 7 days" at bounding box center [81, 196] width 57 height 14
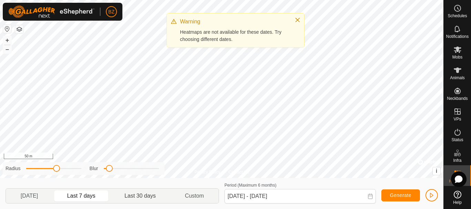
click at [114, 198] on p-togglebutton "Last 30 days" at bounding box center [140, 196] width 60 height 14
type input "18 Jul, 2025 - 16 Aug, 2025"
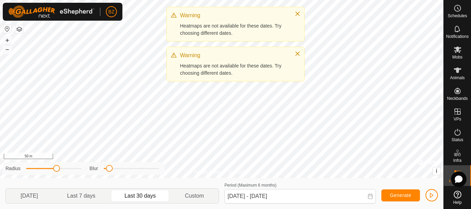
click at [144, 194] on p-togglebutton "Last 30 days" at bounding box center [140, 196] width 60 height 14
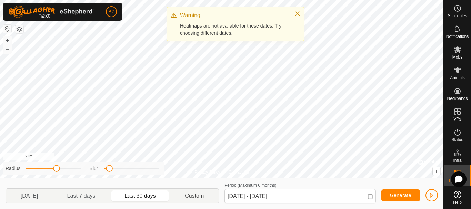
click at [191, 192] on p-togglebutton "Custom" at bounding box center [194, 196] width 48 height 14
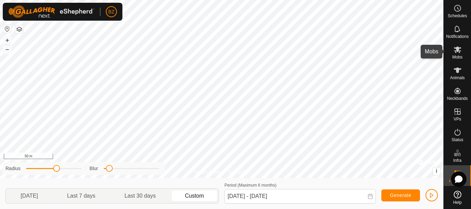
click at [456, 53] on icon at bounding box center [458, 50] width 8 height 7
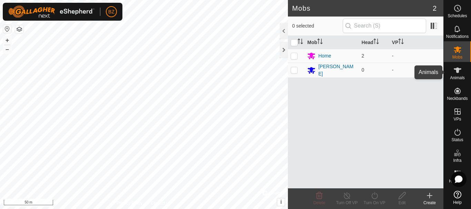
click at [458, 68] on icon at bounding box center [458, 71] width 8 height 6
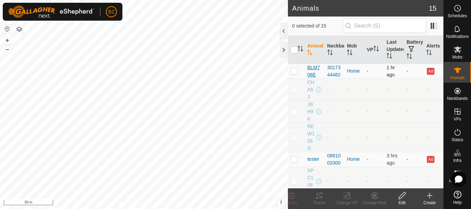
click at [314, 69] on span "BLM706E" at bounding box center [314, 71] width 14 height 14
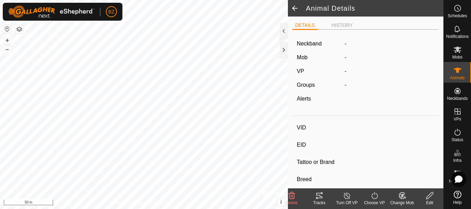
type input "BLM706E"
type input "124000000000002"
type input "BLM706E"
type input "LIMOUSIN"
type input "COW"
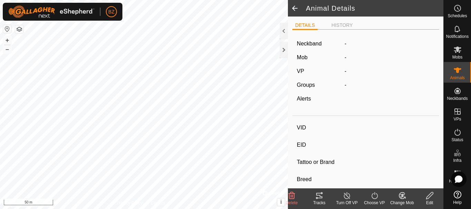
type input "01/2016"
type input "9 years 9 months"
type input "0 kg"
type input "-"
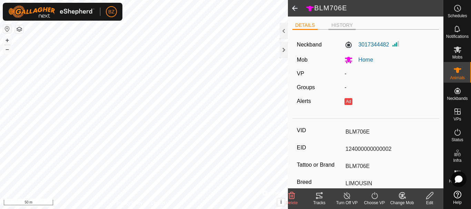
click at [343, 24] on li "HISTORY" at bounding box center [342, 26] width 27 height 8
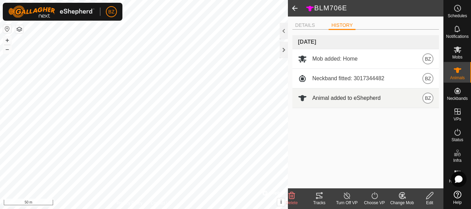
click at [345, 108] on td "Animal added to eShepherd BZ" at bounding box center [365, 98] width 147 height 20
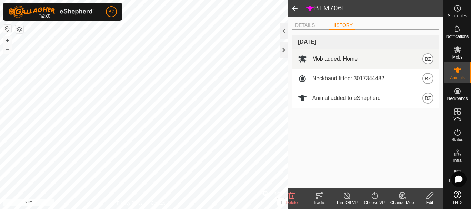
click at [334, 57] on span "Mob added: Home" at bounding box center [335, 59] width 46 height 8
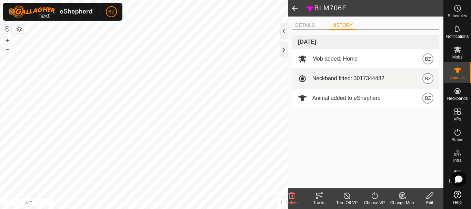
click at [332, 73] on div "Neckband fitted: 3017344482 BZ" at bounding box center [366, 78] width 136 height 11
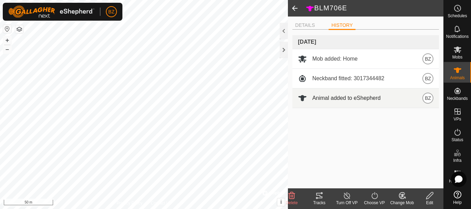
click at [329, 103] on div "Animal added to eShepherd BZ" at bounding box center [366, 98] width 136 height 11
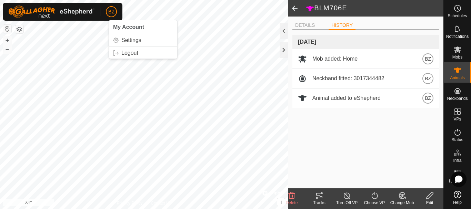
click at [111, 9] on span "BZ" at bounding box center [111, 11] width 6 height 7
click at [127, 39] on link "Settings" at bounding box center [143, 40] width 68 height 11
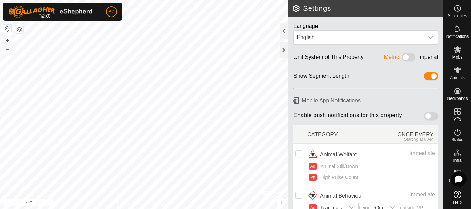
click at [427, 117] on span at bounding box center [431, 116] width 14 height 8
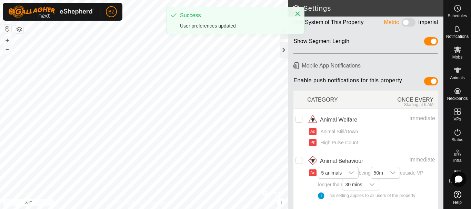
scroll to position [60, 0]
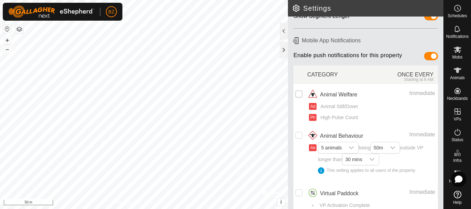
click at [300, 94] on input "checkbox" at bounding box center [299, 94] width 7 height 7
checkbox input "true"
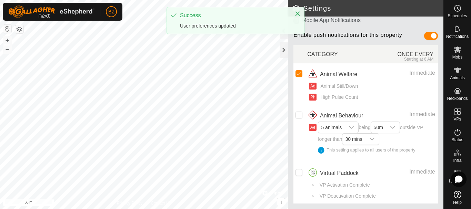
scroll to position [80, 0]
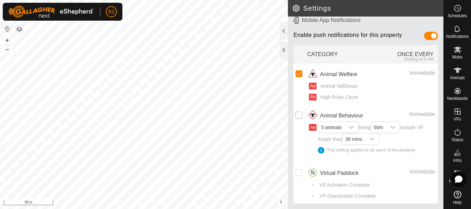
click at [297, 114] on input "Row Unselected" at bounding box center [299, 115] width 7 height 7
checkbox input "true"
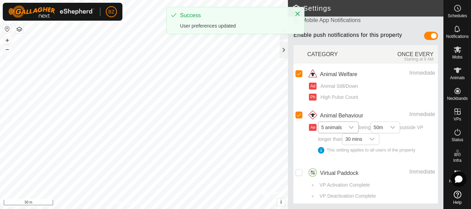
click at [353, 125] on icon "dropdown trigger" at bounding box center [352, 128] width 6 height 6
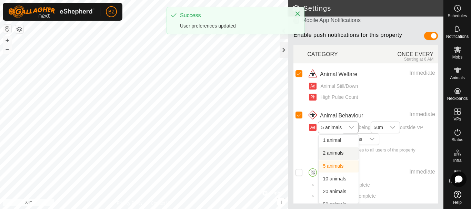
click at [338, 153] on li "2 animals" at bounding box center [339, 154] width 40 height 12
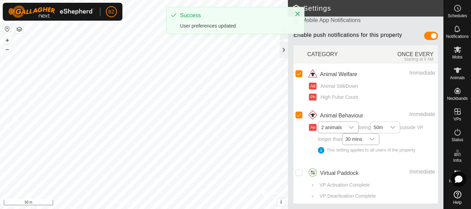
click at [373, 138] on icon "dropdown trigger" at bounding box center [372, 140] width 6 height 6
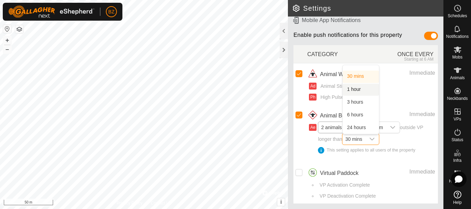
scroll to position [0, 0]
click at [362, 71] on li "10 mins" at bounding box center [361, 71] width 36 height 12
click at [299, 172] on input "Row Unselected" at bounding box center [299, 172] width 7 height 7
checkbox input "true"
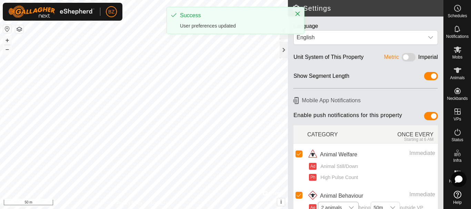
click at [321, 98] on h6 "Mobile App Notifications" at bounding box center [366, 100] width 150 height 12
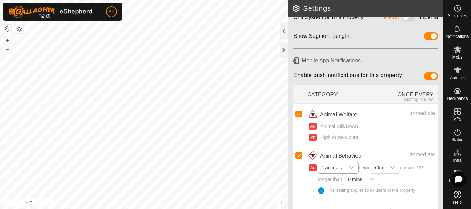
scroll to position [38, 0]
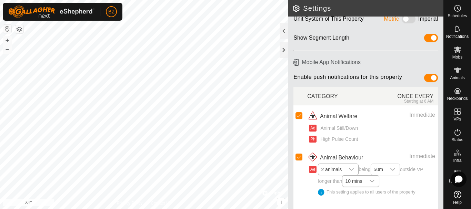
click at [424, 75] on span at bounding box center [431, 78] width 14 height 8
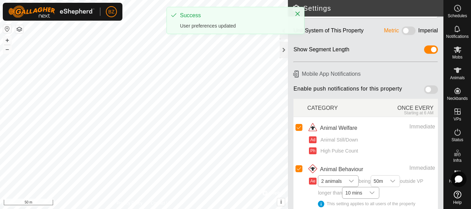
scroll to position [0, 0]
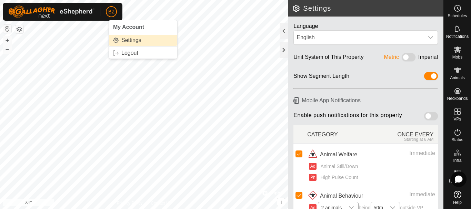
click at [132, 41] on link "Settings" at bounding box center [143, 40] width 68 height 11
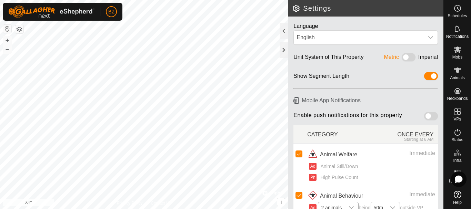
click at [448, 199] on link "Help" at bounding box center [457, 197] width 27 height 19
